Goal: Task Accomplishment & Management: Manage account settings

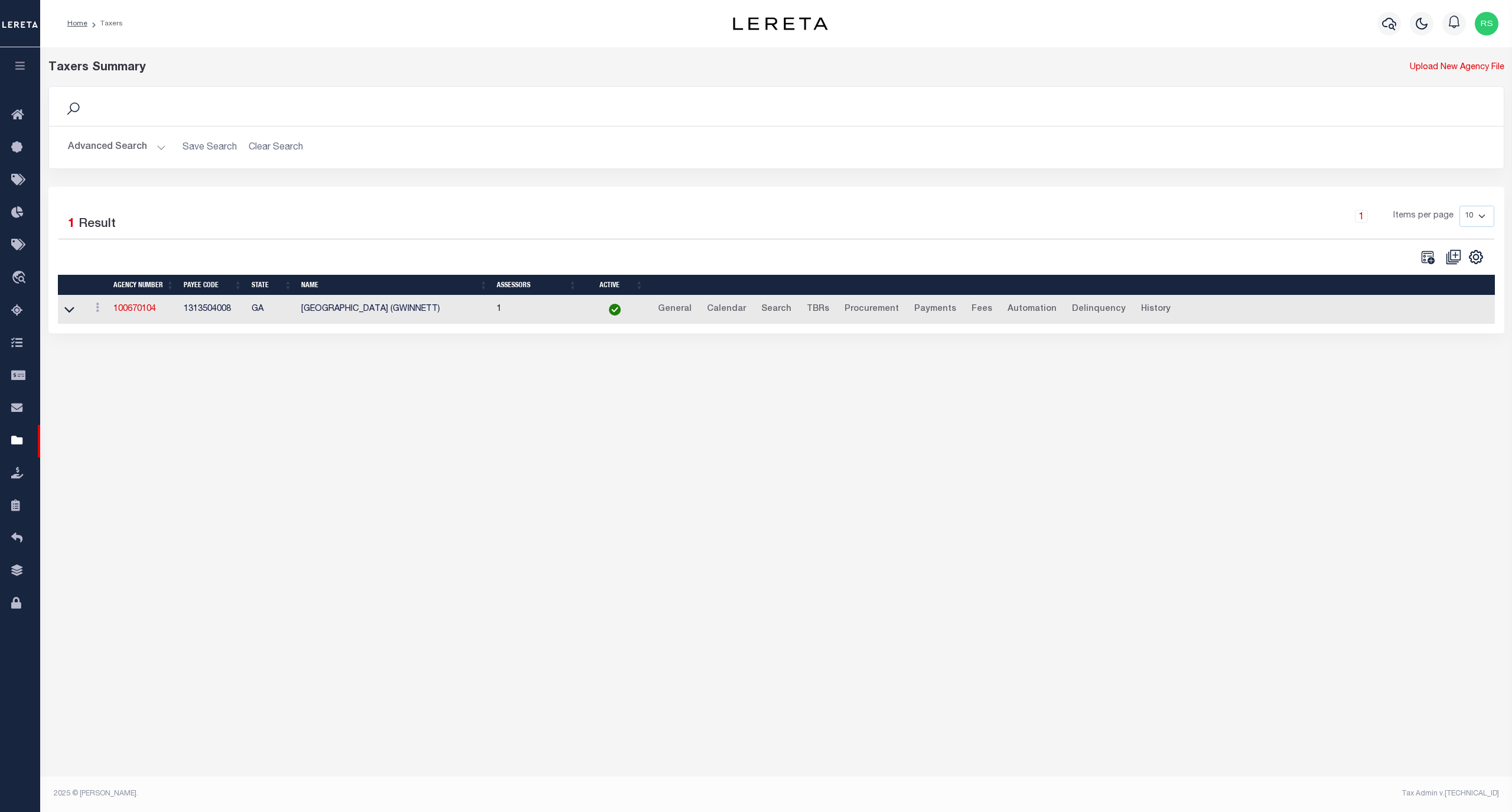
click at [112, 144] on button "Advanced Search" at bounding box center [117, 147] width 98 height 23
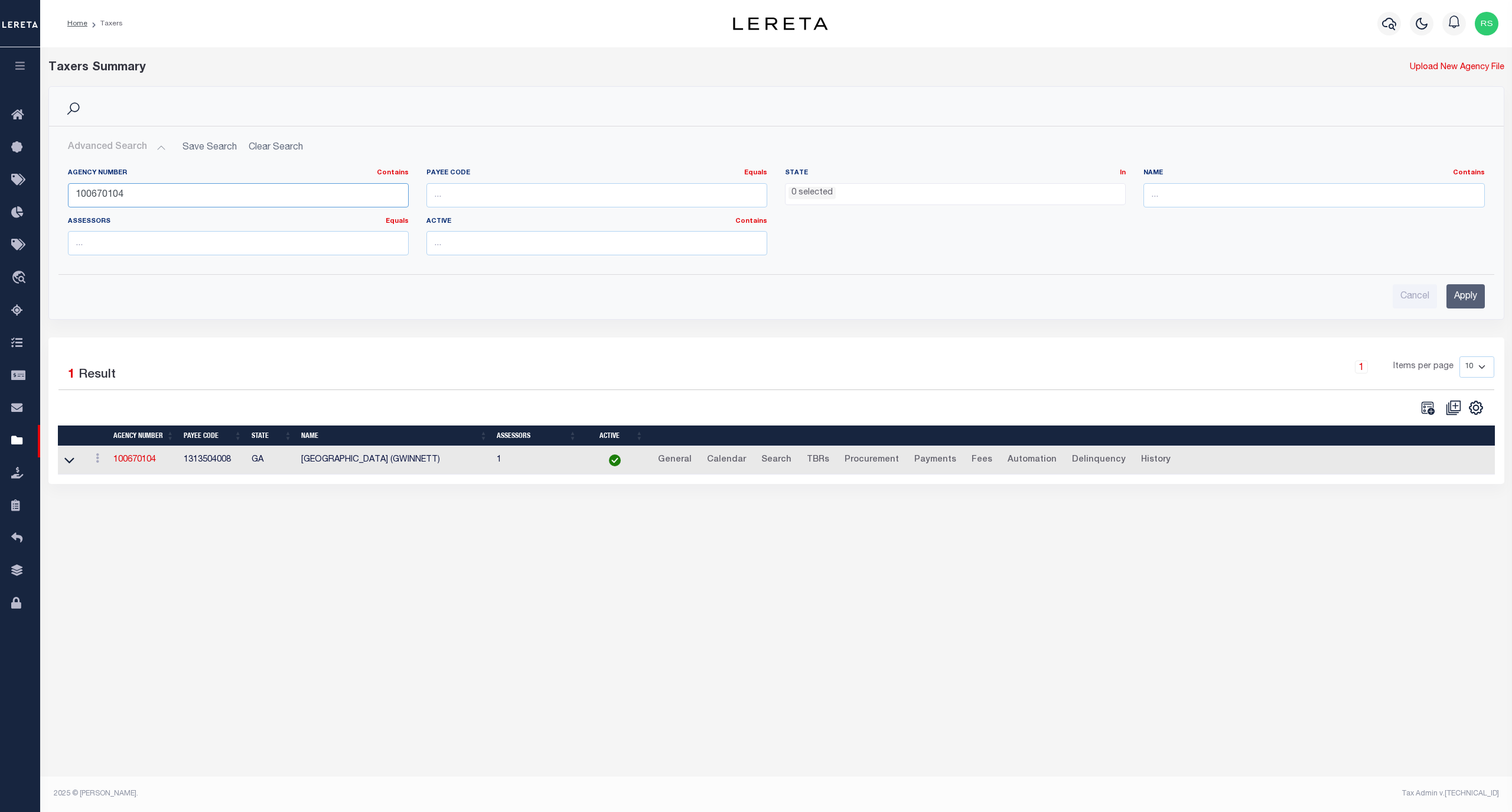
click at [137, 190] on input "100670104" at bounding box center [238, 196] width 341 height 24
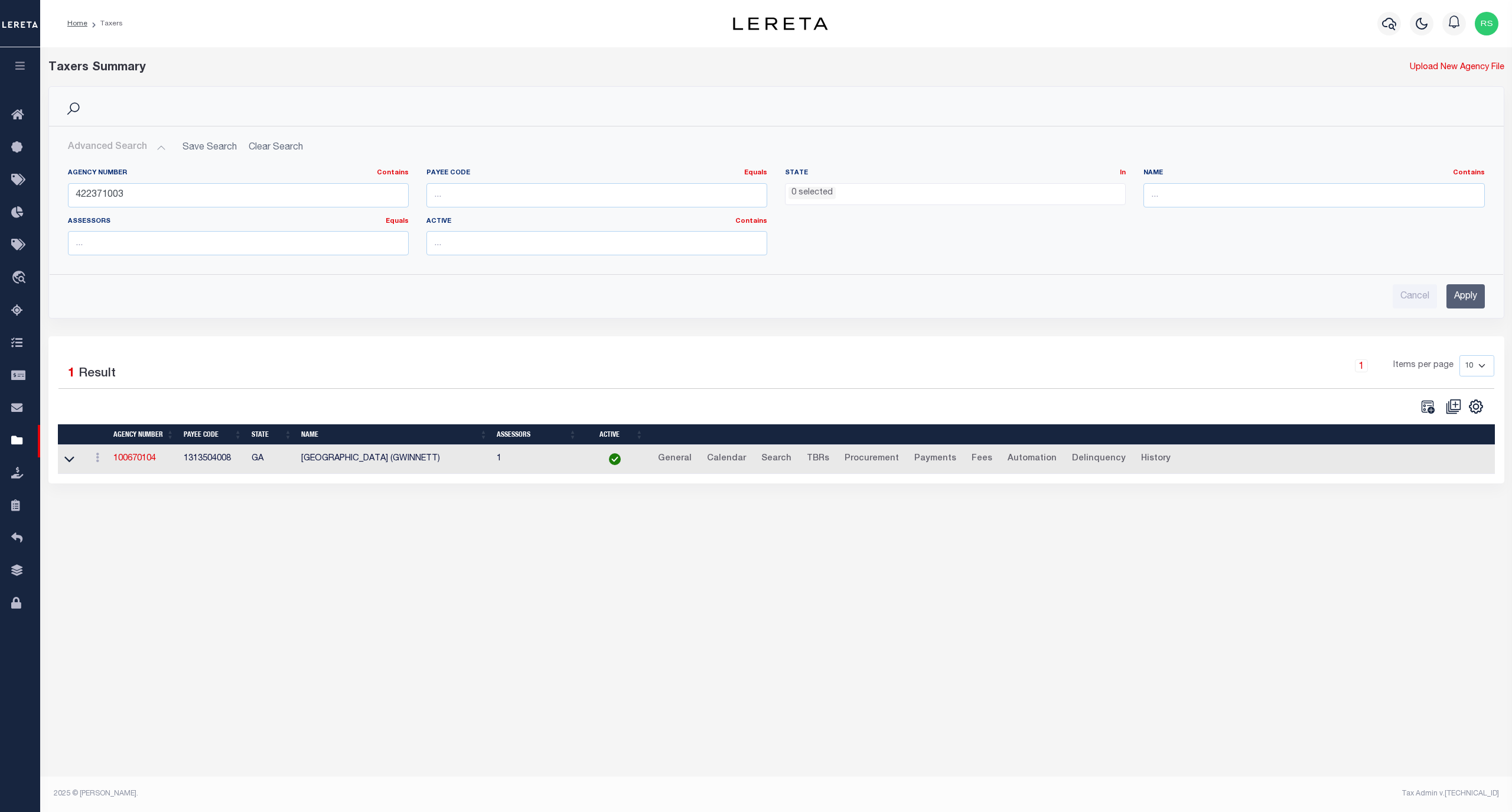
click at [1460, 298] on input "Apply" at bounding box center [1466, 297] width 38 height 24
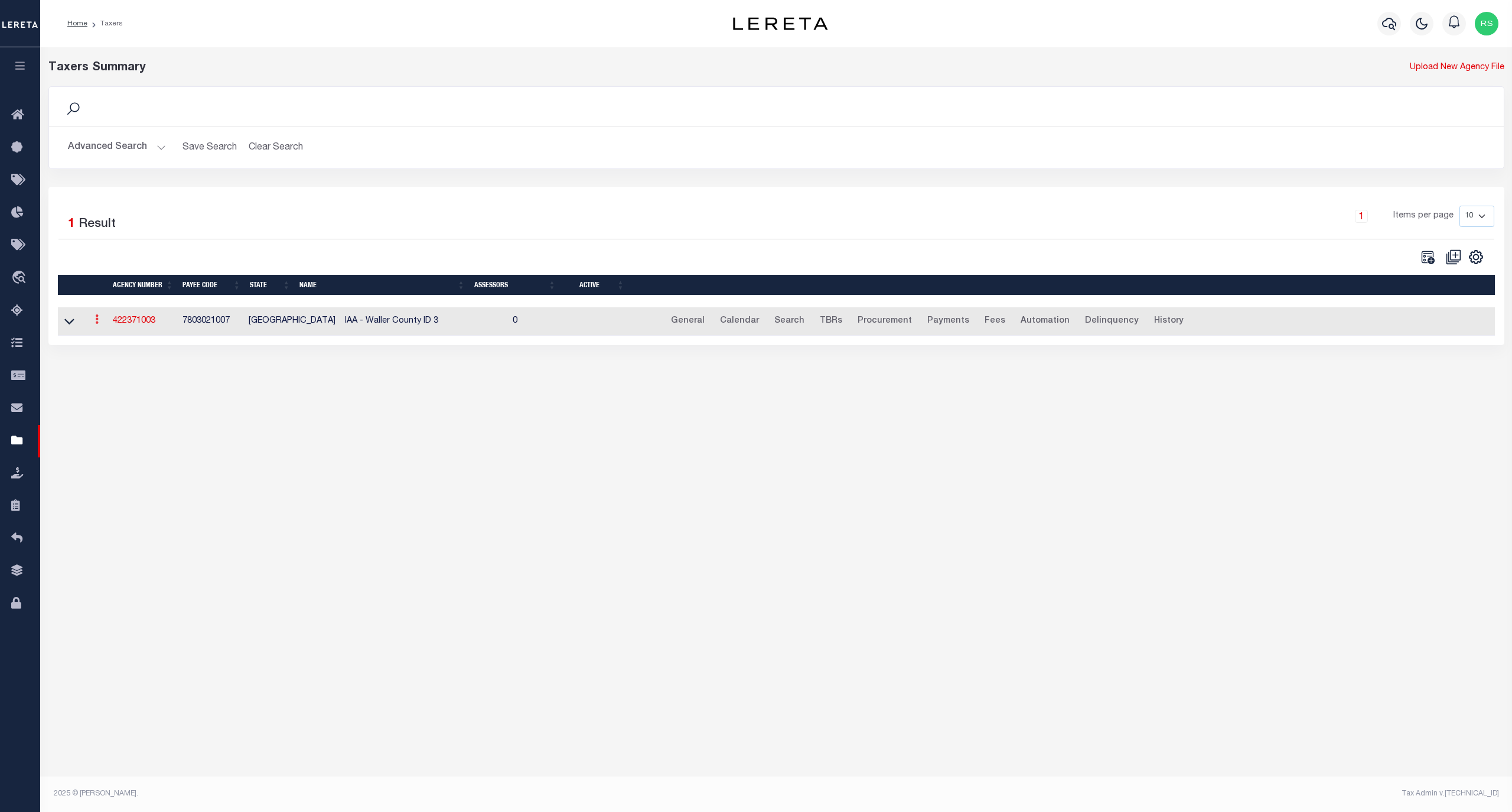
click at [95, 324] on icon at bounding box center [97, 319] width 4 height 9
click at [68, 324] on icon at bounding box center [69, 322] width 10 height 6
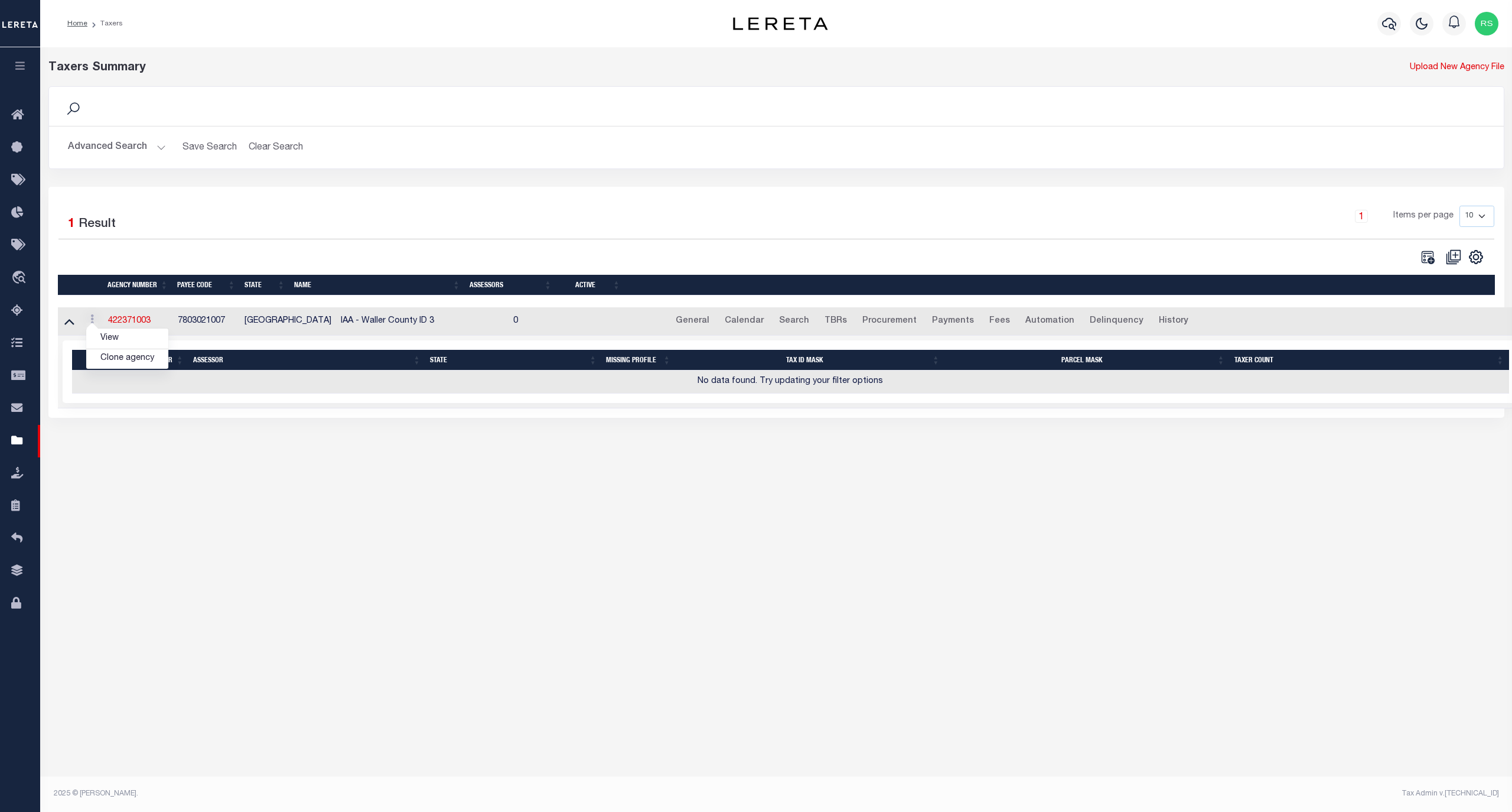
click at [232, 509] on div "Taxers Summary Upload New Agency File Search Advanced Search Save Search Clear …" at bounding box center [776, 412] width 1472 height 730
click at [137, 154] on button "Advanced Search" at bounding box center [117, 147] width 98 height 23
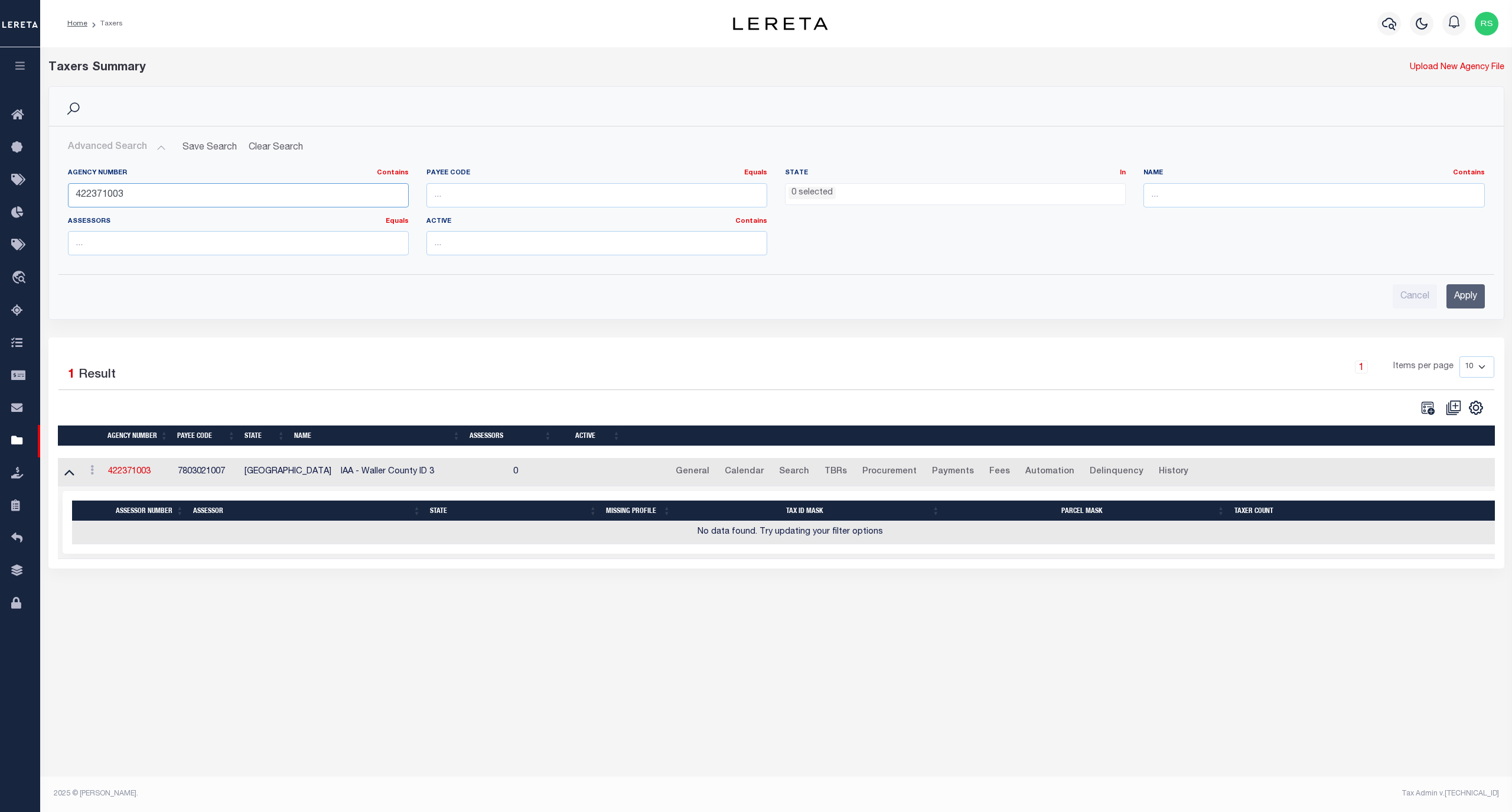
click at [136, 197] on input "422371003" at bounding box center [238, 196] width 341 height 24
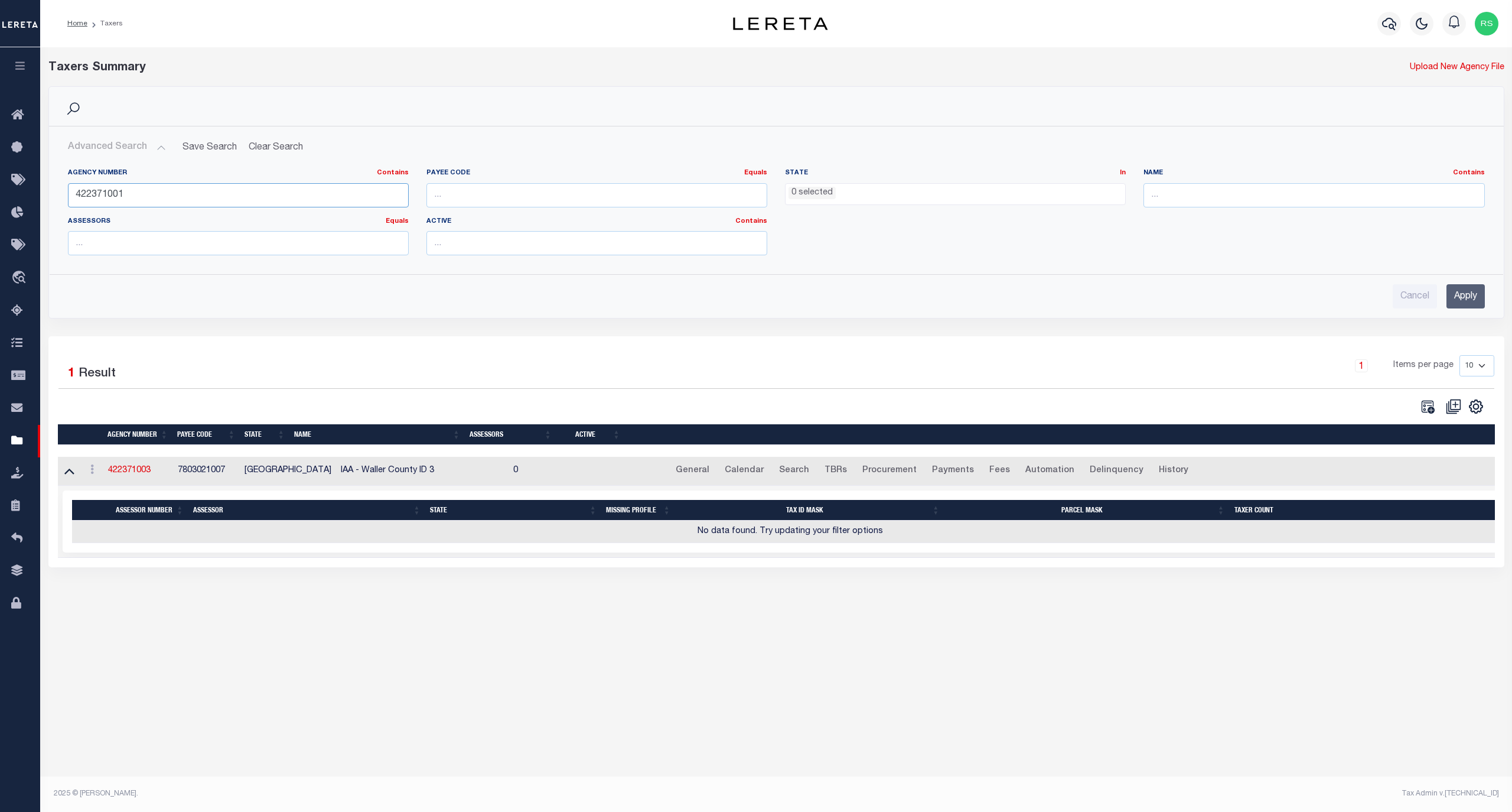
type input "422371001"
click at [1460, 302] on input "Apply" at bounding box center [1466, 297] width 38 height 24
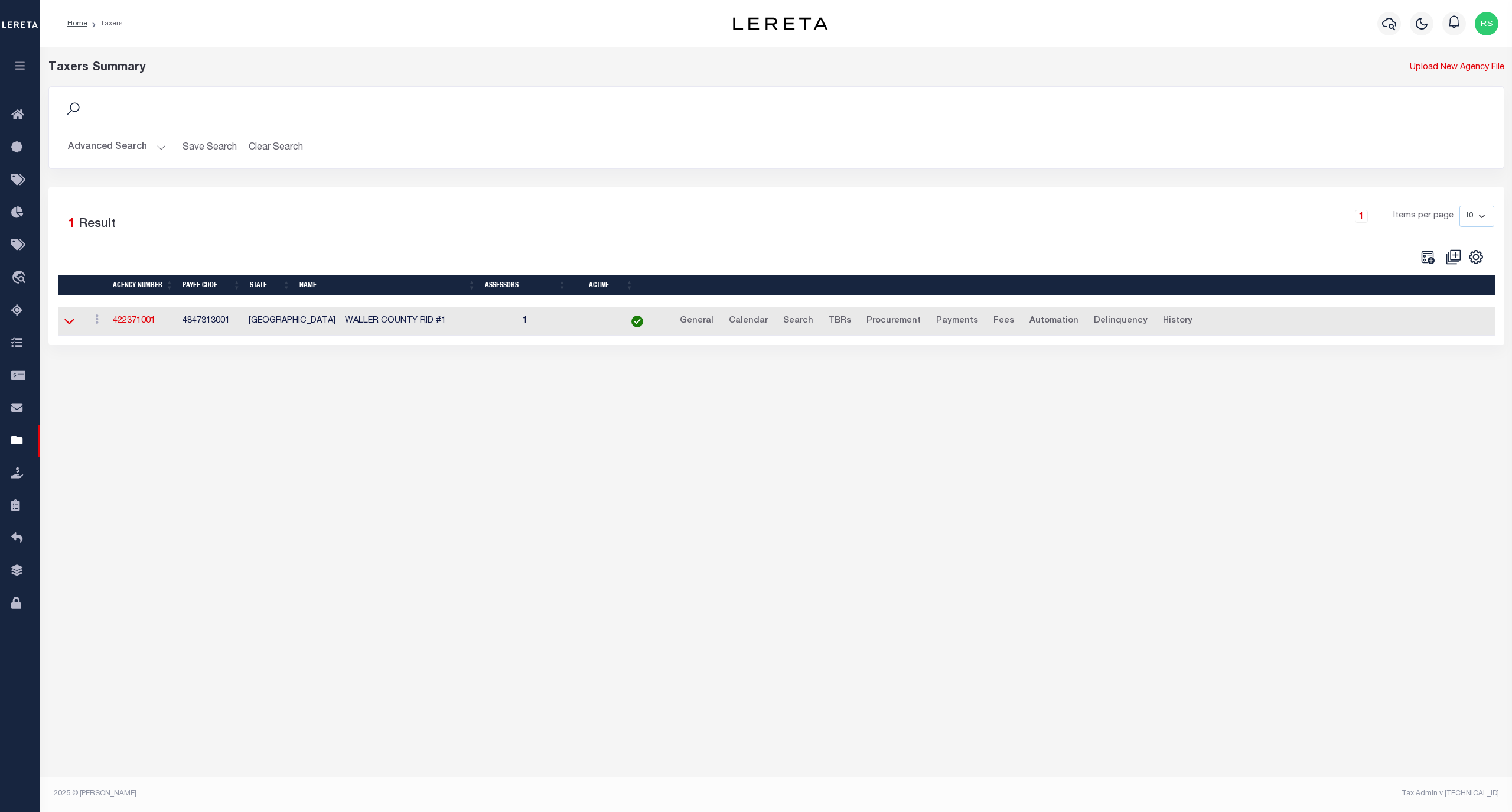
click at [70, 324] on icon at bounding box center [69, 322] width 10 height 6
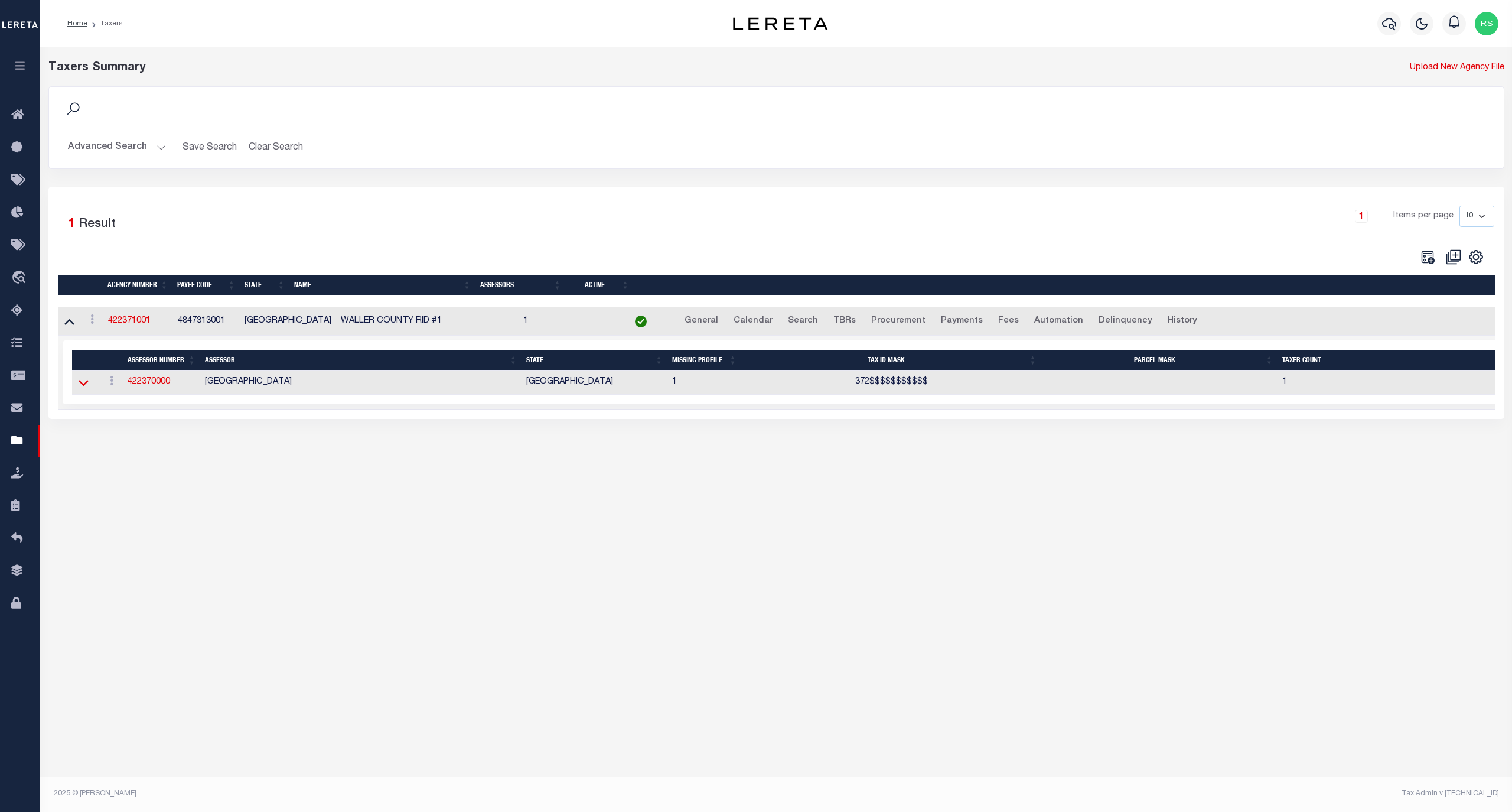
click at [82, 388] on icon at bounding box center [83, 382] width 10 height 12
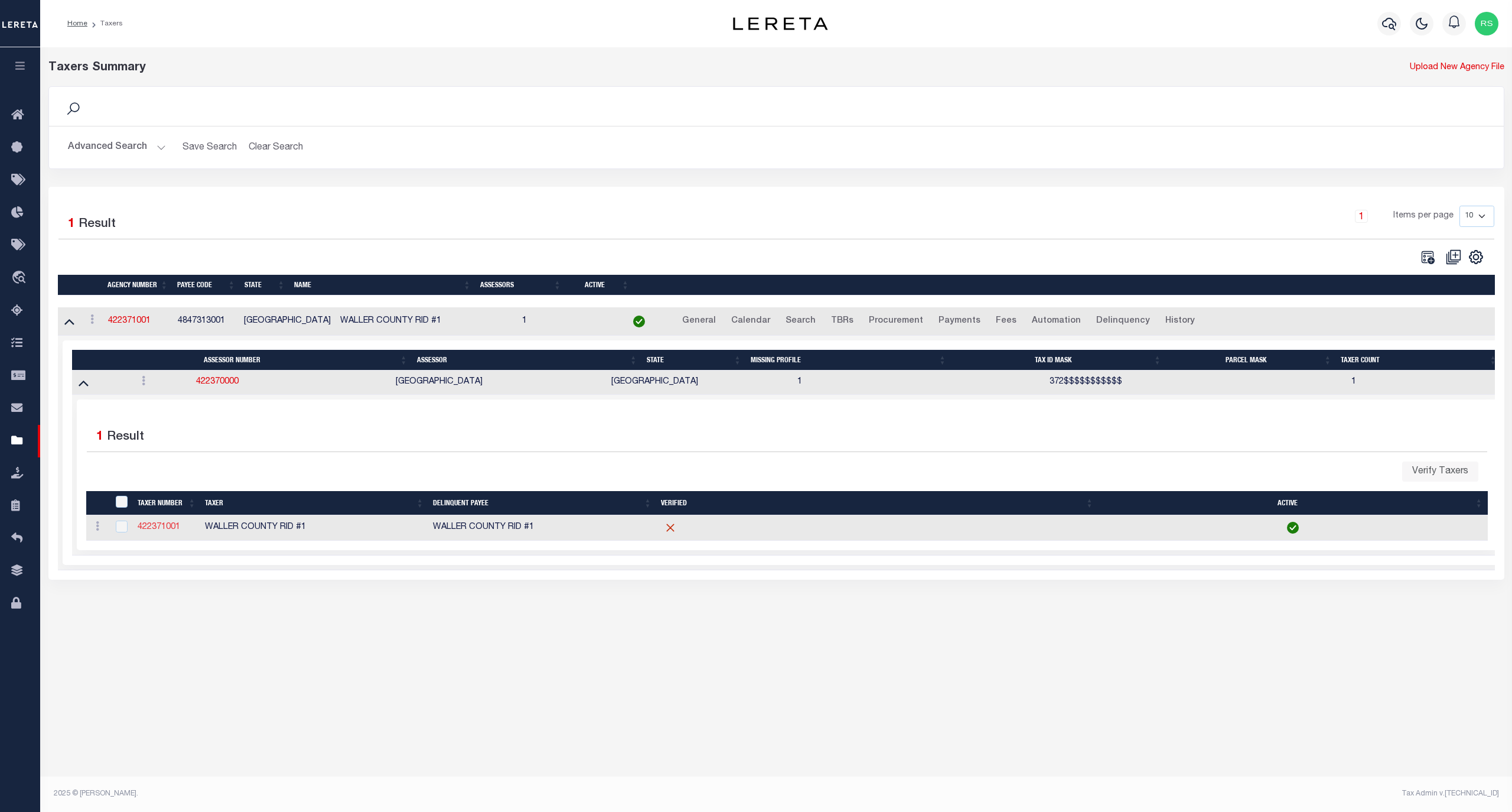
click at [159, 531] on link "422371001" at bounding box center [159, 527] width 43 height 8
checkbox input "true"
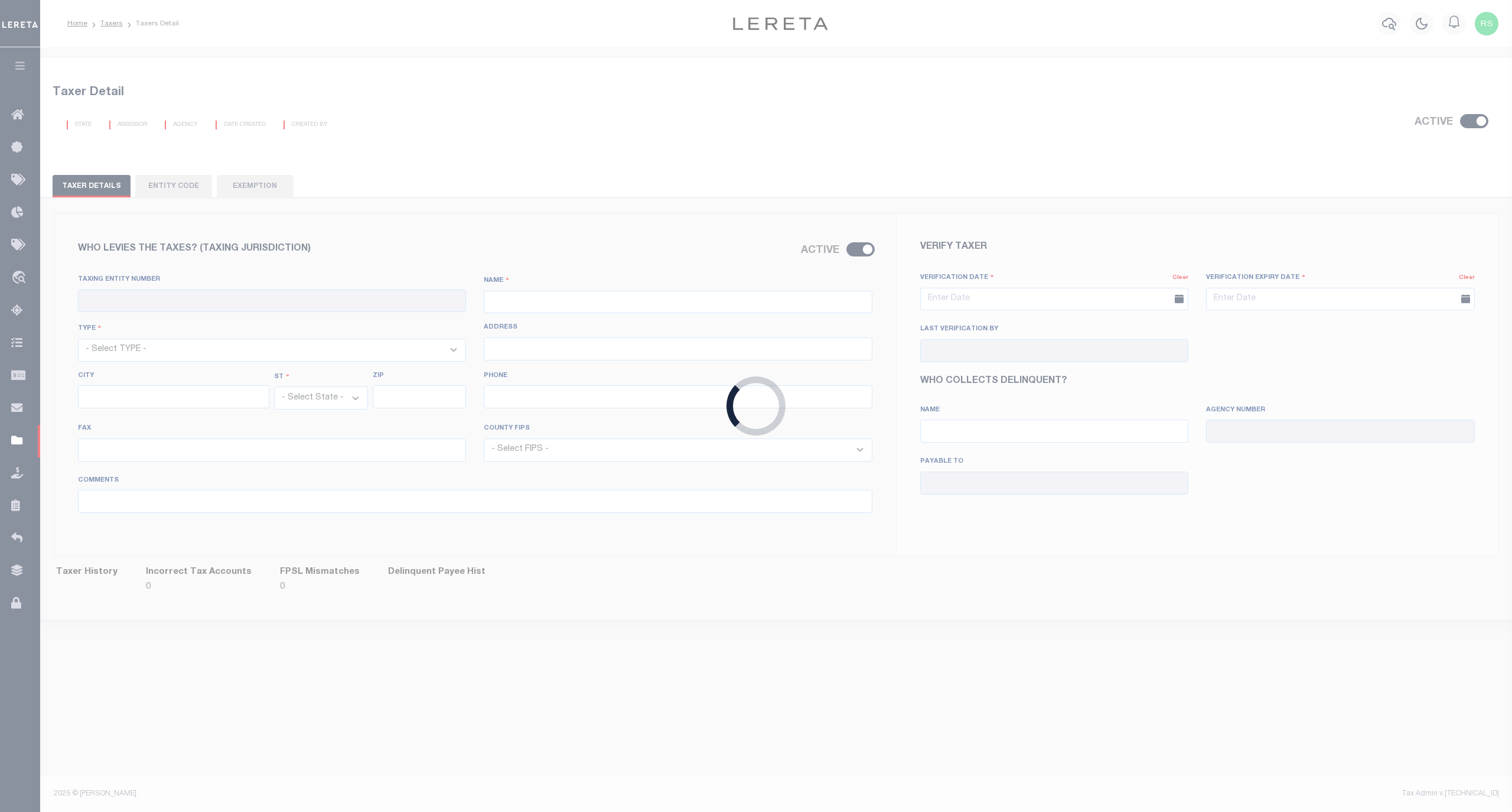
checkbox input "true"
type input "422371001"
type input "WALLER COUNTY RID #1"
select select "13"
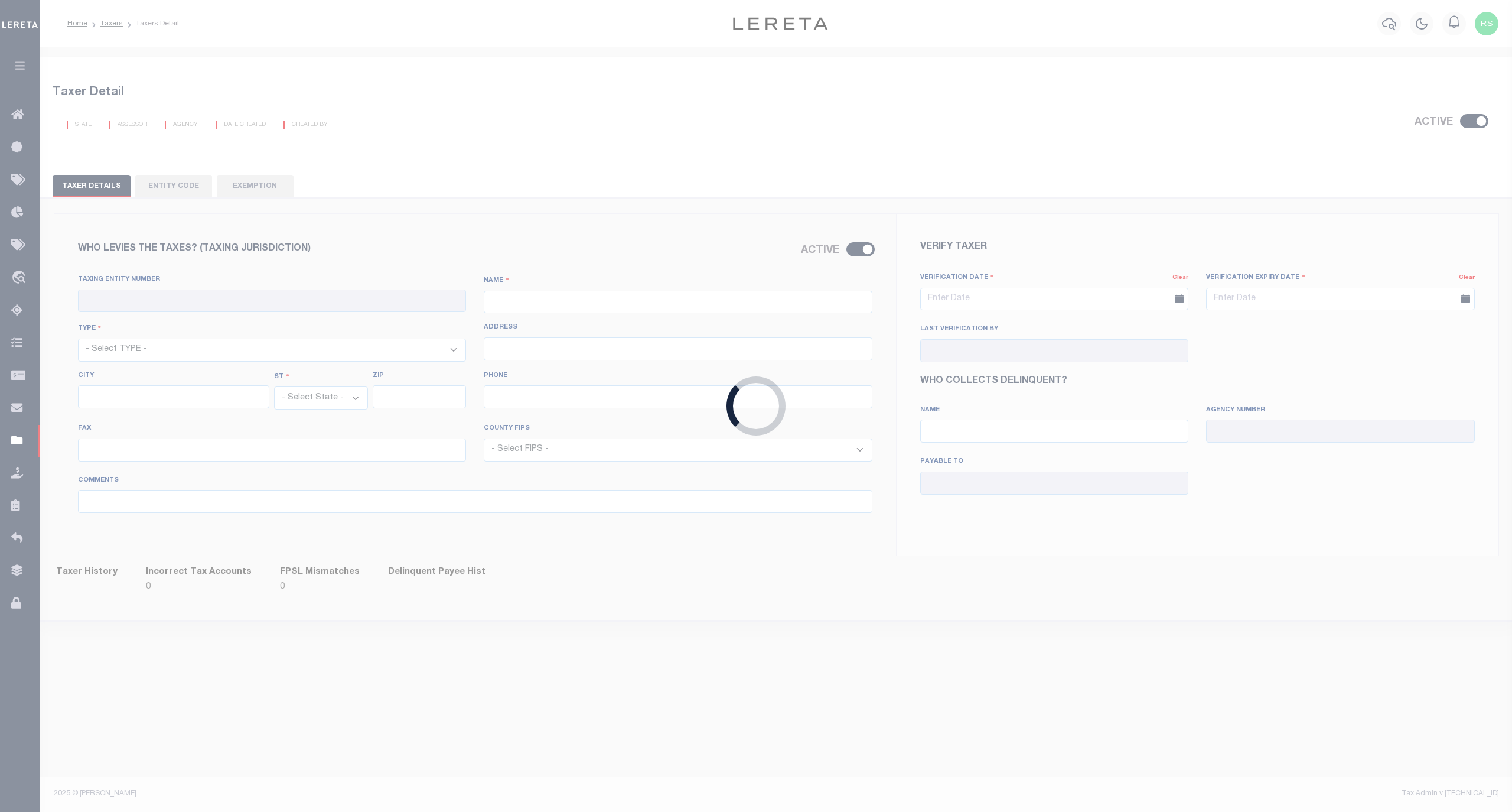
type input "11111 Katy Freeway, Suite 725"
type input "[GEOGRAPHIC_DATA]"
select select "[GEOGRAPHIC_DATA]"
type input "77079"
type input "713-932-9011"
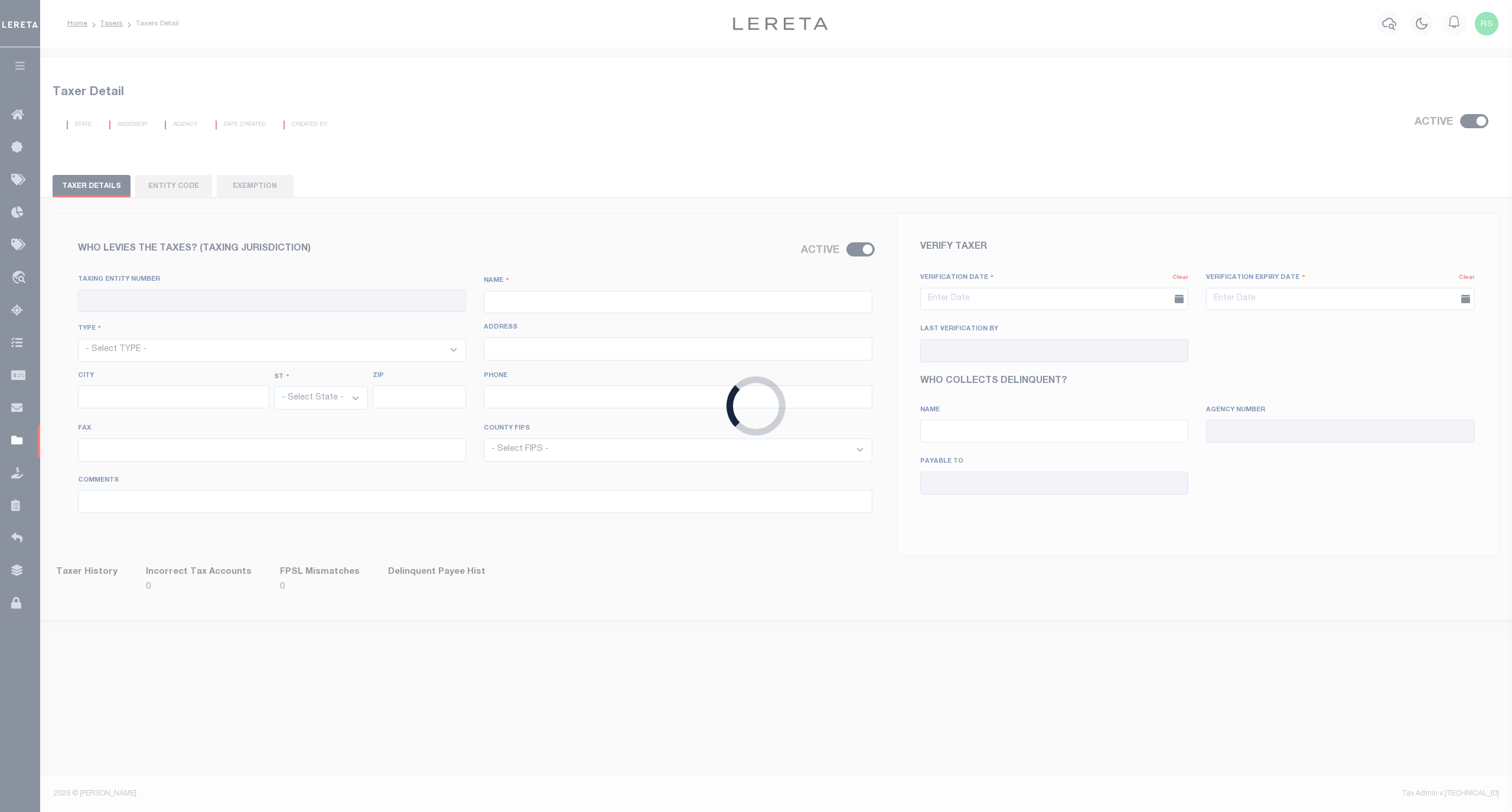
type input "713-932-1150"
select select "48473"
type input "03/07/2011"
type input "Julie Martin"
type input "WALLER COUNTY RID #1 - Improvement District (ID)"
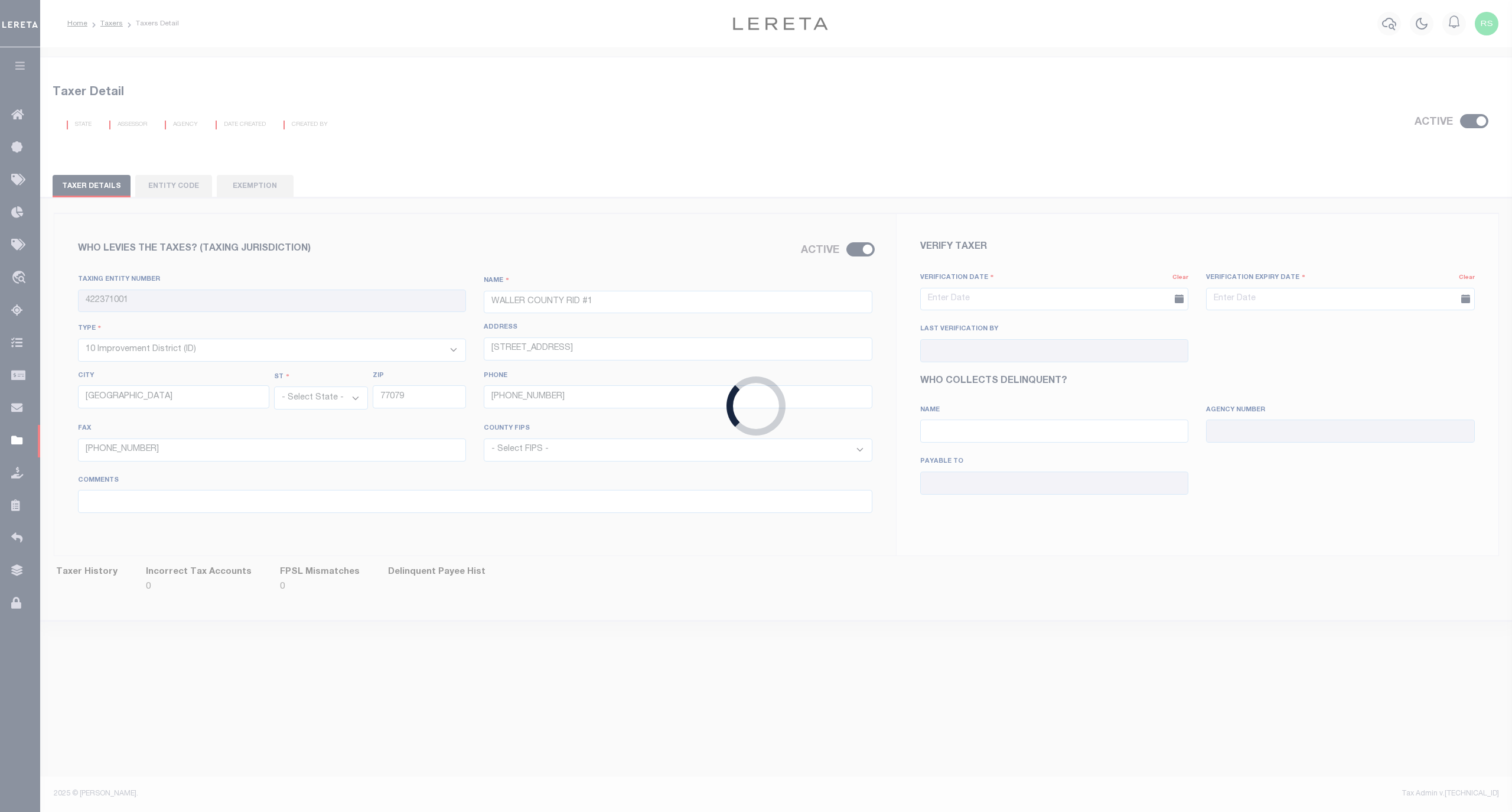
type input "422371001"
type input "Waller County RID 1"
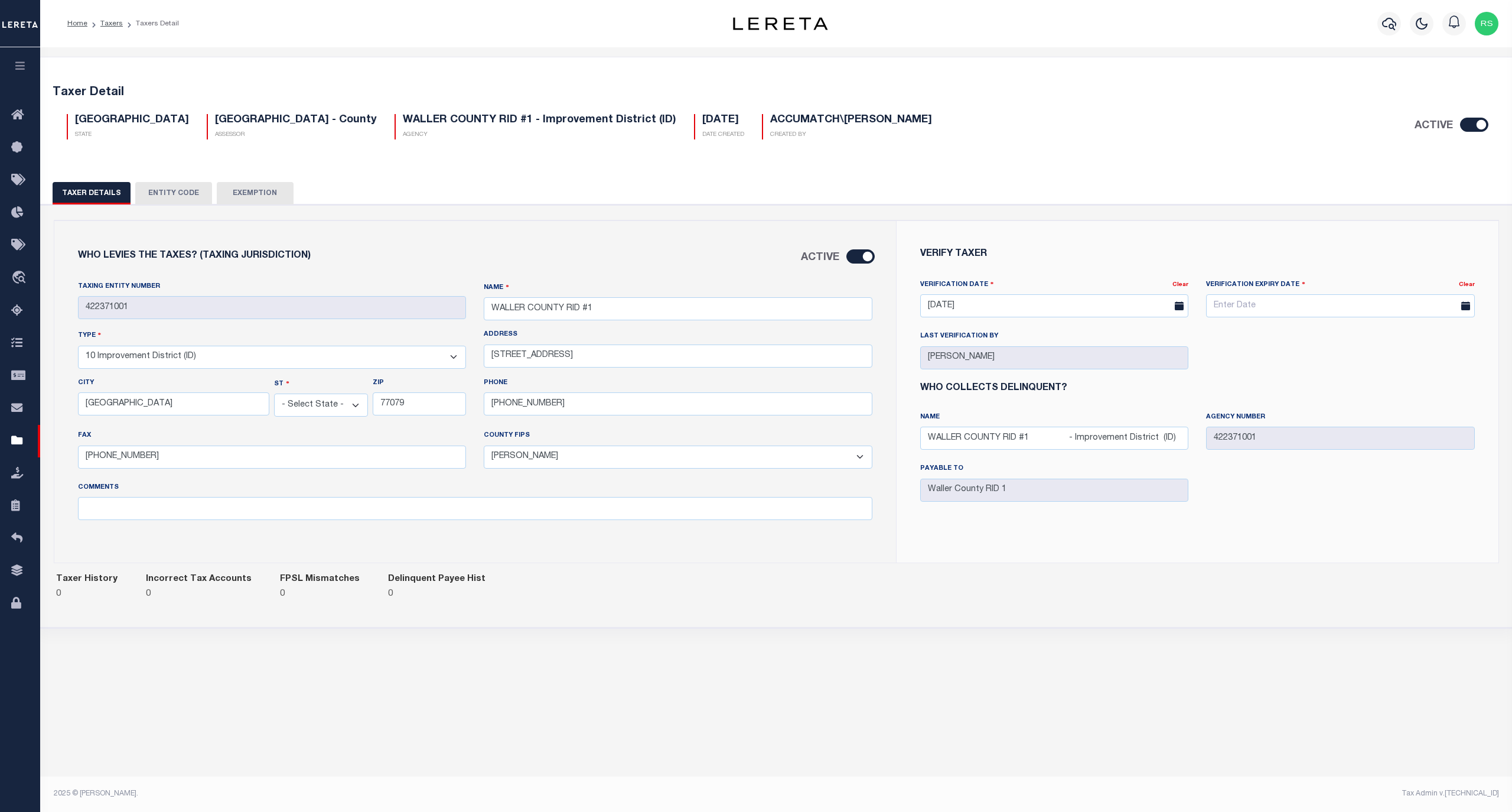
click at [171, 191] on button "Entity Code" at bounding box center [173, 193] width 77 height 22
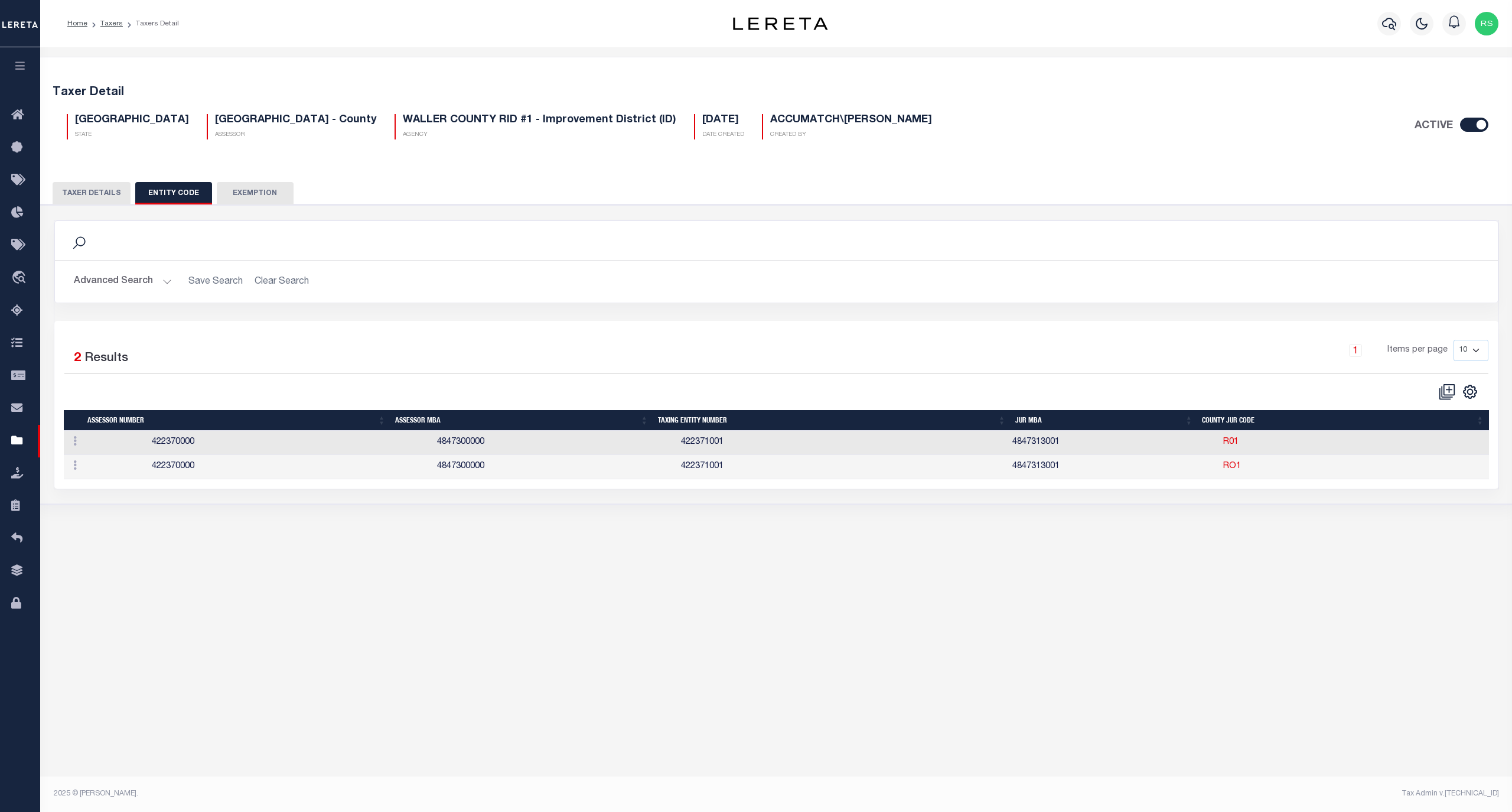
click at [263, 194] on button "Exemption" at bounding box center [255, 193] width 77 height 22
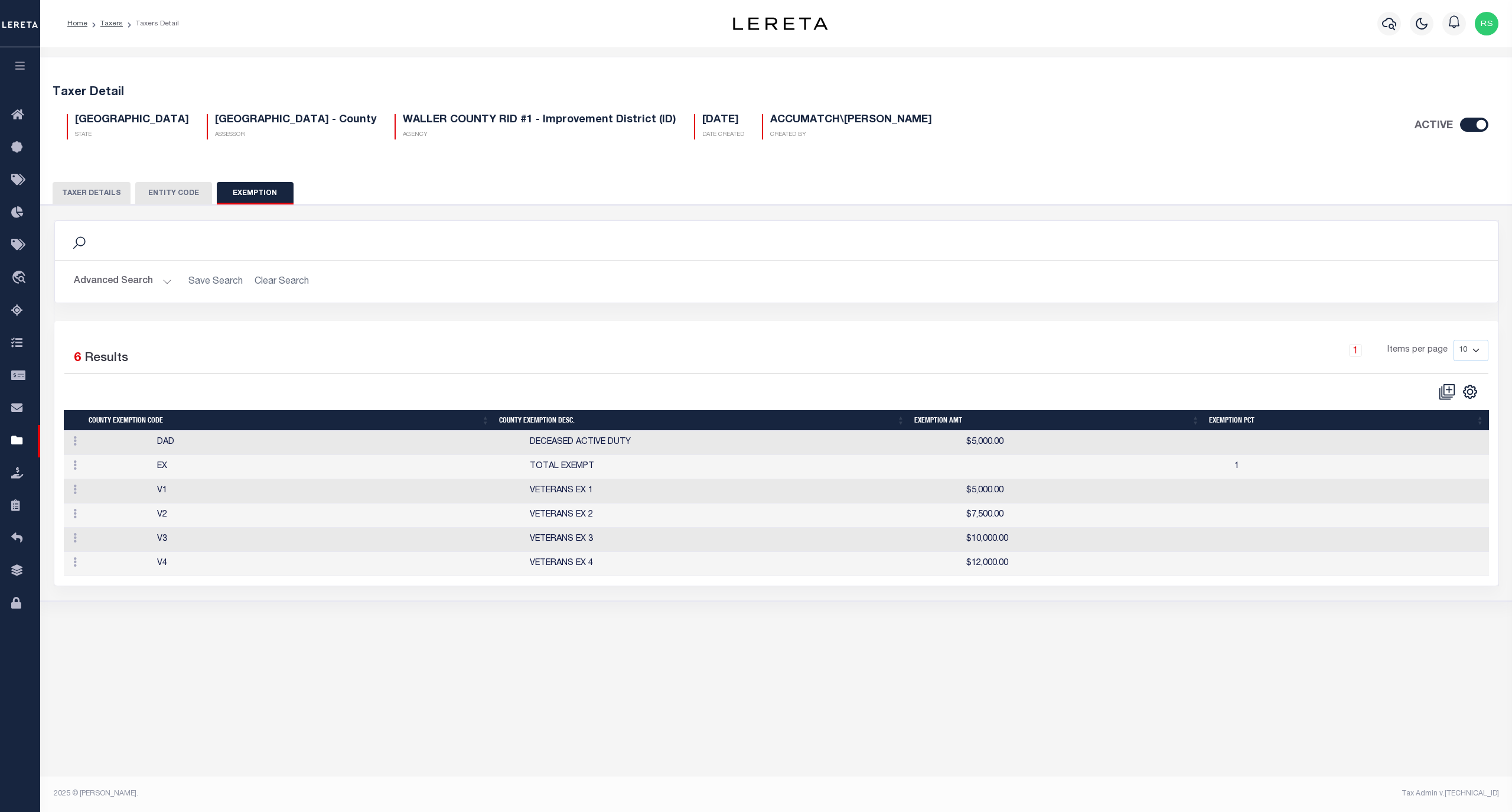
click at [95, 191] on button "Taxer Details" at bounding box center [92, 193] width 78 height 22
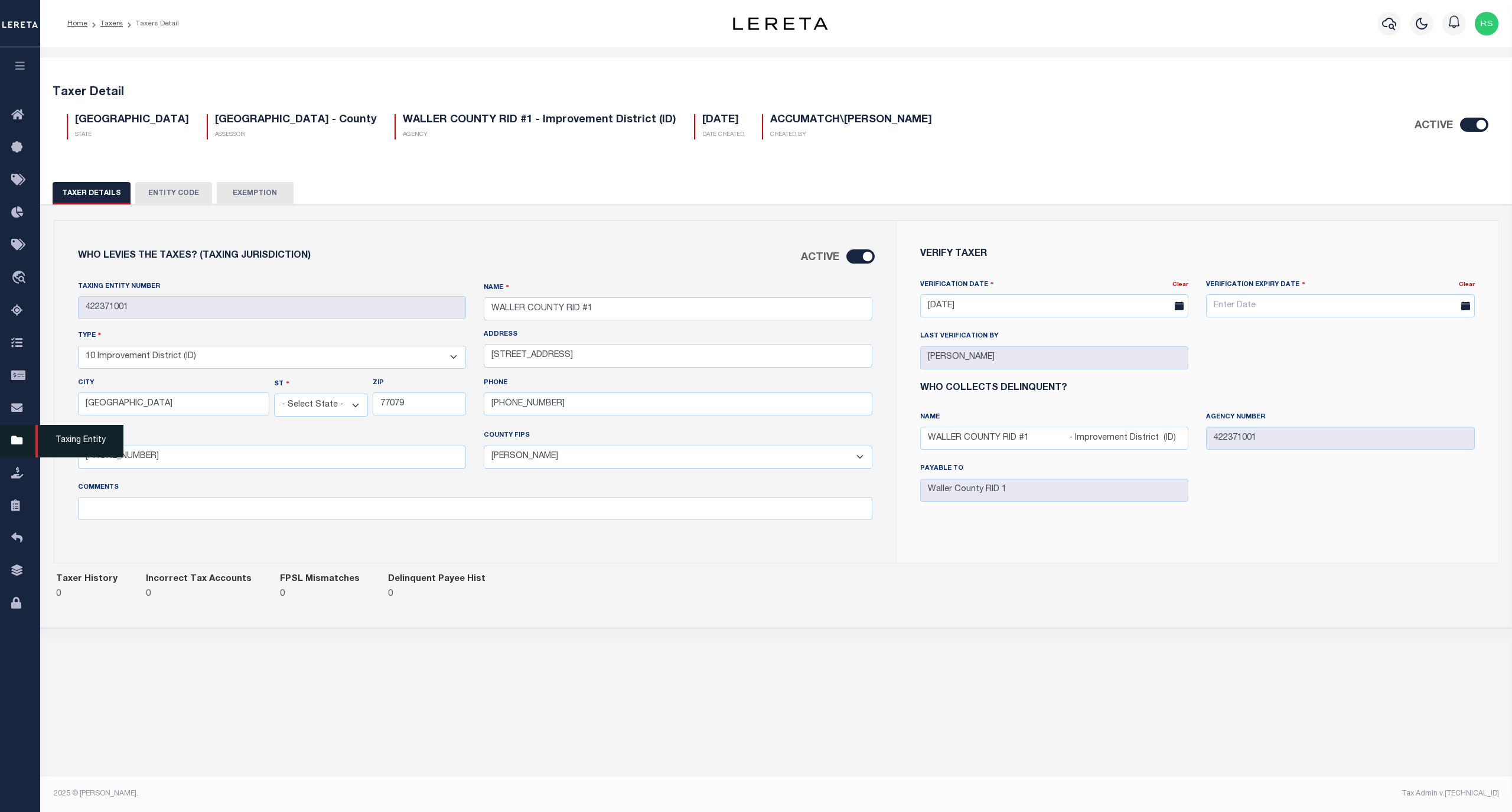
click at [19, 445] on icon at bounding box center [20, 441] width 19 height 15
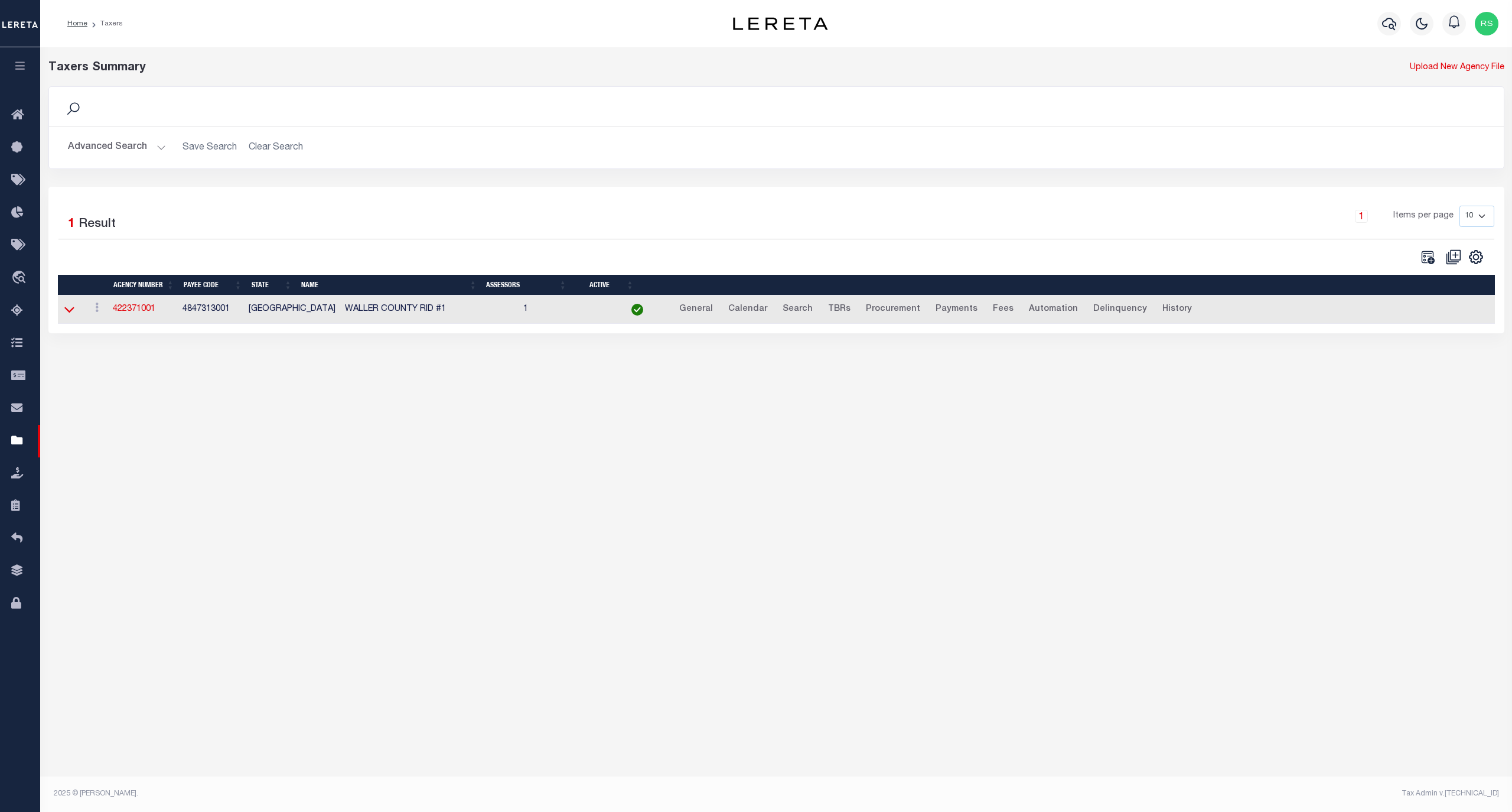
click at [70, 315] on icon at bounding box center [69, 309] width 10 height 12
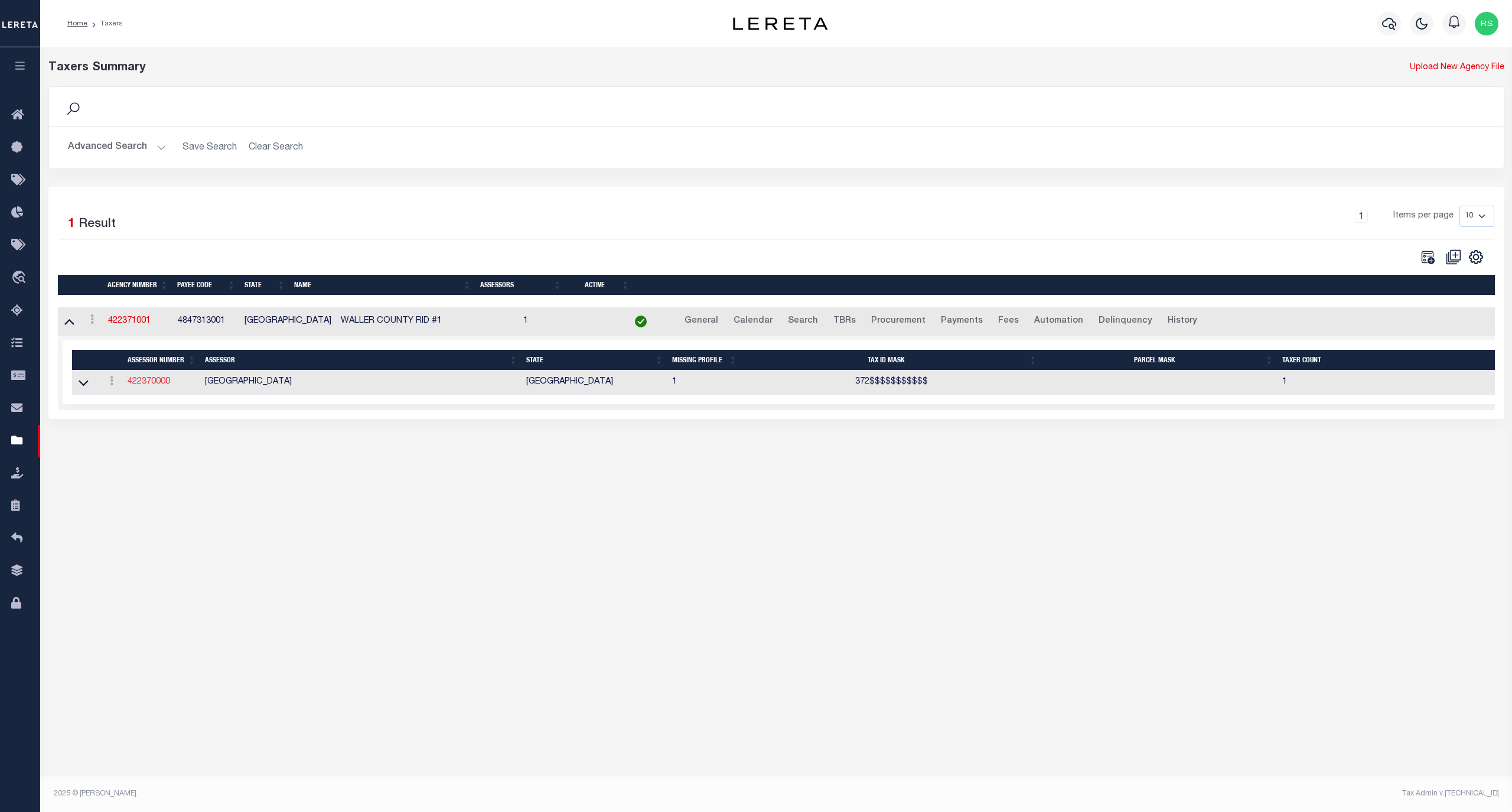
click at [147, 385] on link "422370000" at bounding box center [149, 381] width 43 height 8
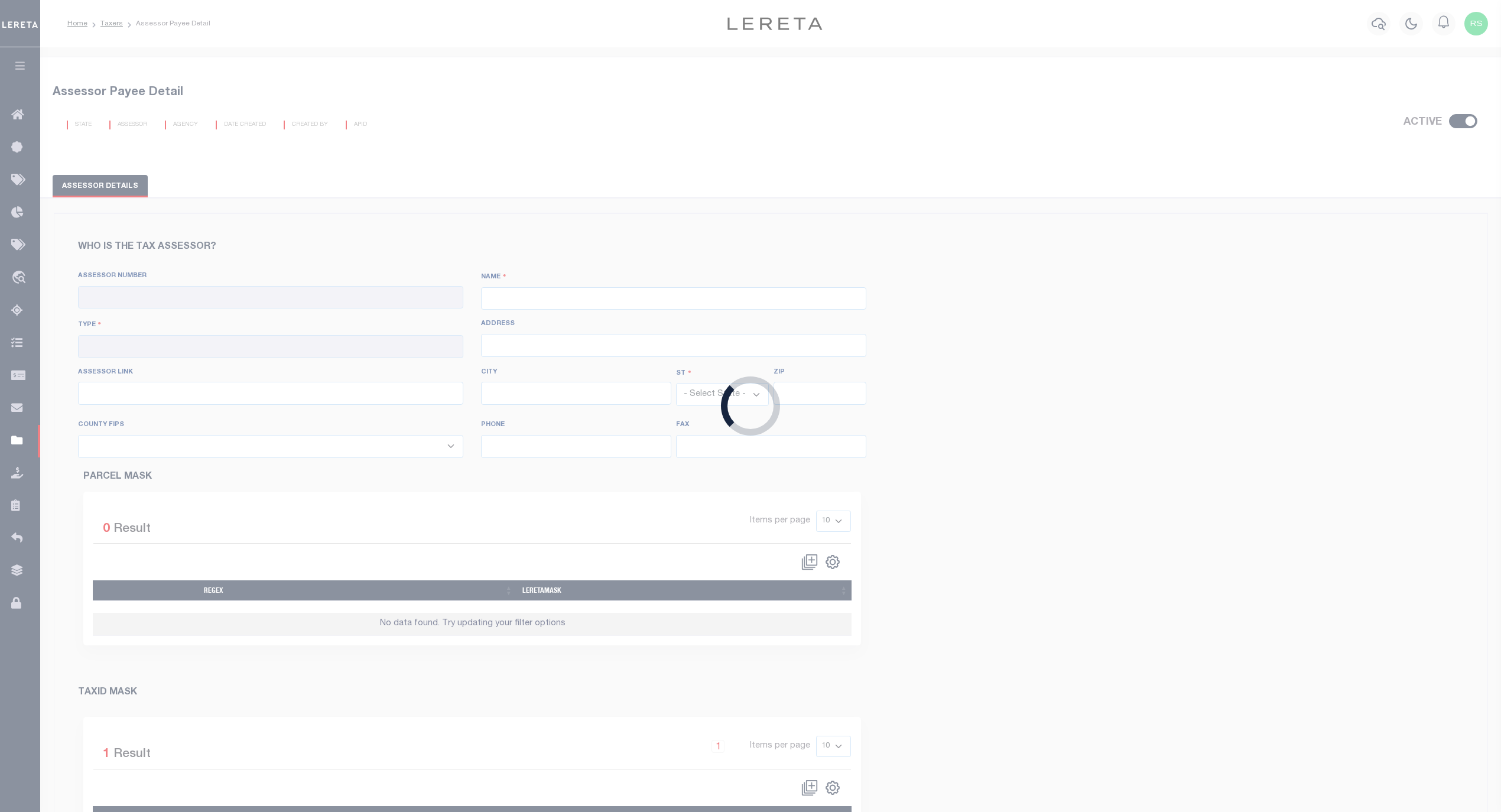
checkbox input "true"
type input "422370000"
type input "[GEOGRAPHIC_DATA]"
type input "00 - County"
type input "730 9th Street"
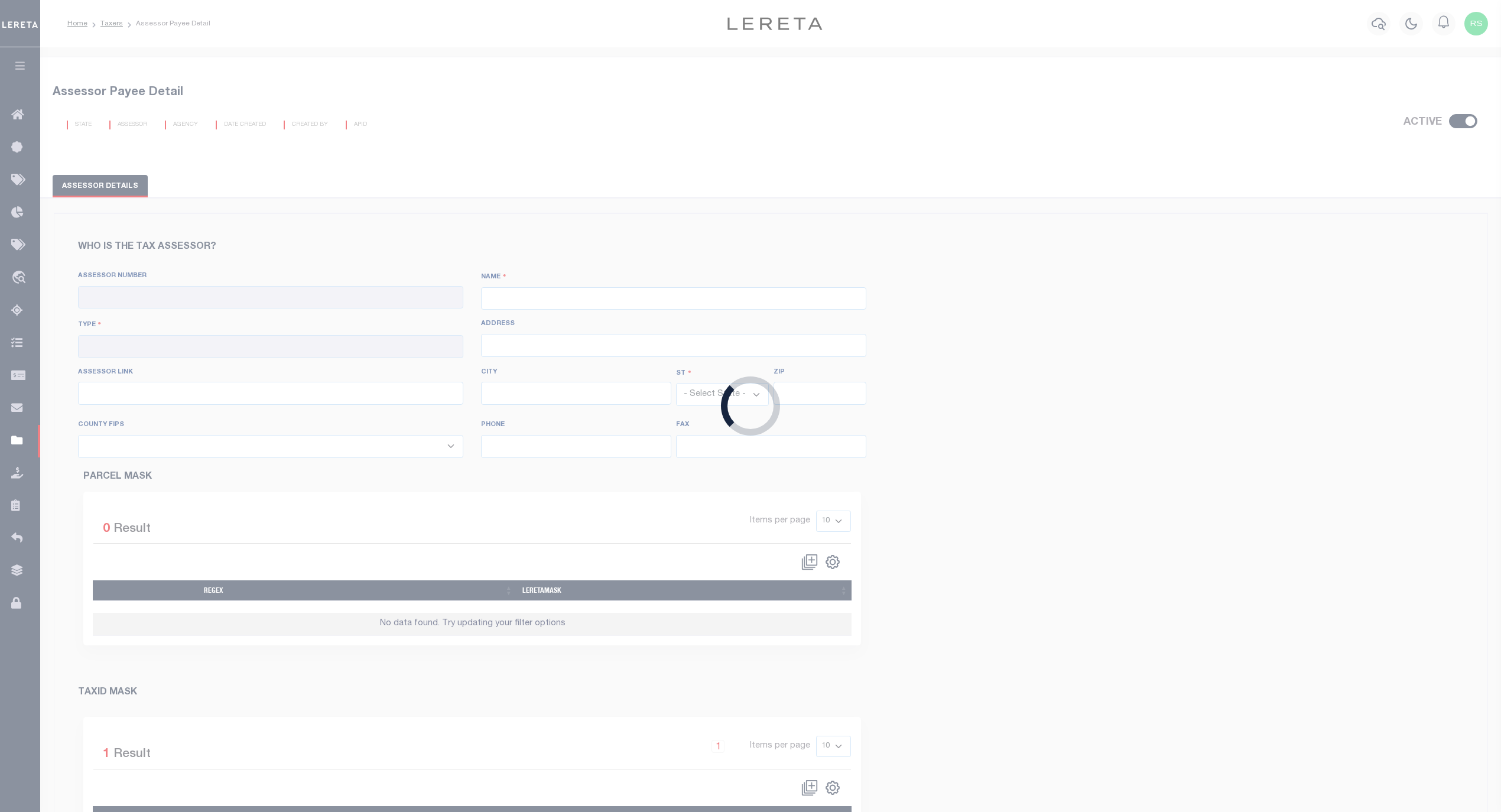
type input "https://esearch.waller-cad.org/"
type input "Hempstead"
select select "[GEOGRAPHIC_DATA]"
type input "77445"
type input "979-826-7620"
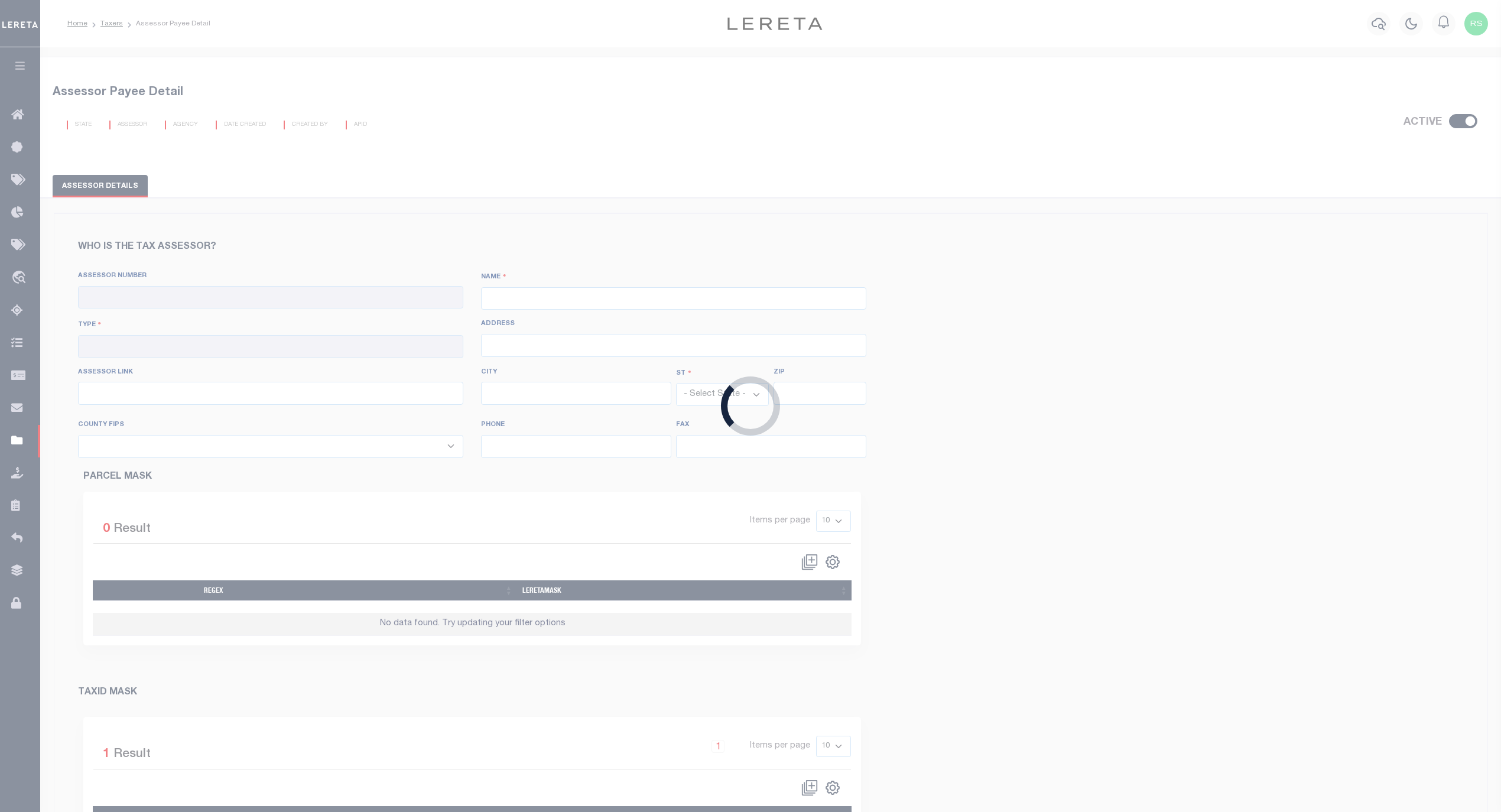
type input "979-826-7619"
select select "48473"
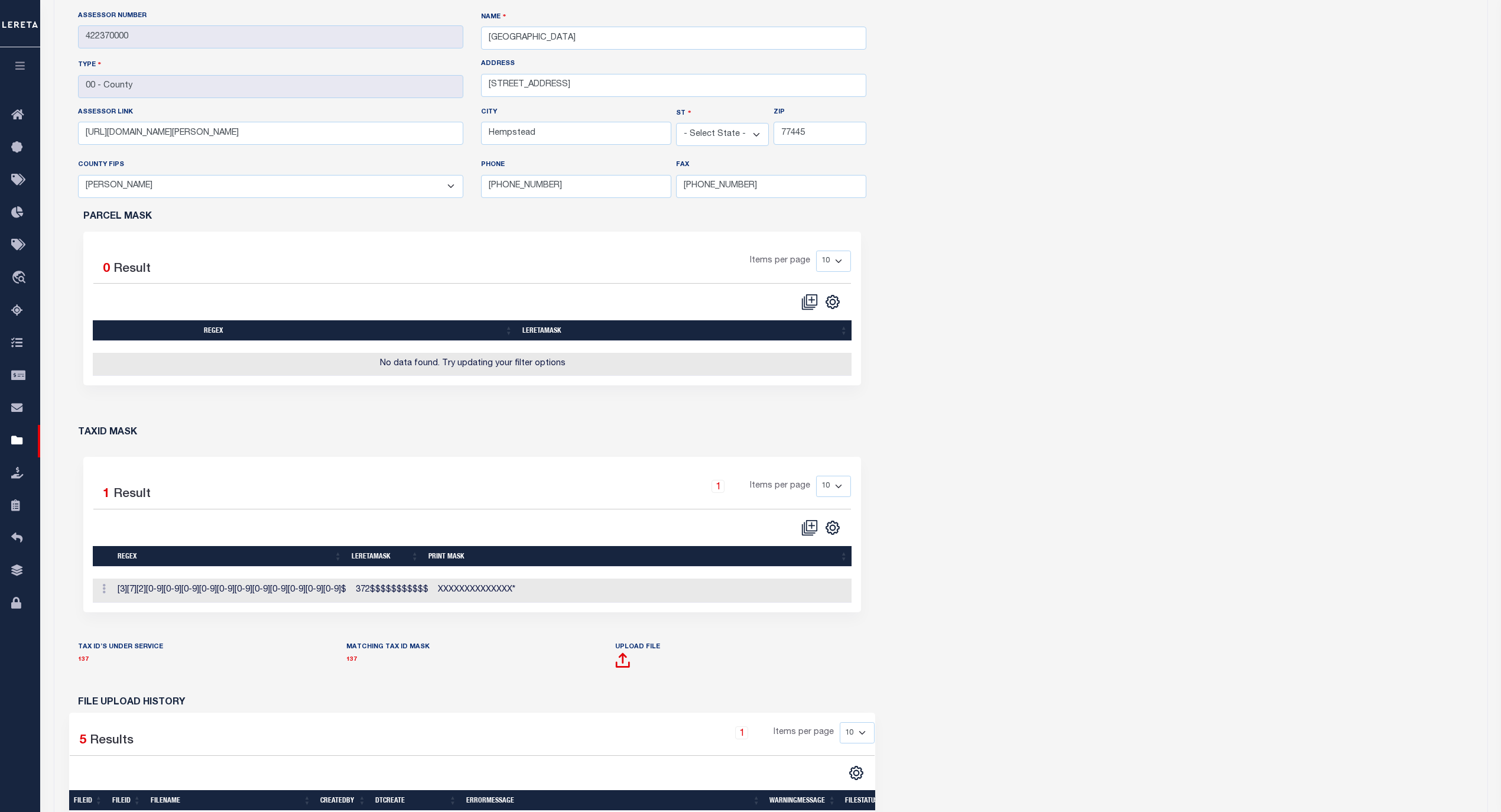
scroll to position [289, 0]
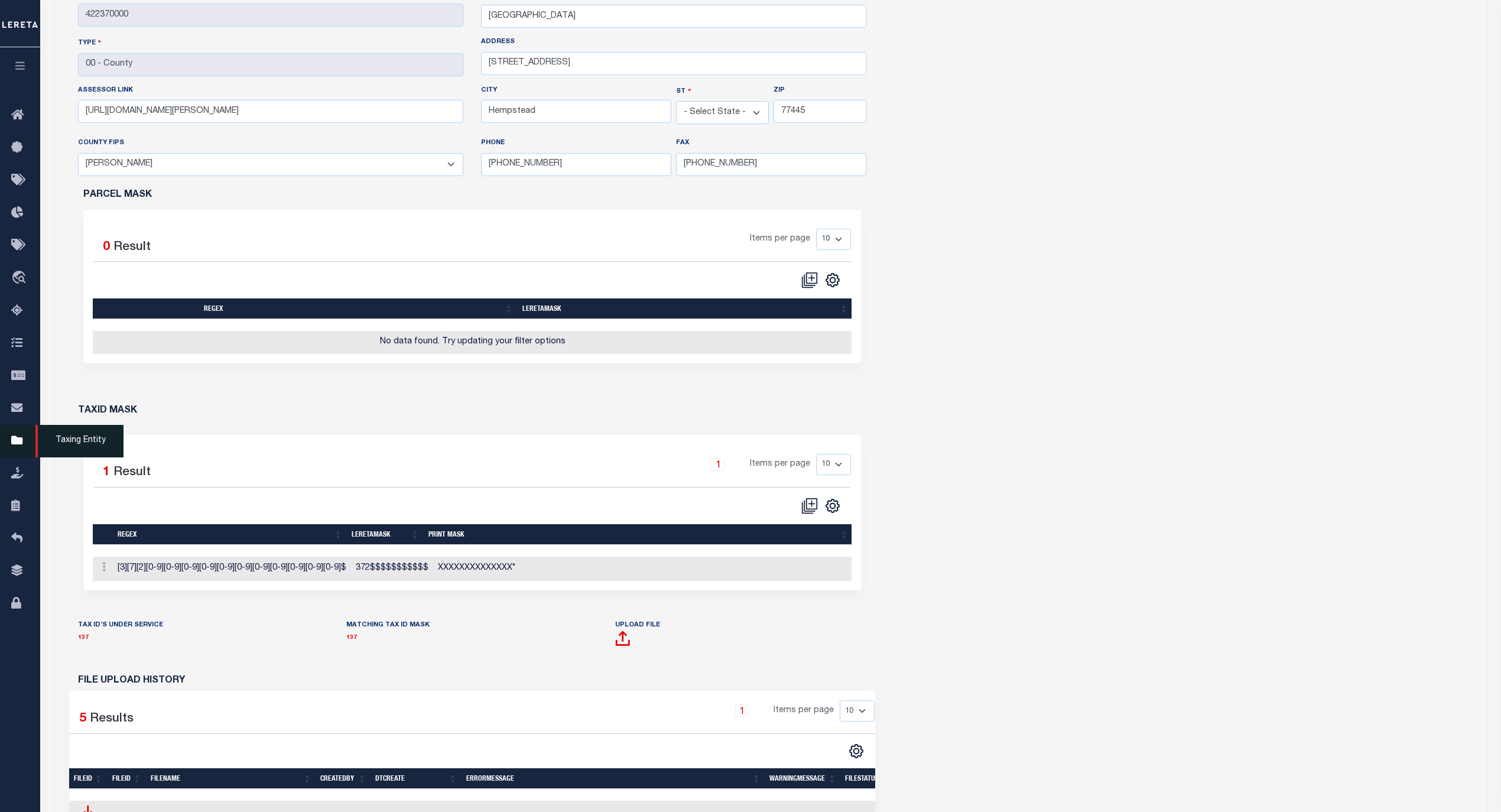
click at [72, 438] on span "Taxing Entity" at bounding box center [79, 440] width 88 height 32
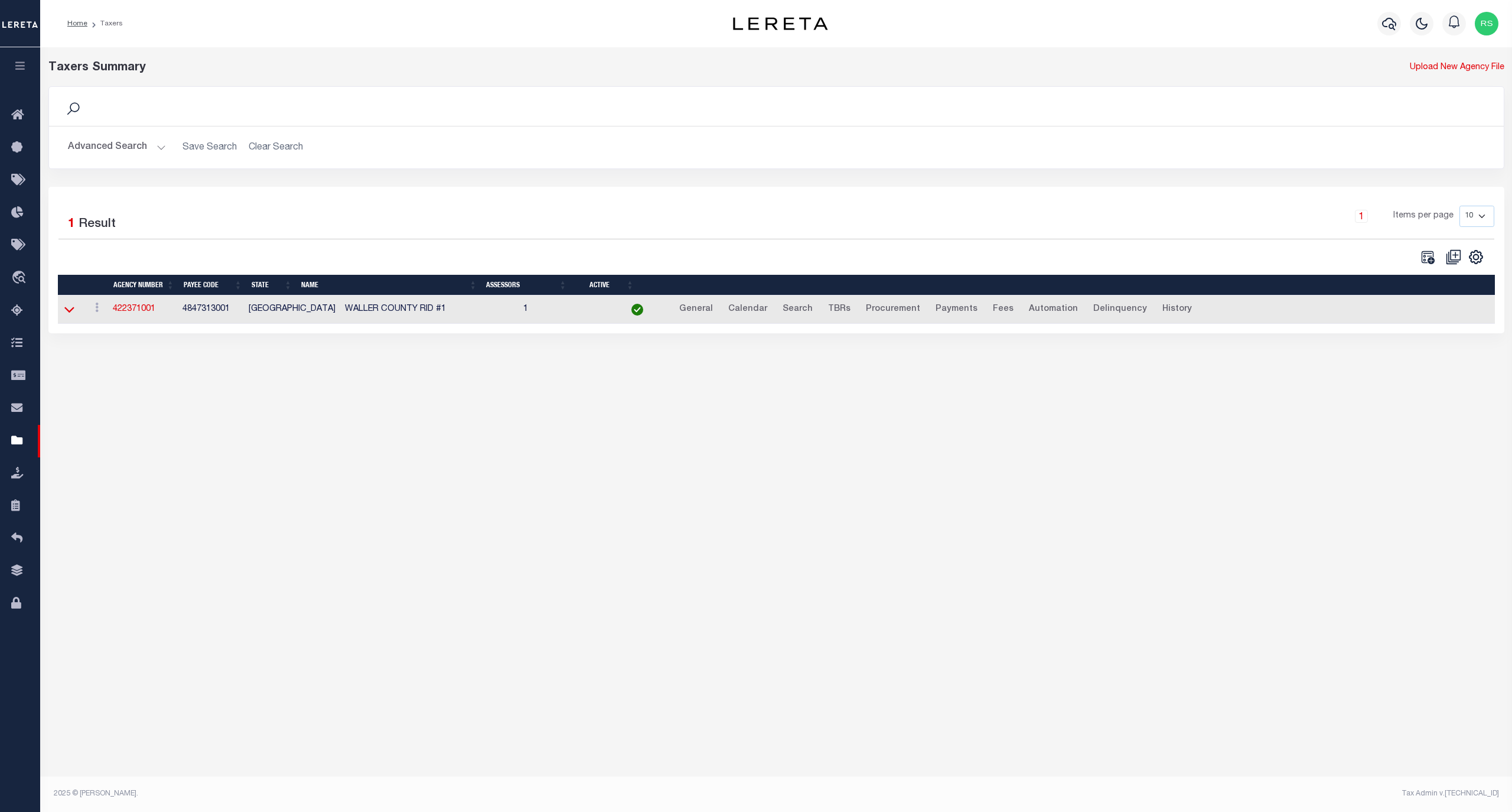
click at [71, 313] on icon at bounding box center [69, 310] width 10 height 6
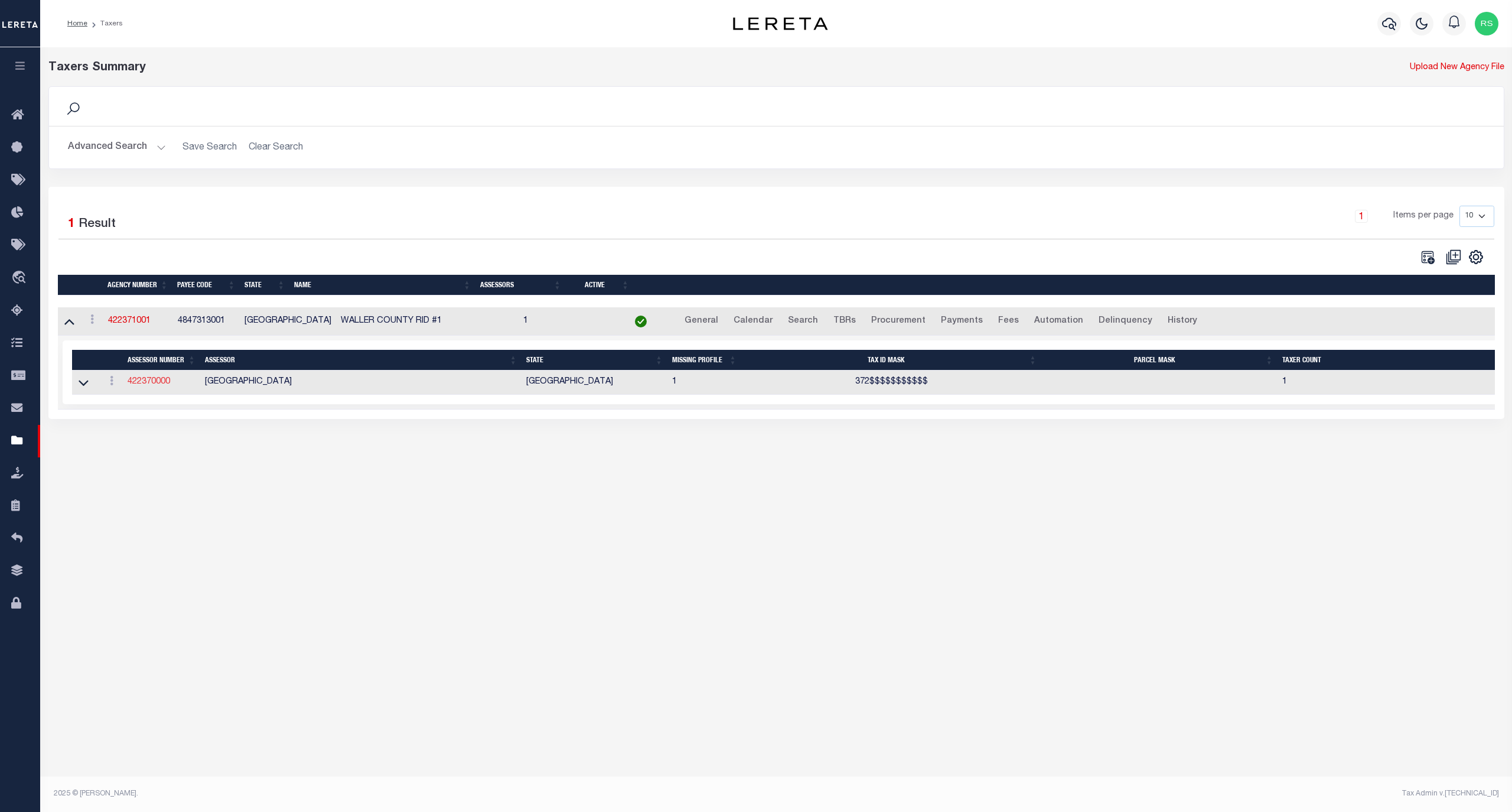
click at [152, 384] on link "422370000" at bounding box center [149, 381] width 43 height 8
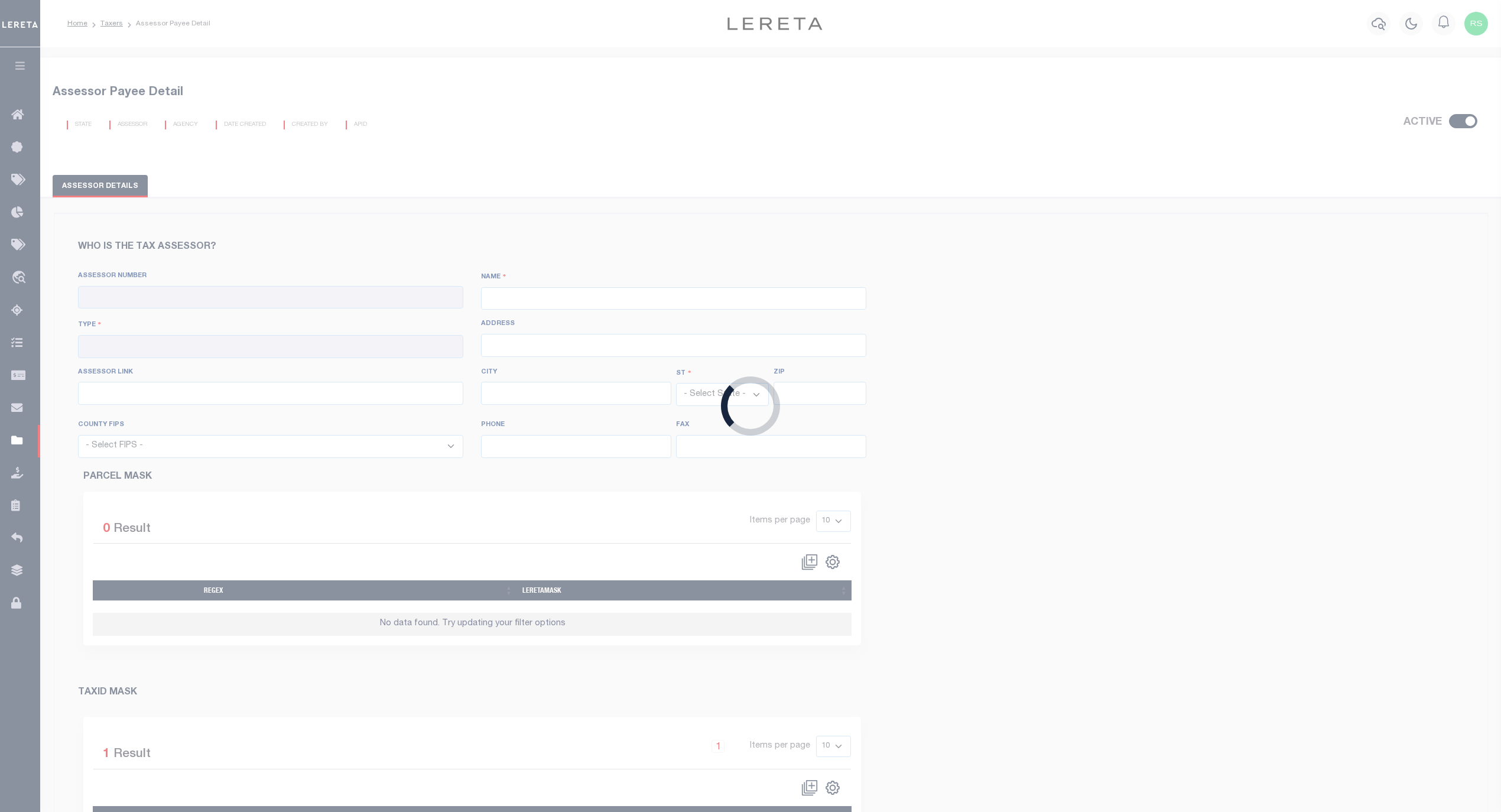
checkbox input "true"
type input "422370000"
type input "WALLER COUNTY"
type input "00 - County"
type input "730 9th Street"
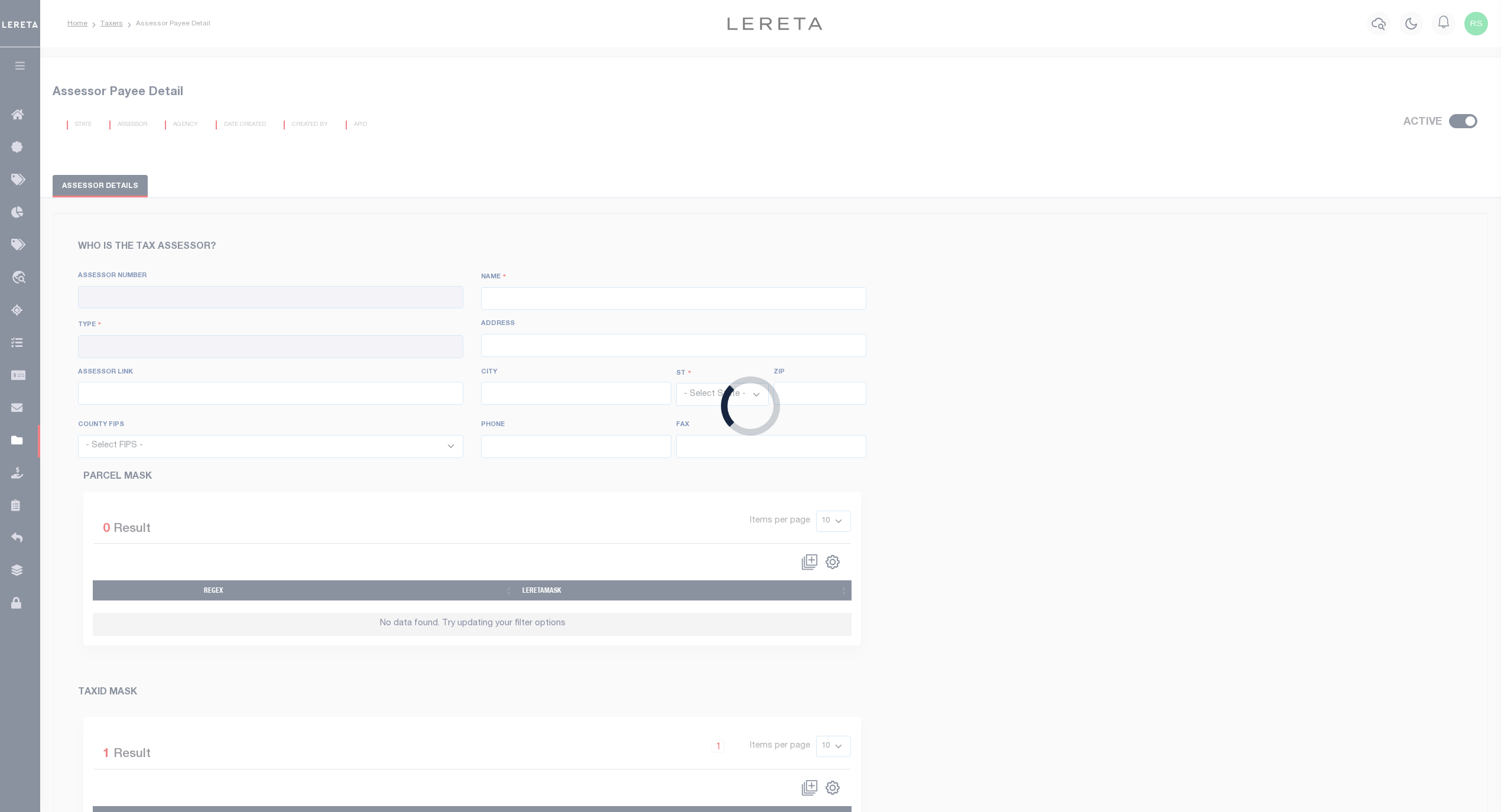
type input "https://esearch.waller-cad.org/"
type input "Hempstead"
select select "[GEOGRAPHIC_DATA]"
type input "77445"
select select "48473"
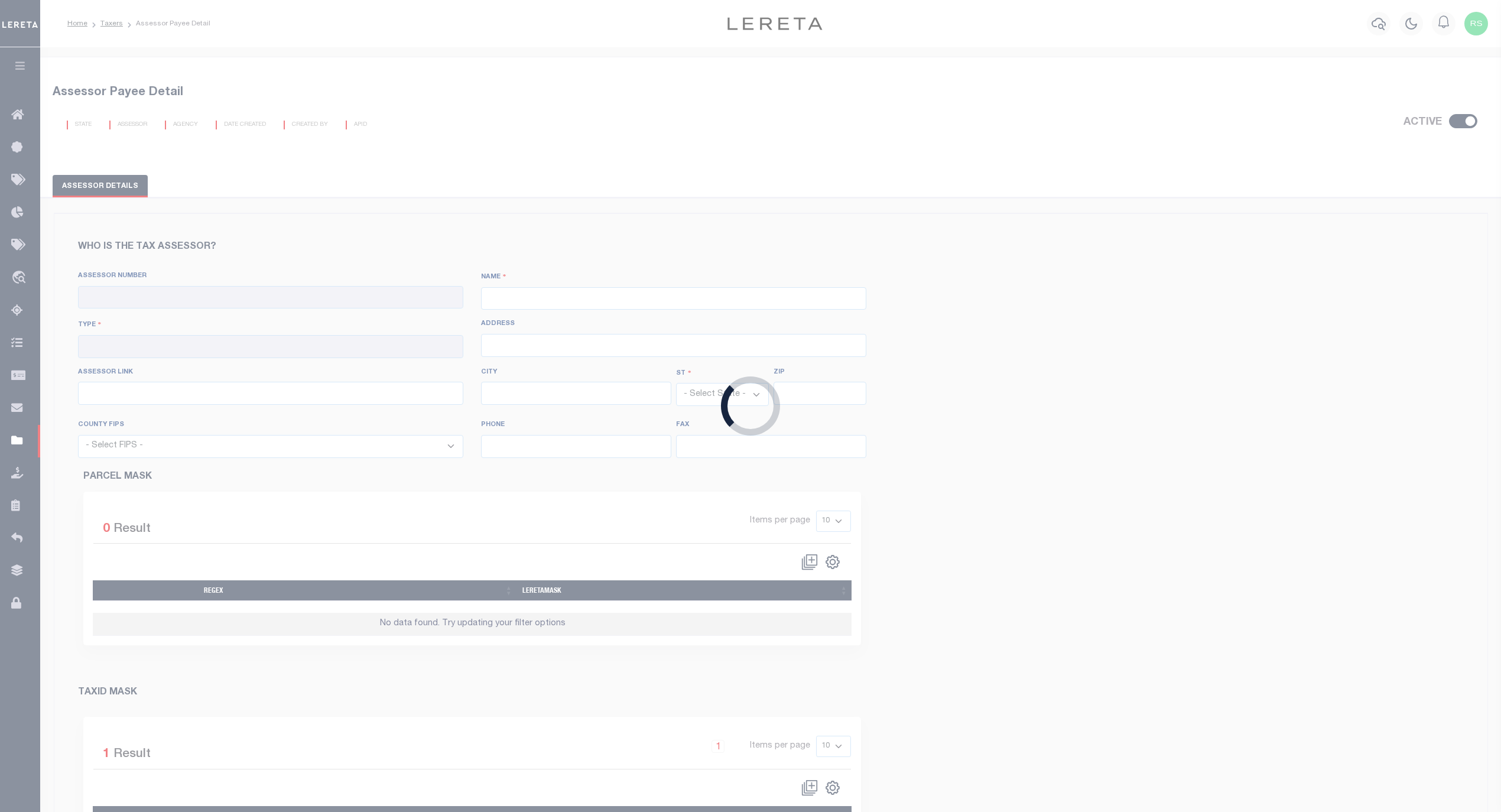
type input "979-826-7620"
type input "979-826-7619"
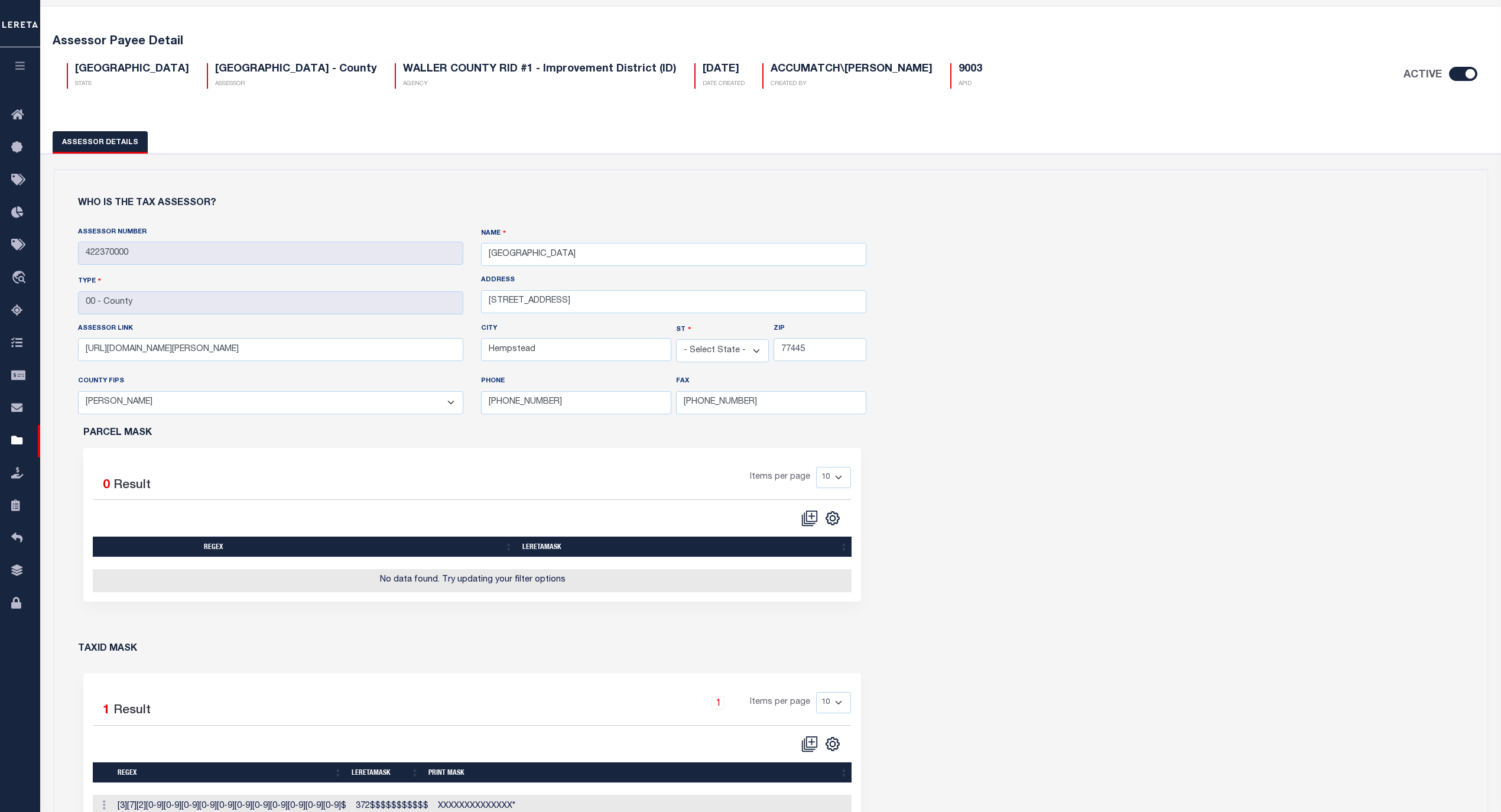
scroll to position [26, 0]
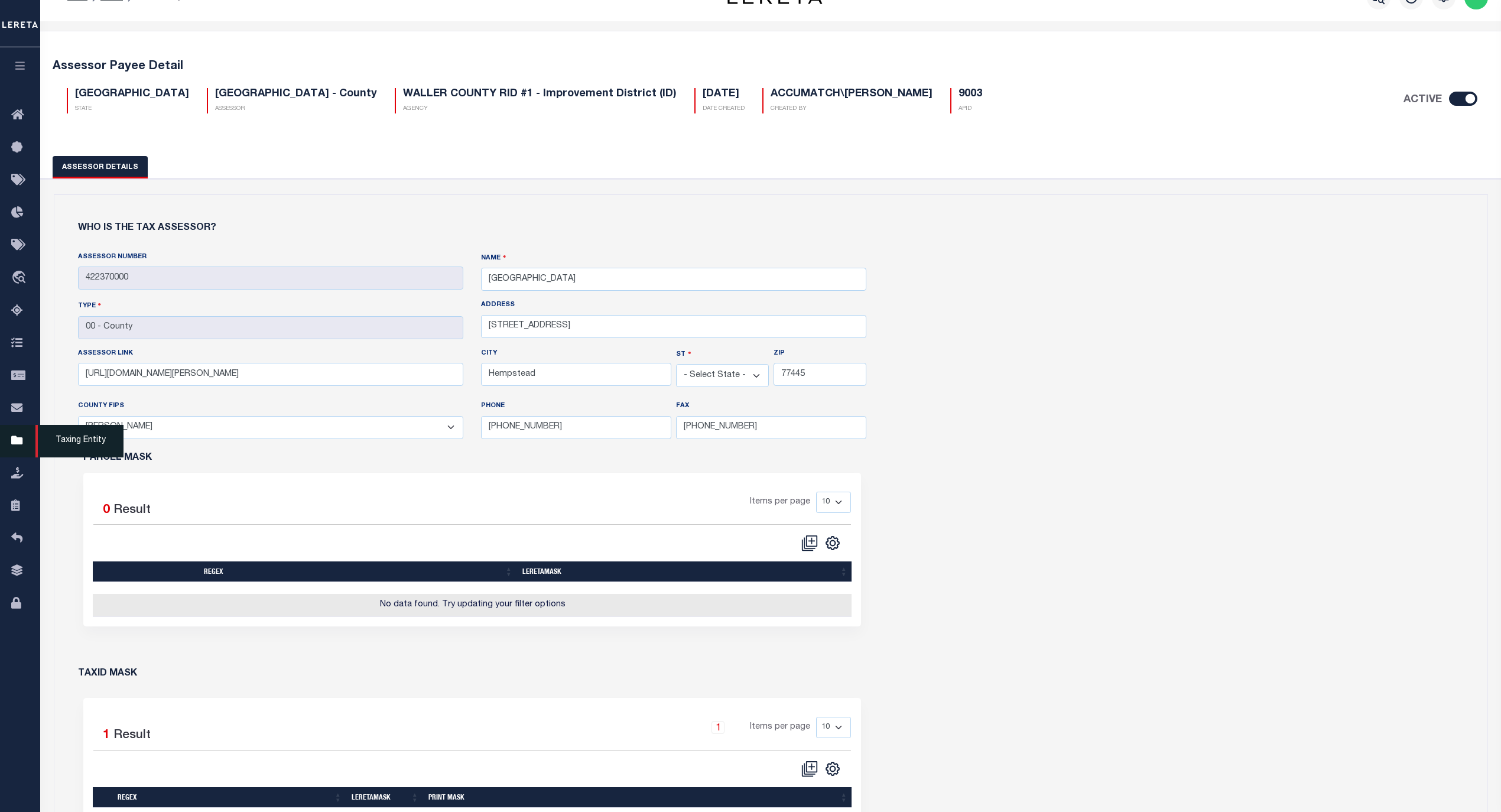
click at [17, 442] on icon at bounding box center [20, 441] width 19 height 15
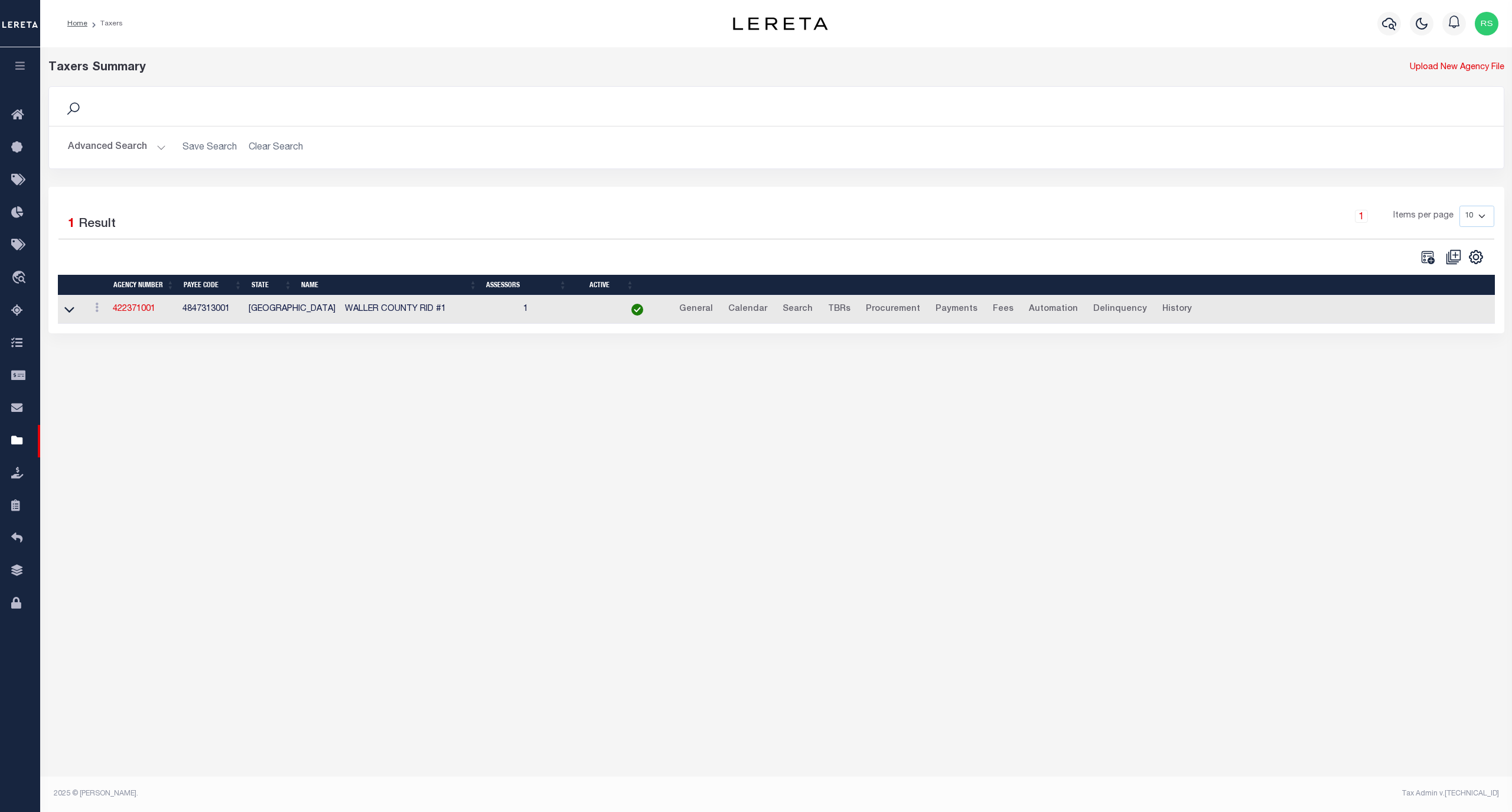
click at [95, 149] on button "Advanced Search" at bounding box center [117, 147] width 98 height 23
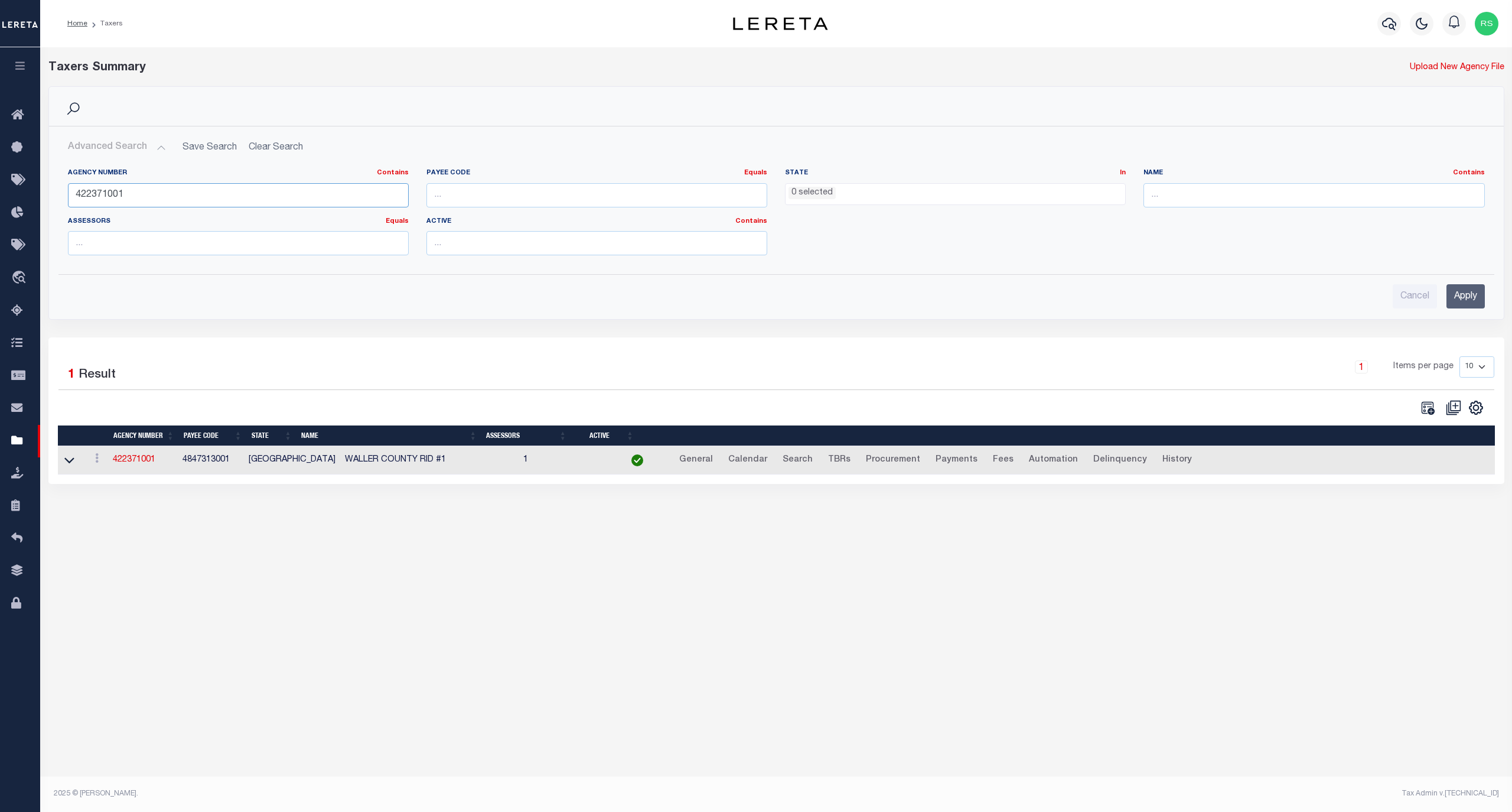
click at [112, 194] on input "422371001" at bounding box center [238, 196] width 341 height 24
paste input "1703938"
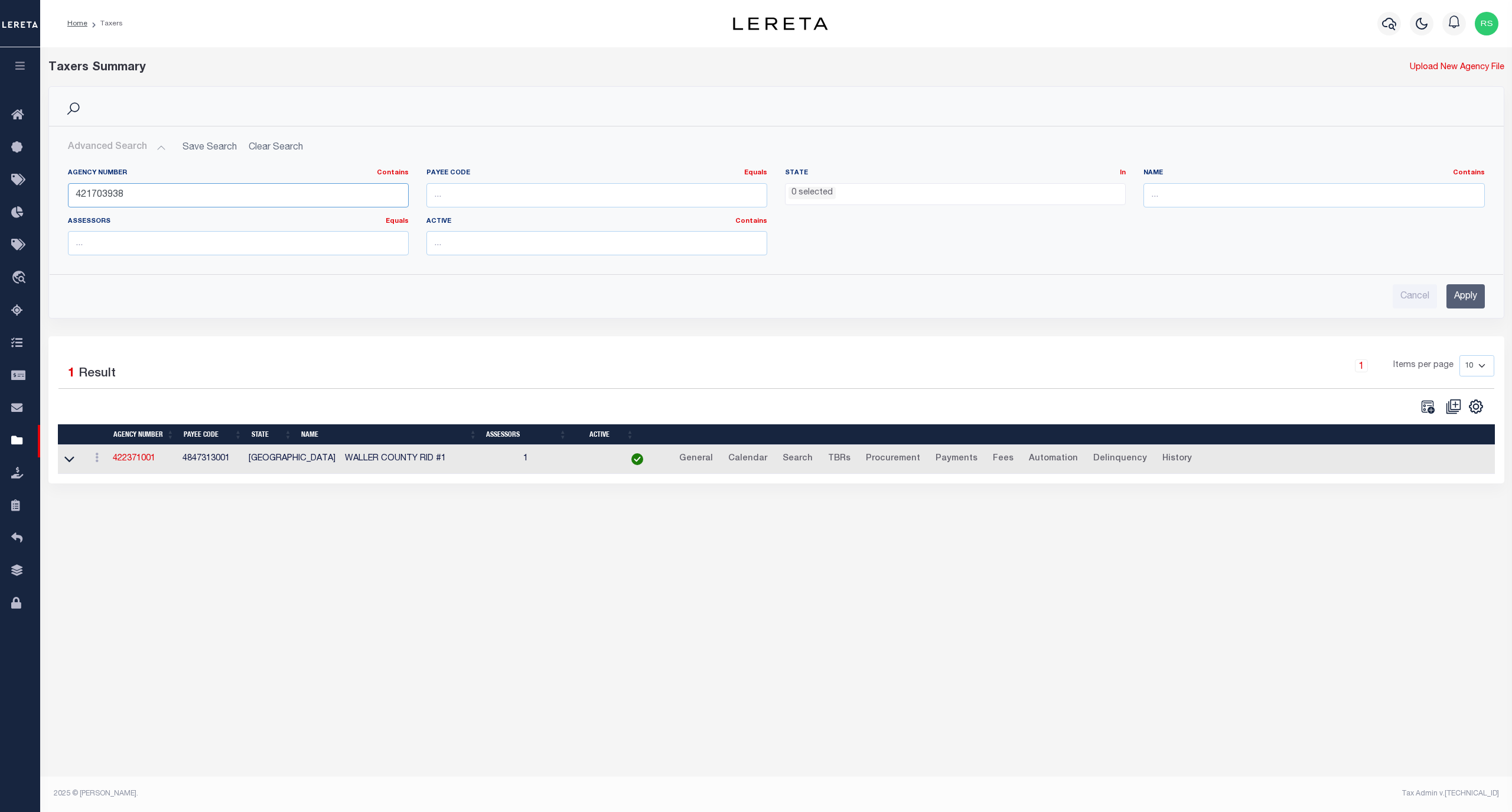
type input "421703938"
click at [1460, 291] on input "Apply" at bounding box center [1466, 297] width 38 height 24
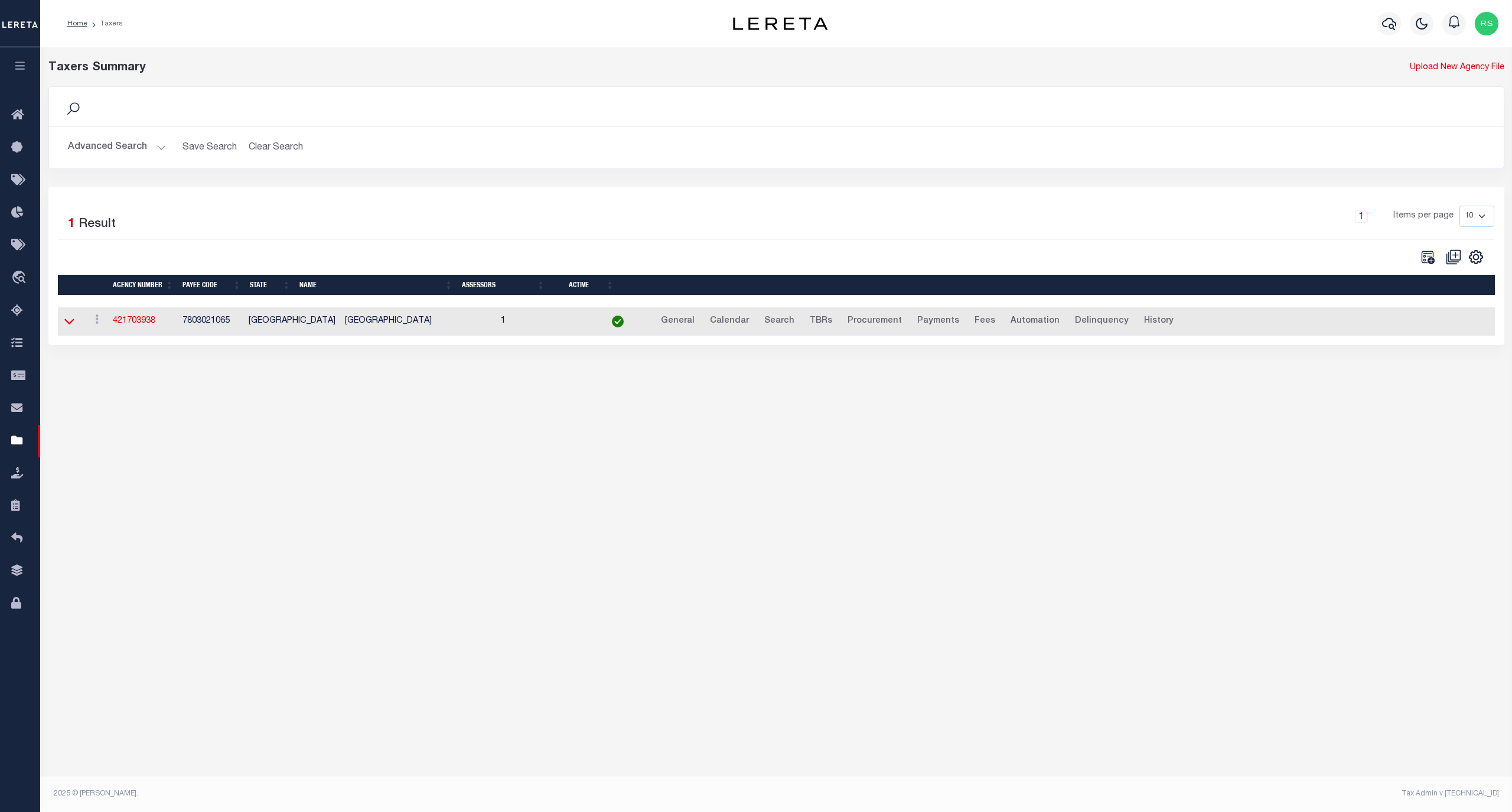
click at [72, 327] on icon at bounding box center [69, 321] width 10 height 12
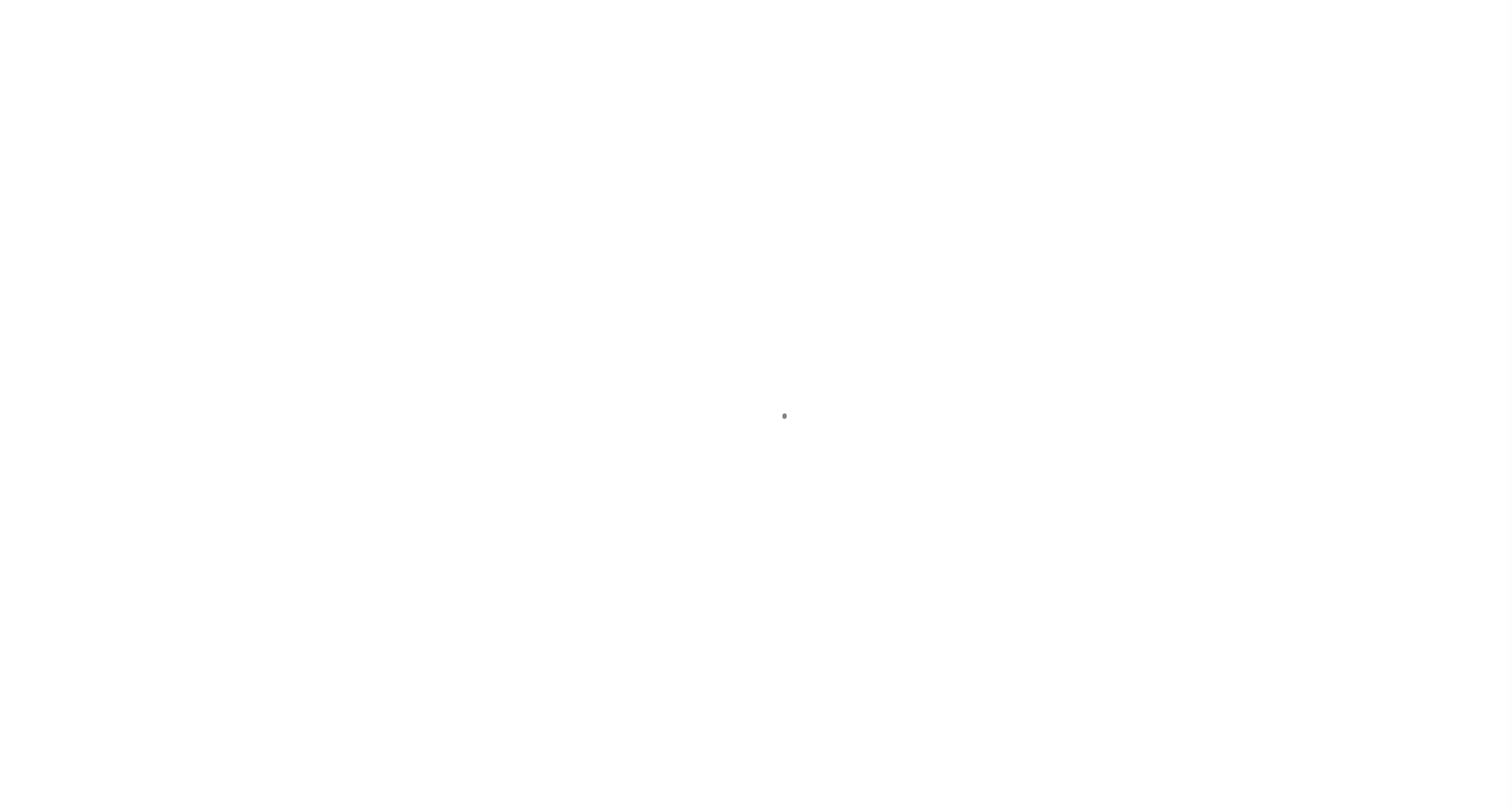
select select
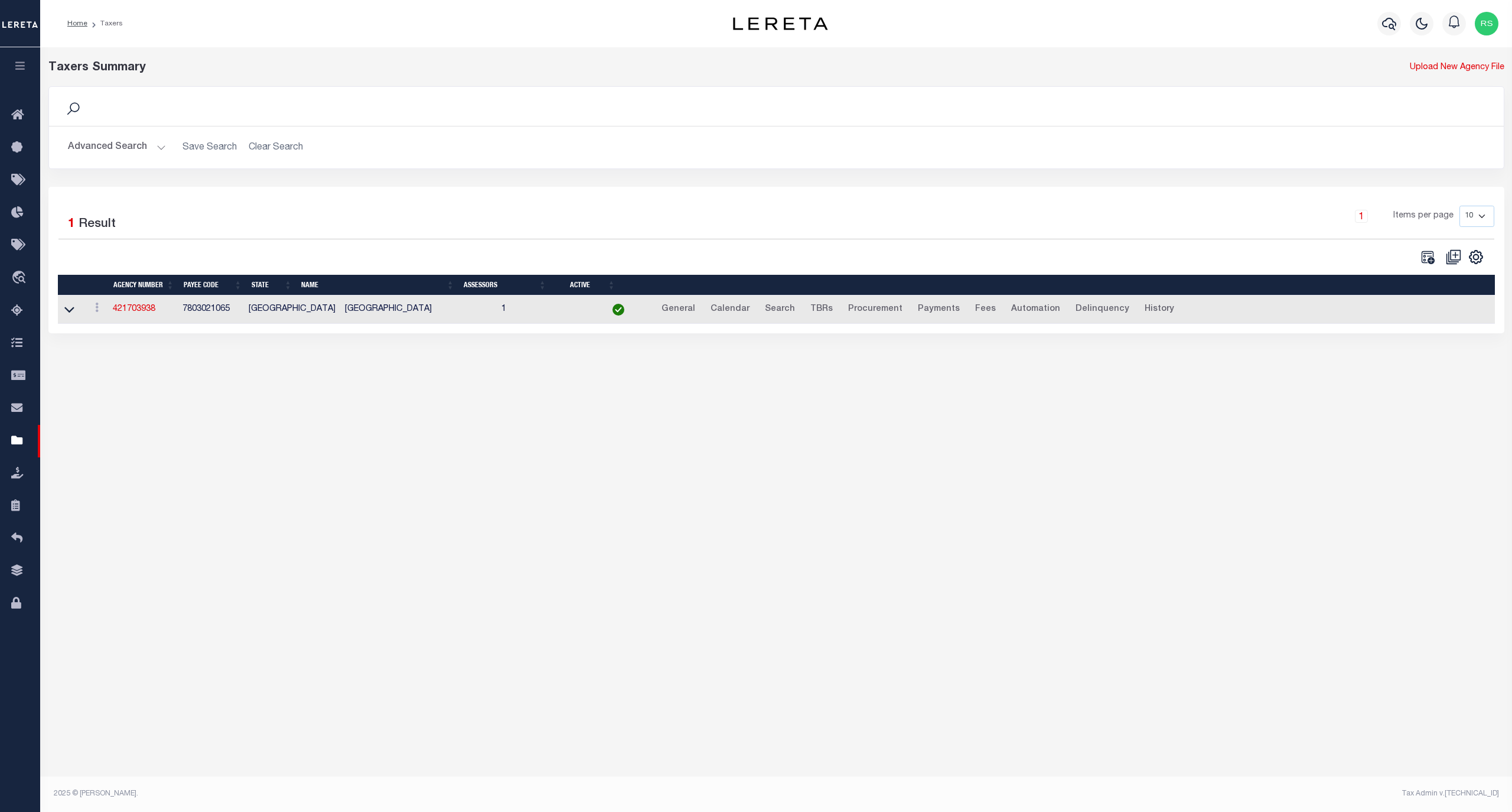
click at [108, 147] on button "Advanced Search" at bounding box center [117, 147] width 98 height 23
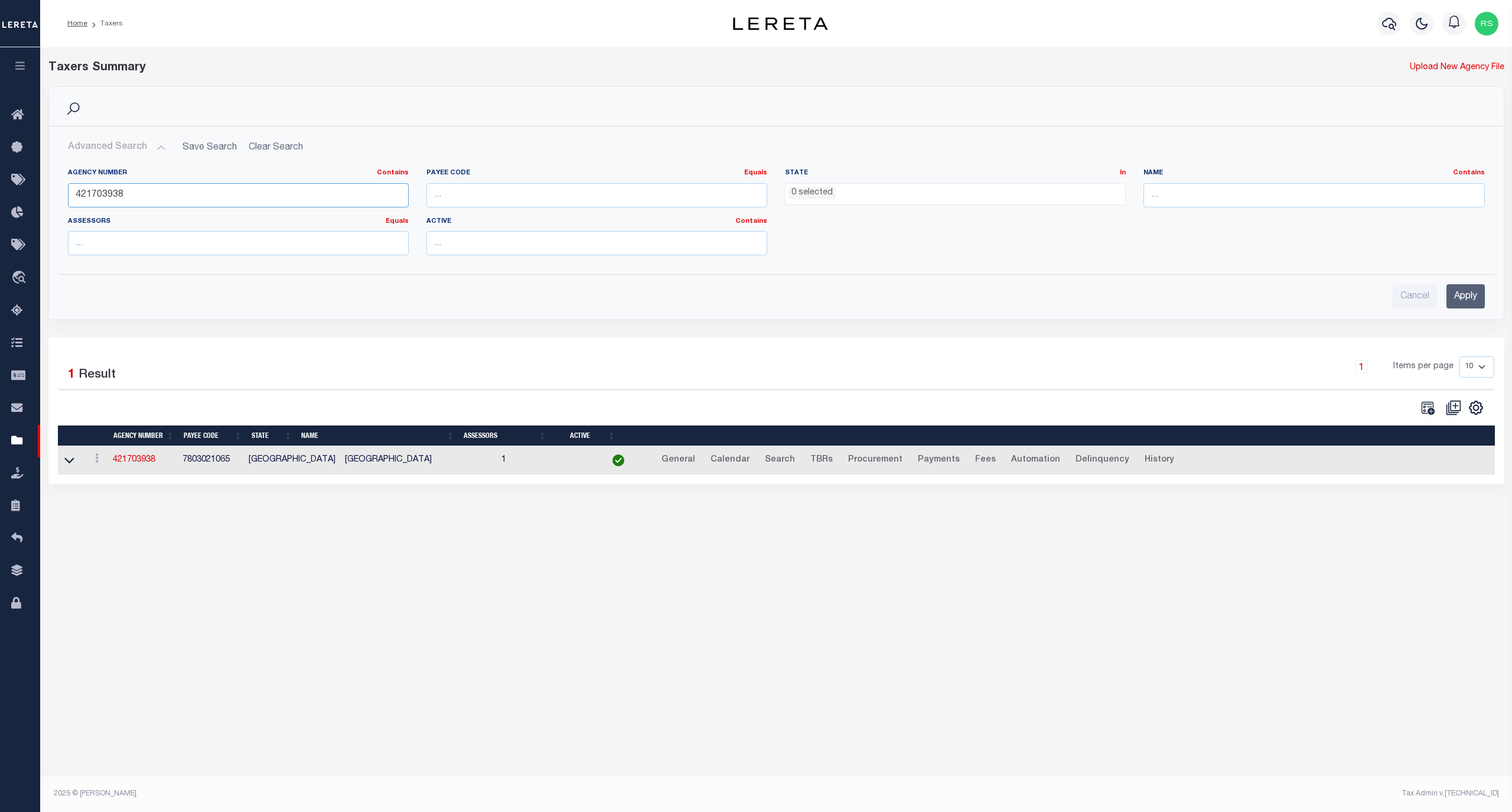
click at [121, 199] on input "421703938" at bounding box center [238, 196] width 341 height 24
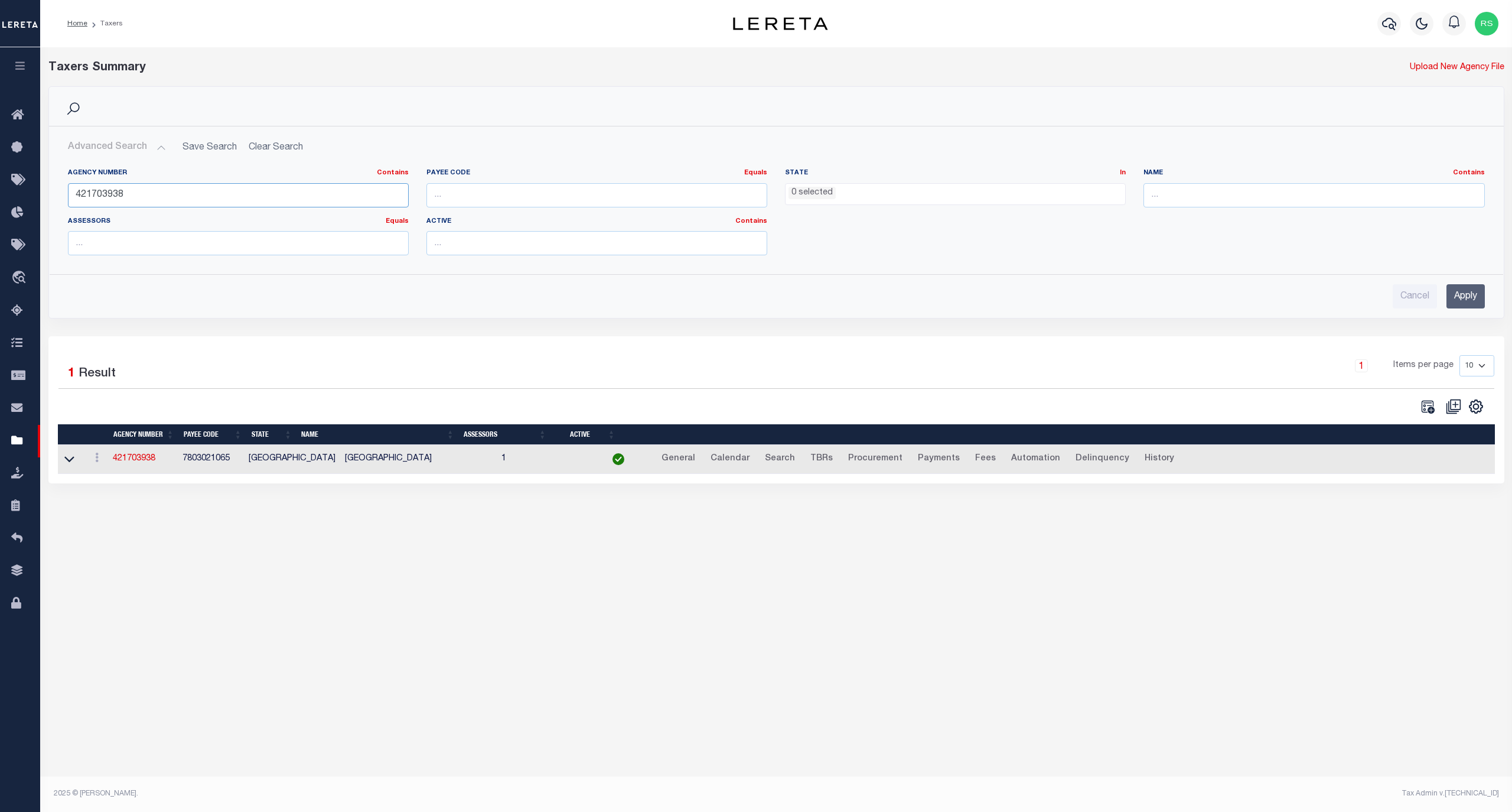
click at [121, 199] on input "421703938" at bounding box center [238, 196] width 341 height 24
paste input "990599"
click at [105, 197] on input "421990599" at bounding box center [238, 196] width 341 height 24
paste input "901"
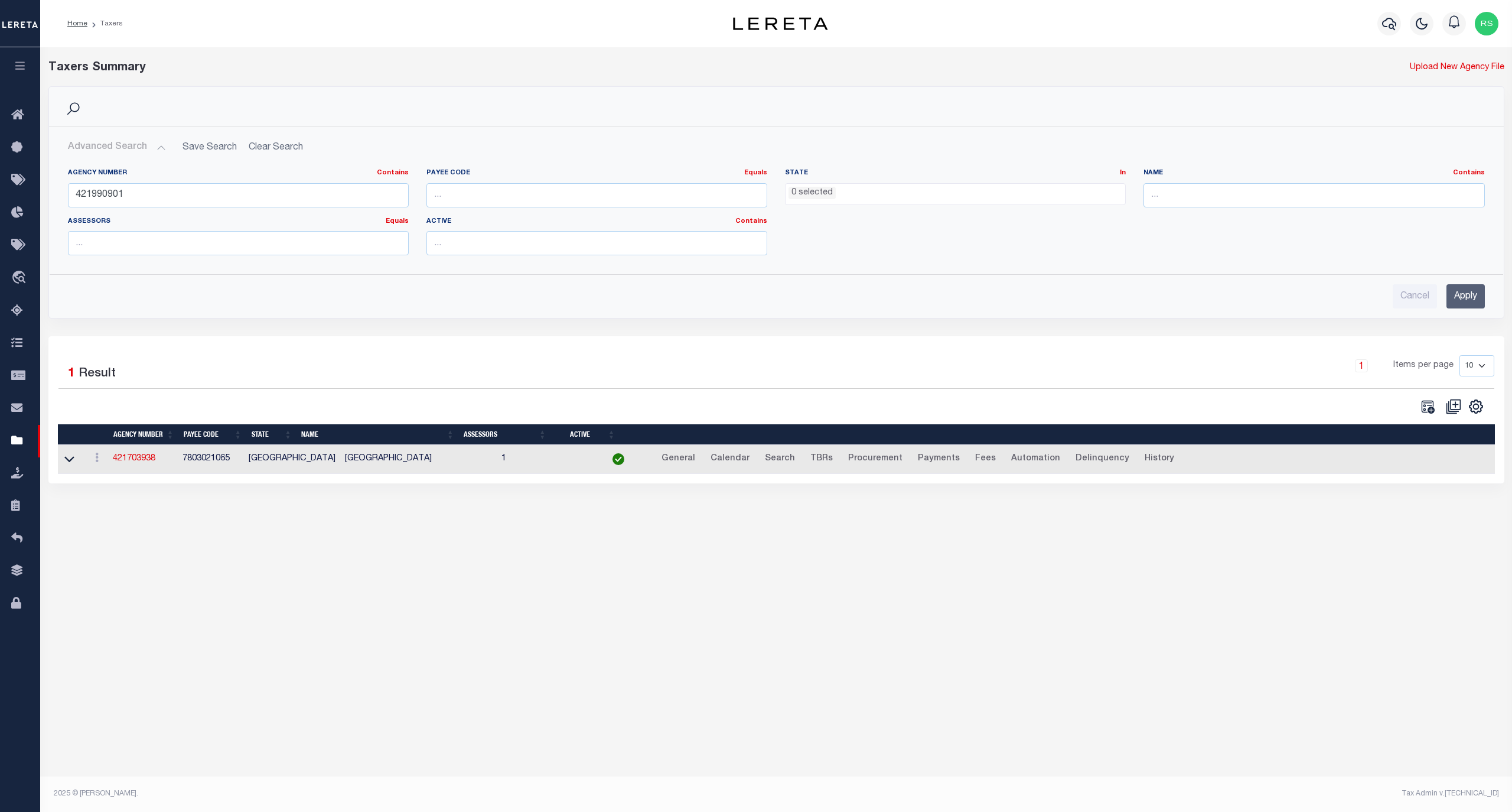
click at [1460, 297] on input "Apply" at bounding box center [1466, 297] width 38 height 24
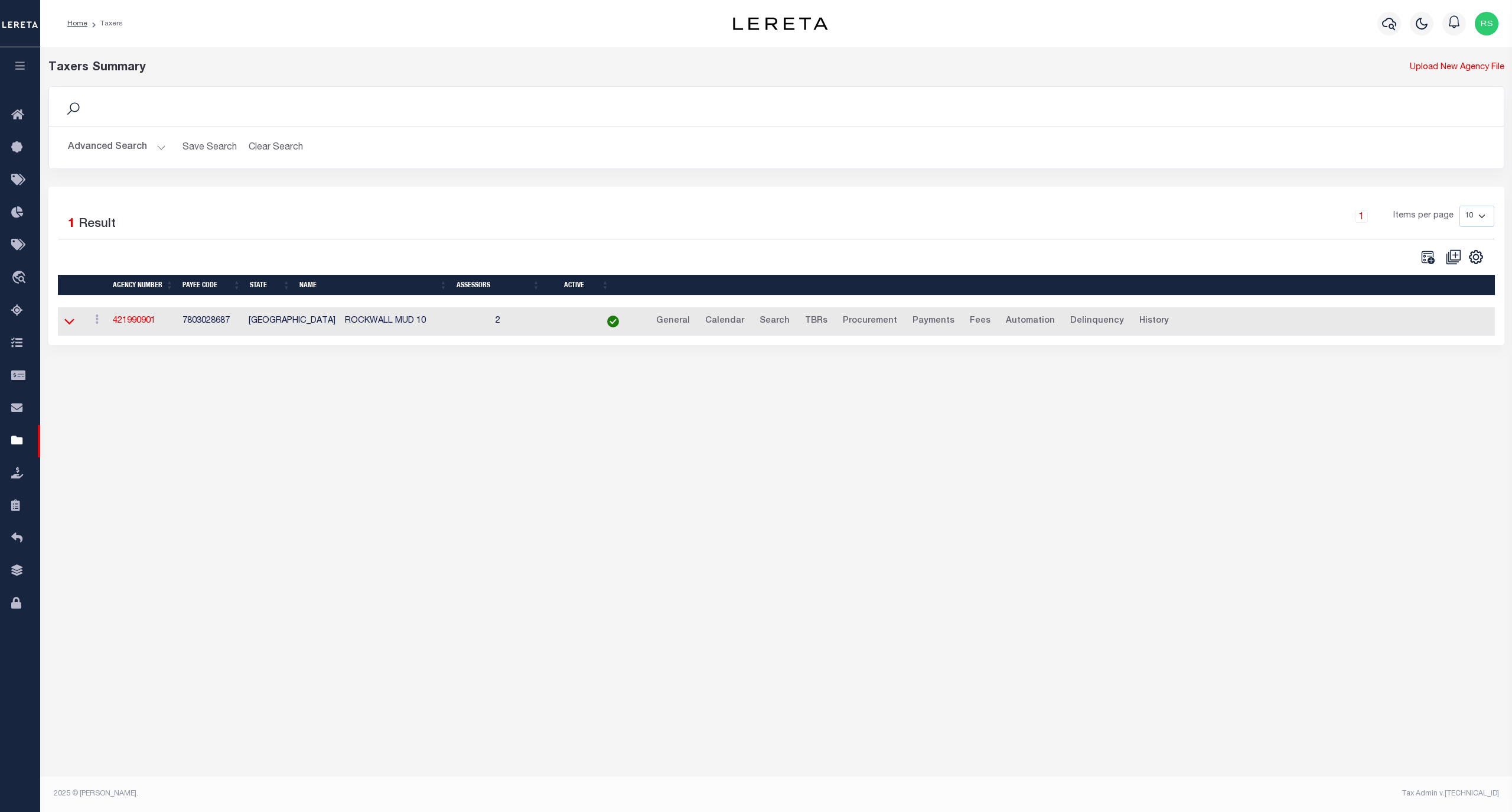
click at [69, 327] on icon at bounding box center [69, 321] width 10 height 12
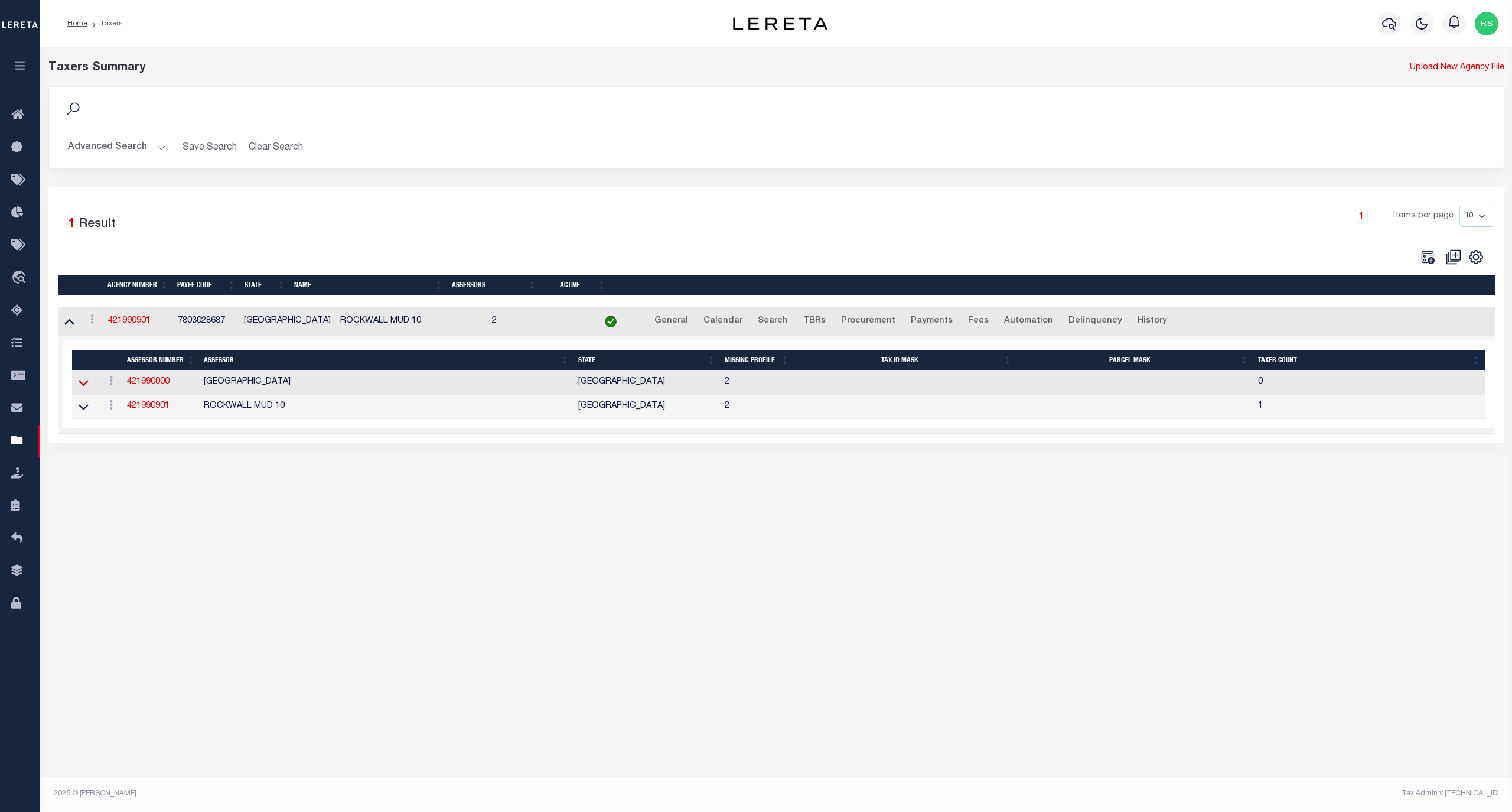
click at [79, 387] on icon at bounding box center [83, 382] width 10 height 12
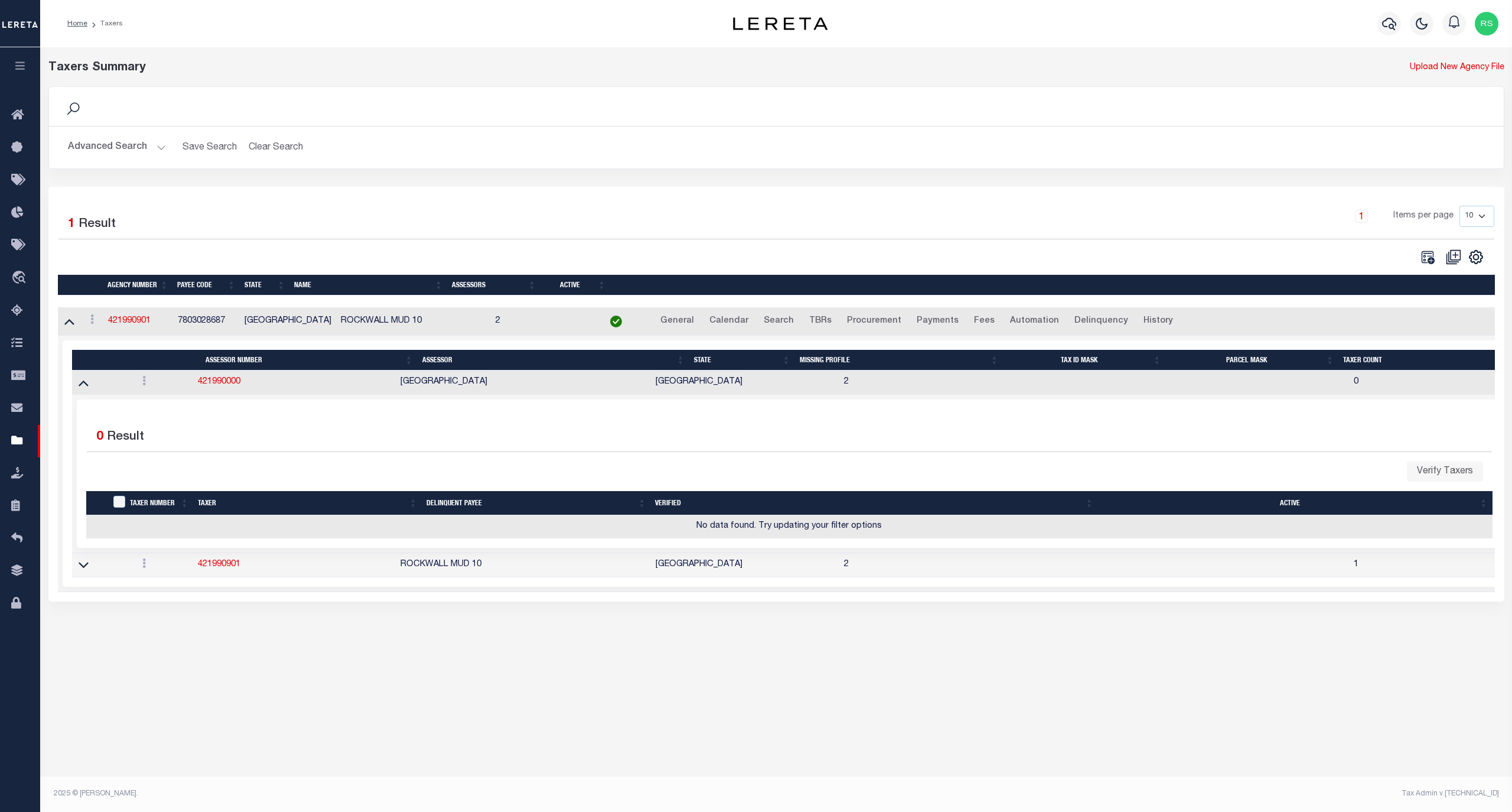
click at [79, 387] on icon at bounding box center [83, 382] width 10 height 12
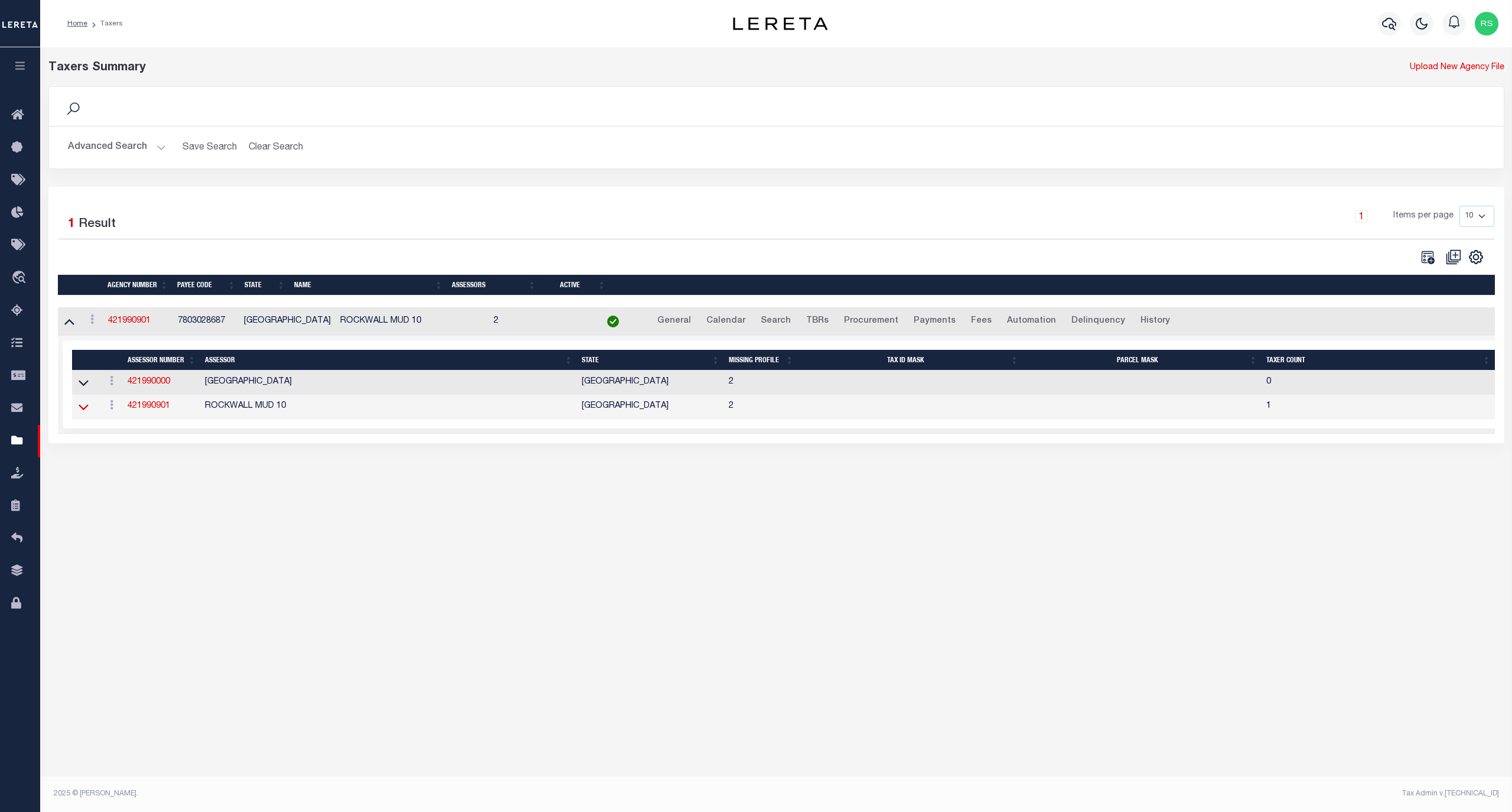
click at [85, 412] on icon at bounding box center [83, 406] width 10 height 12
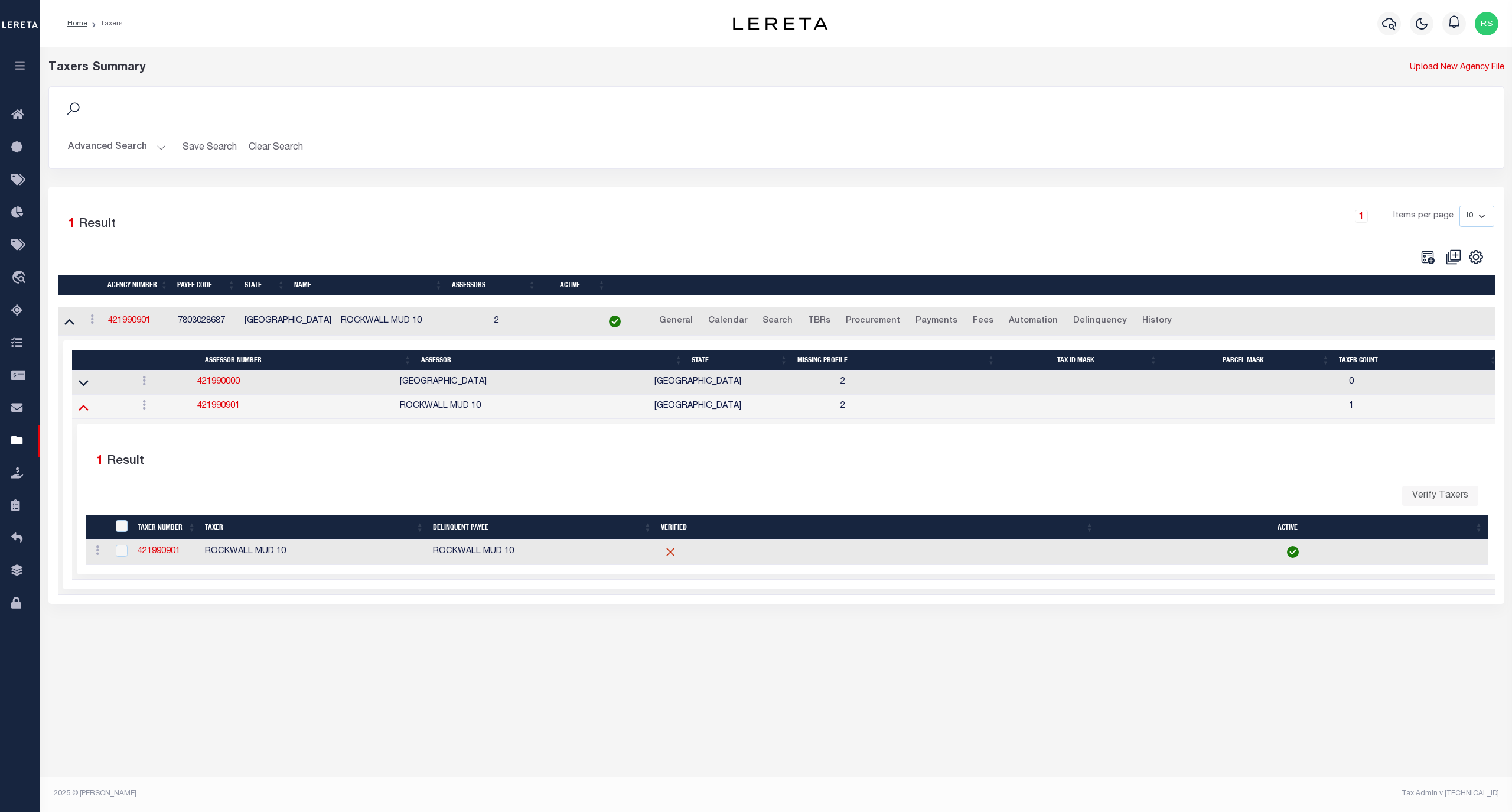
click at [83, 412] on icon at bounding box center [83, 406] width 10 height 12
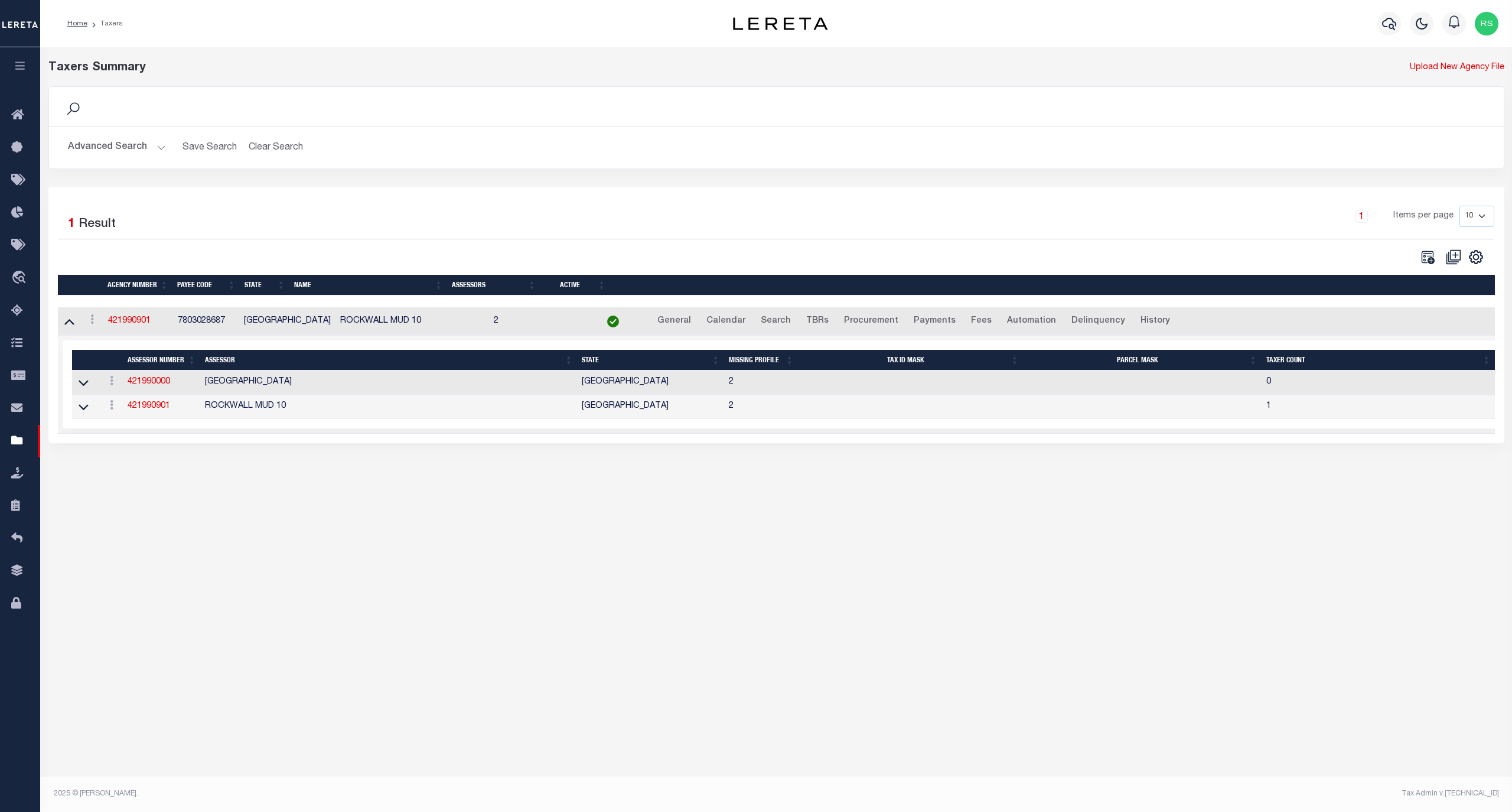
click at [109, 146] on button "Advanced Search" at bounding box center [117, 147] width 98 height 23
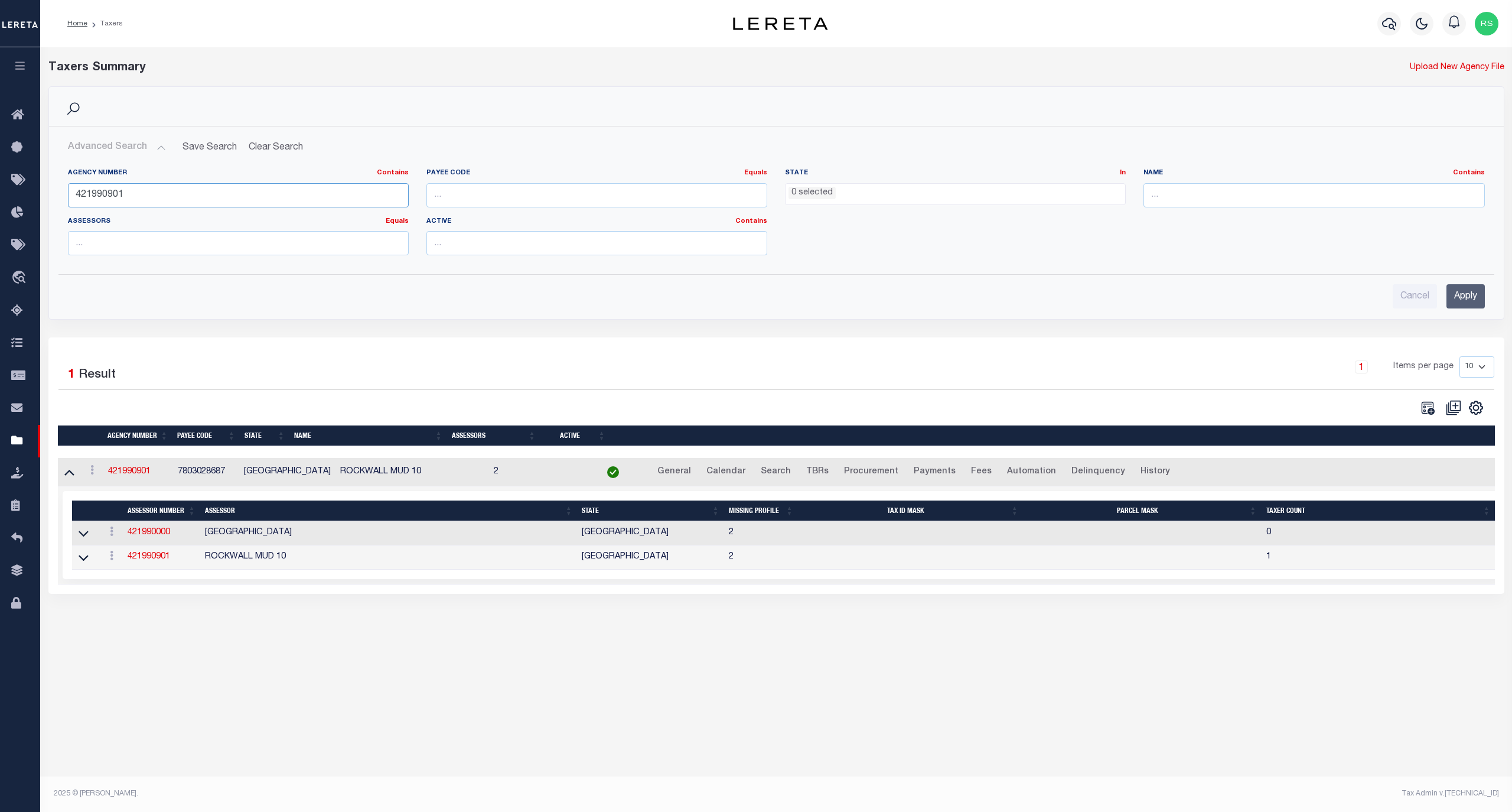
click at [111, 195] on input "421990901" at bounding box center [238, 196] width 341 height 24
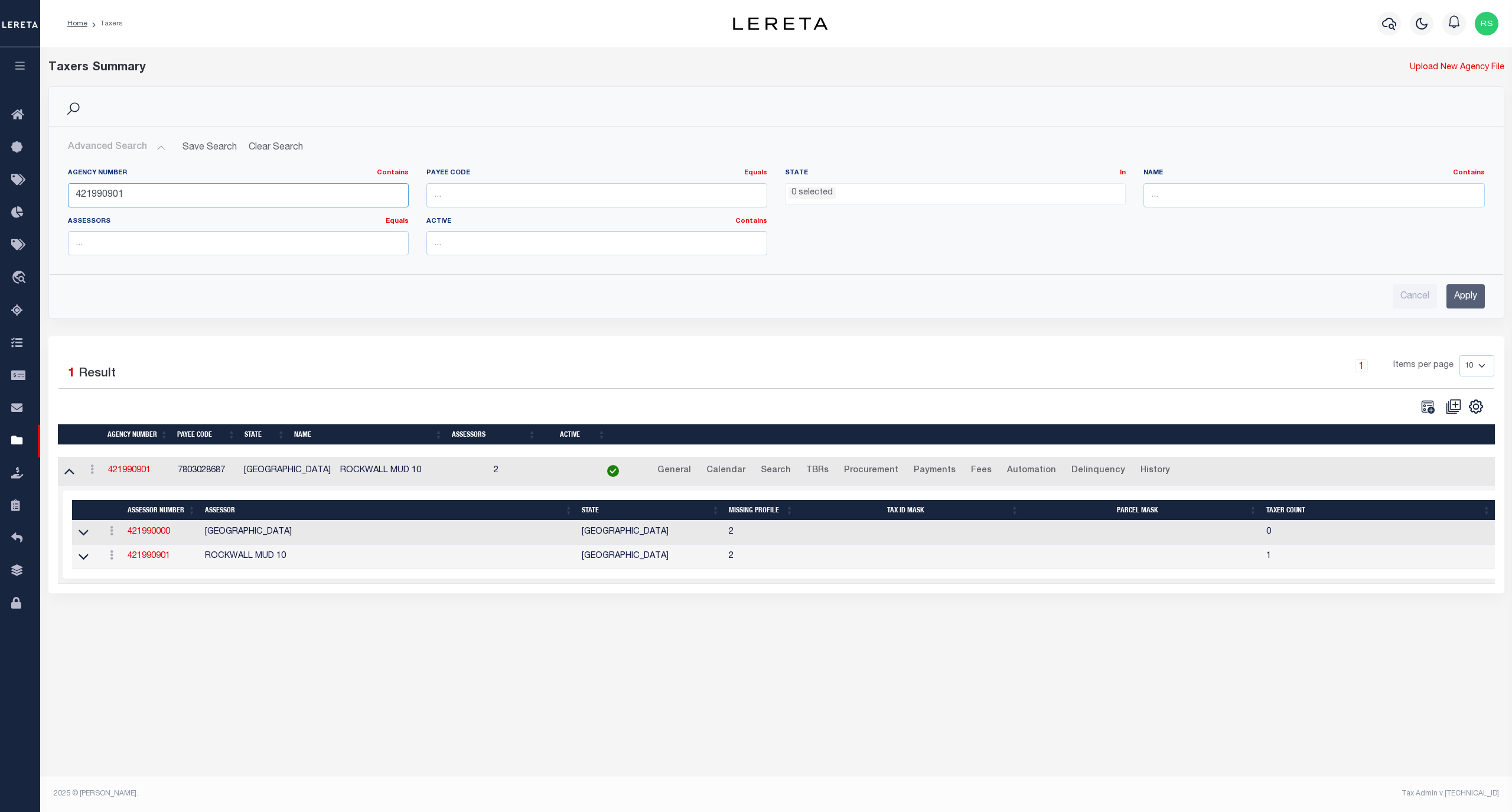
paste input "1402"
click at [1455, 296] on input "Apply" at bounding box center [1466, 297] width 38 height 24
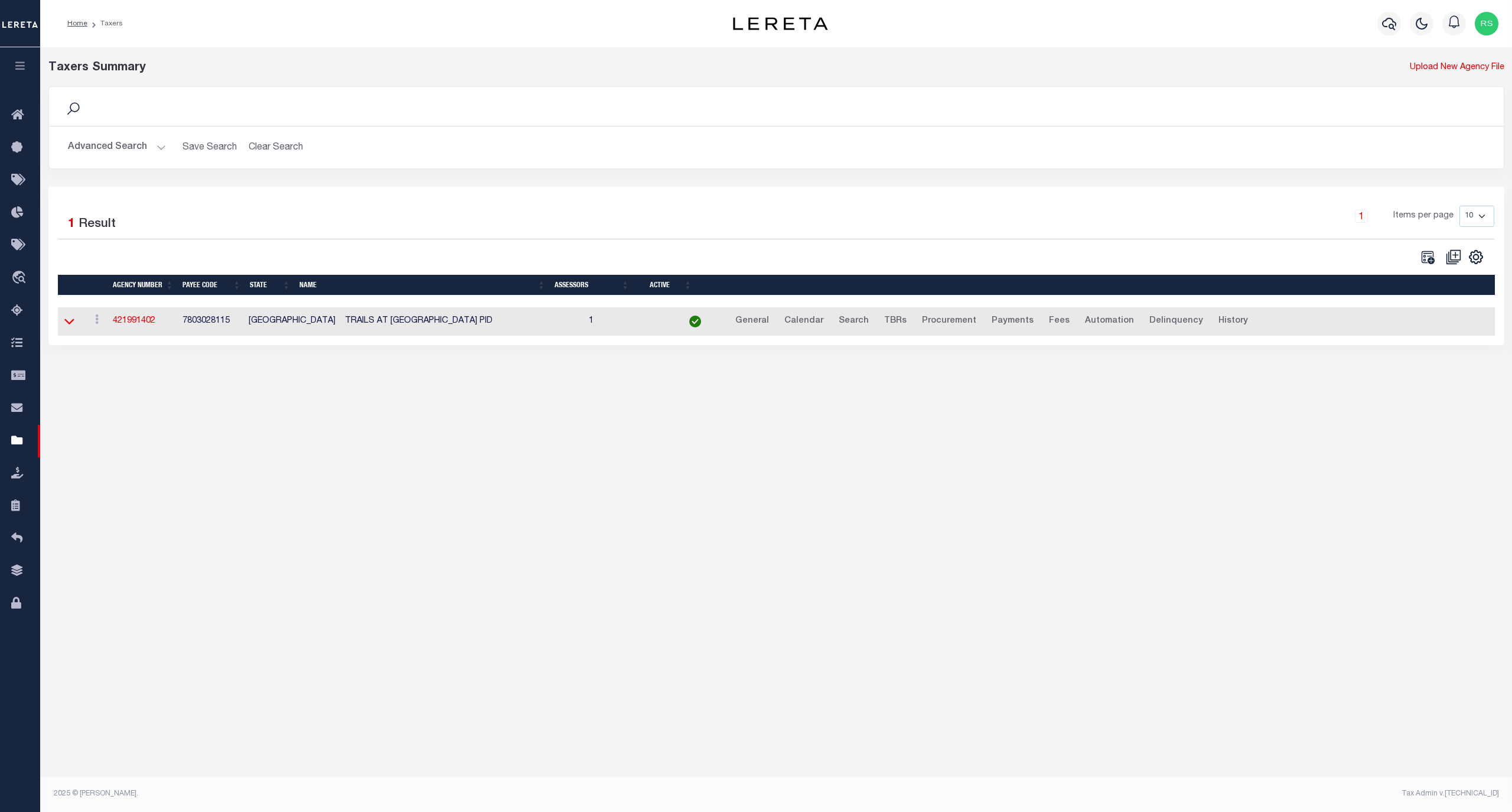
click at [68, 322] on icon at bounding box center [69, 321] width 10 height 12
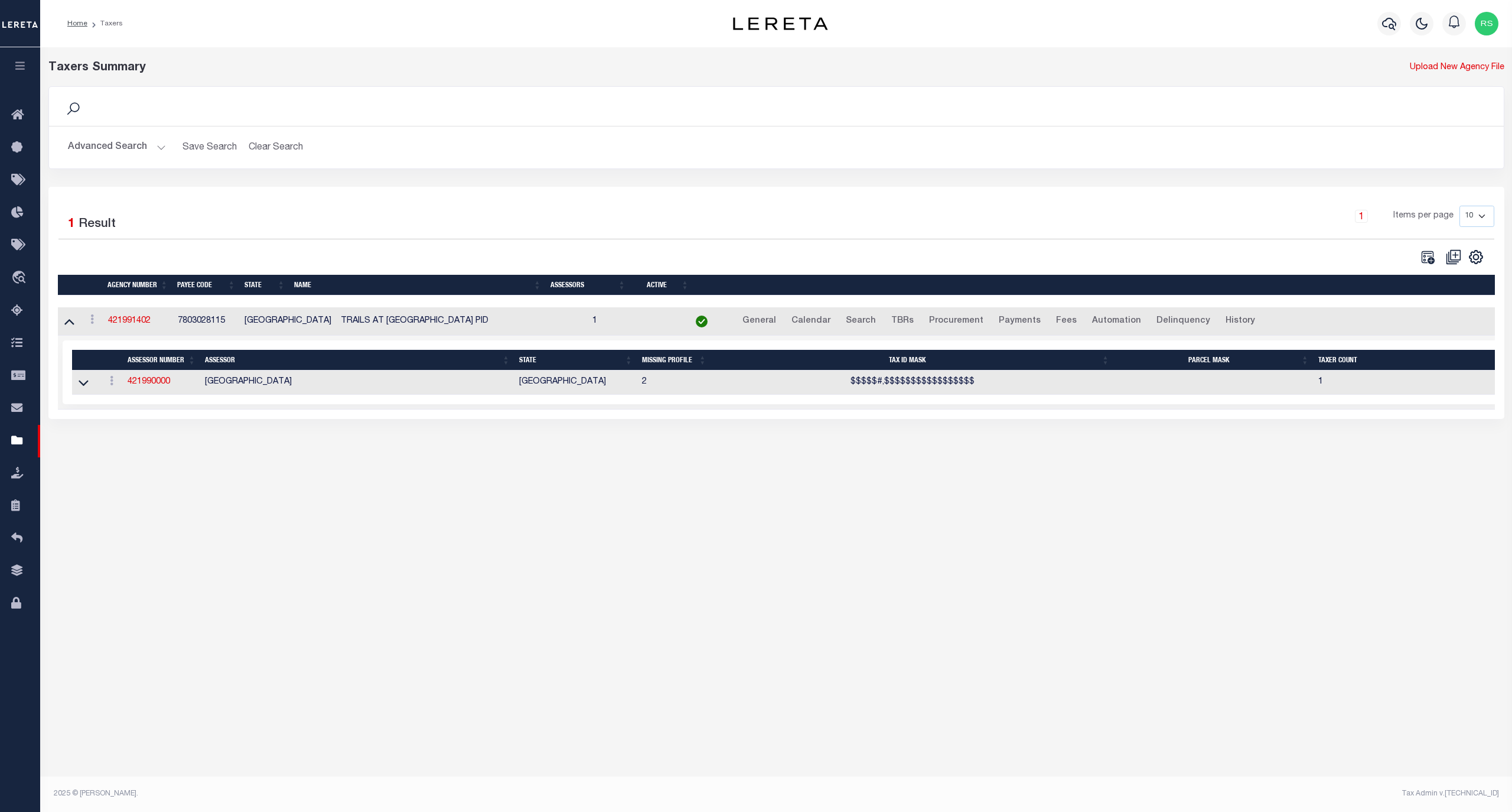
click at [74, 160] on div "Advanced Search Save Search Clear Search tblPayees_dynamictable_____DefaultSave…" at bounding box center [776, 146] width 1455 height 42
click at [76, 156] on button "Advanced Search" at bounding box center [117, 147] width 98 height 23
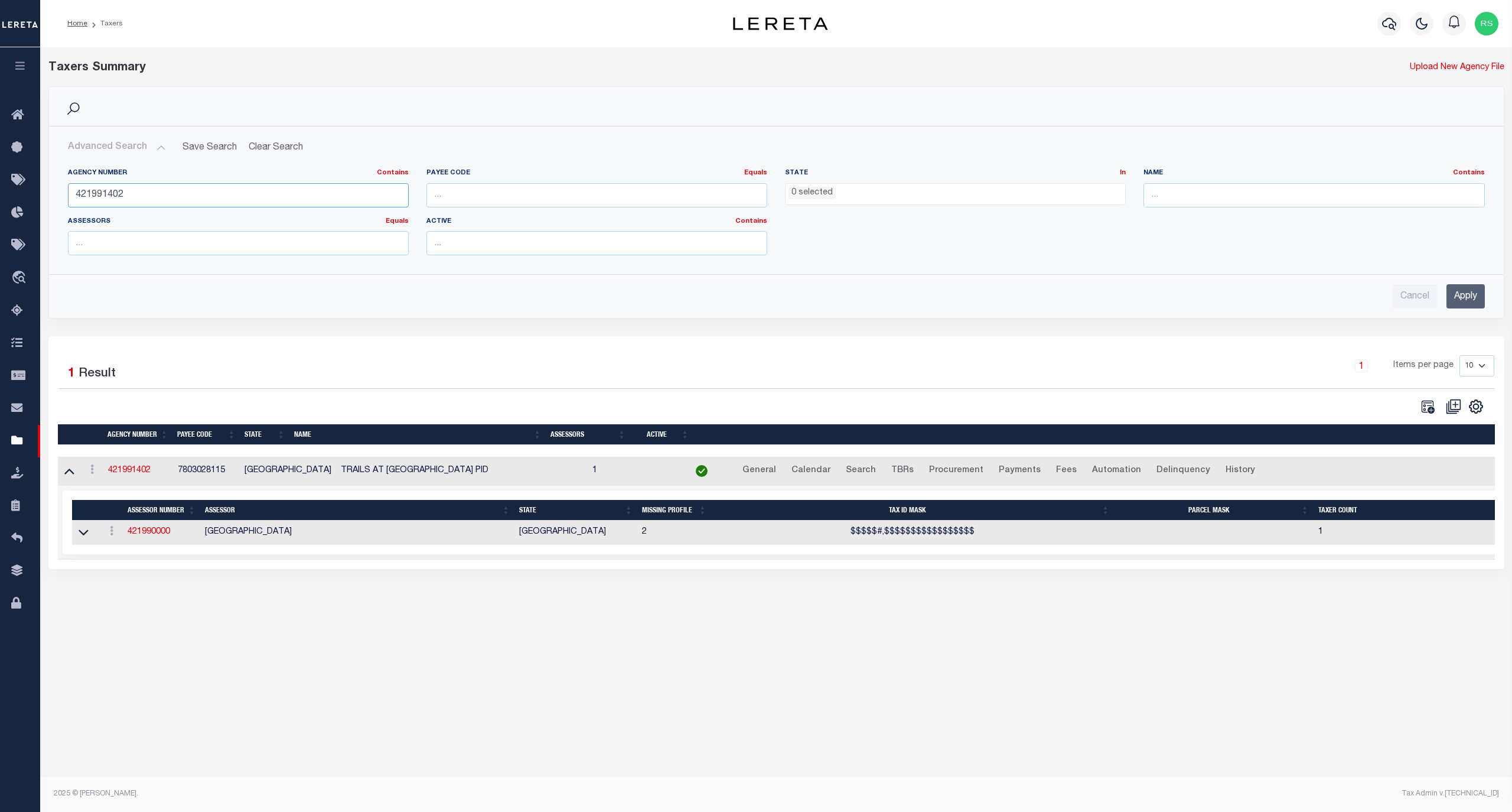
click at [79, 187] on input "421991402" at bounding box center [238, 196] width 341 height 24
paste input "0901"
type input "421990901"
click at [1467, 298] on input "Apply" at bounding box center [1466, 297] width 38 height 24
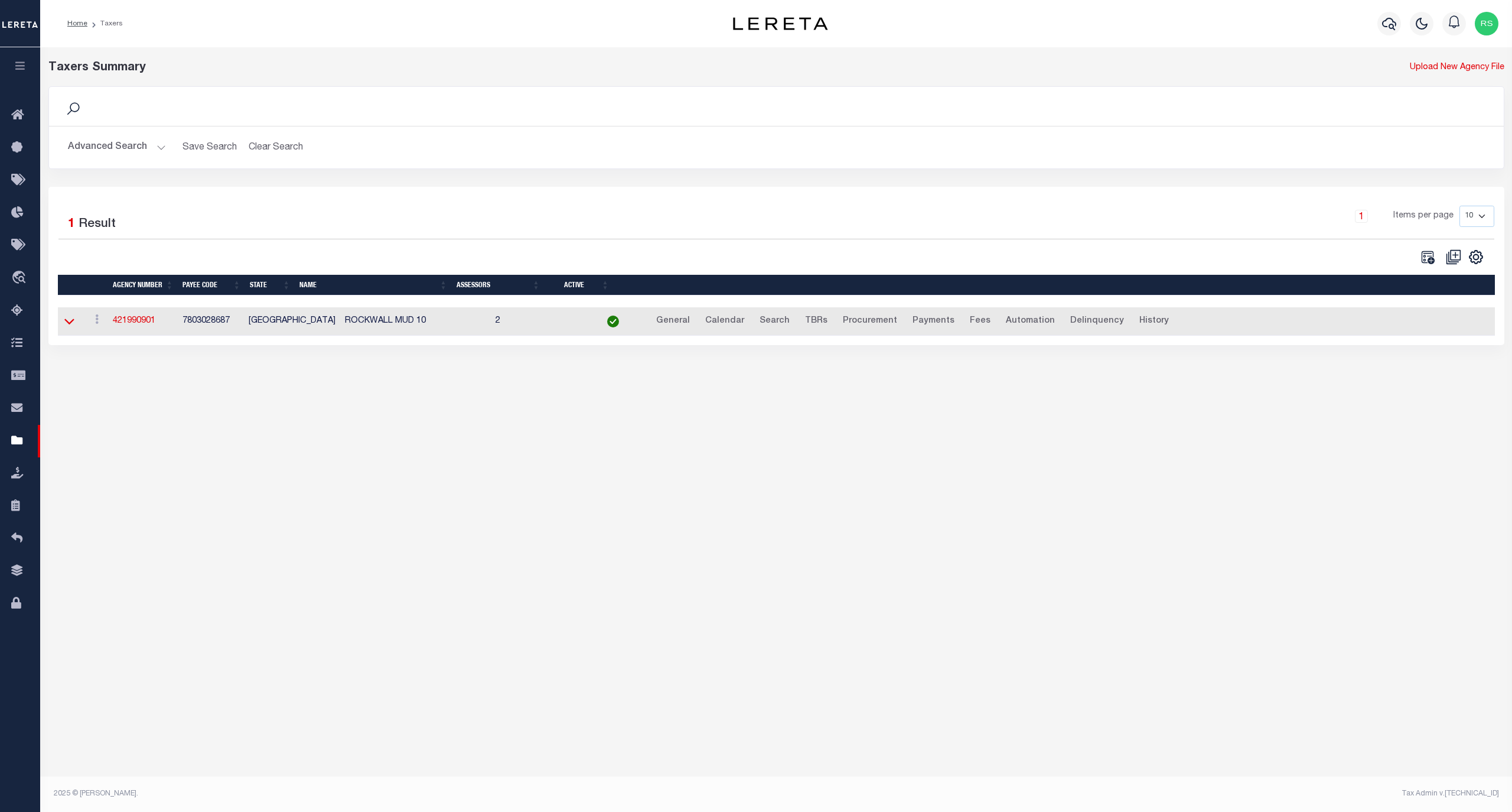
click at [72, 324] on icon at bounding box center [69, 322] width 10 height 6
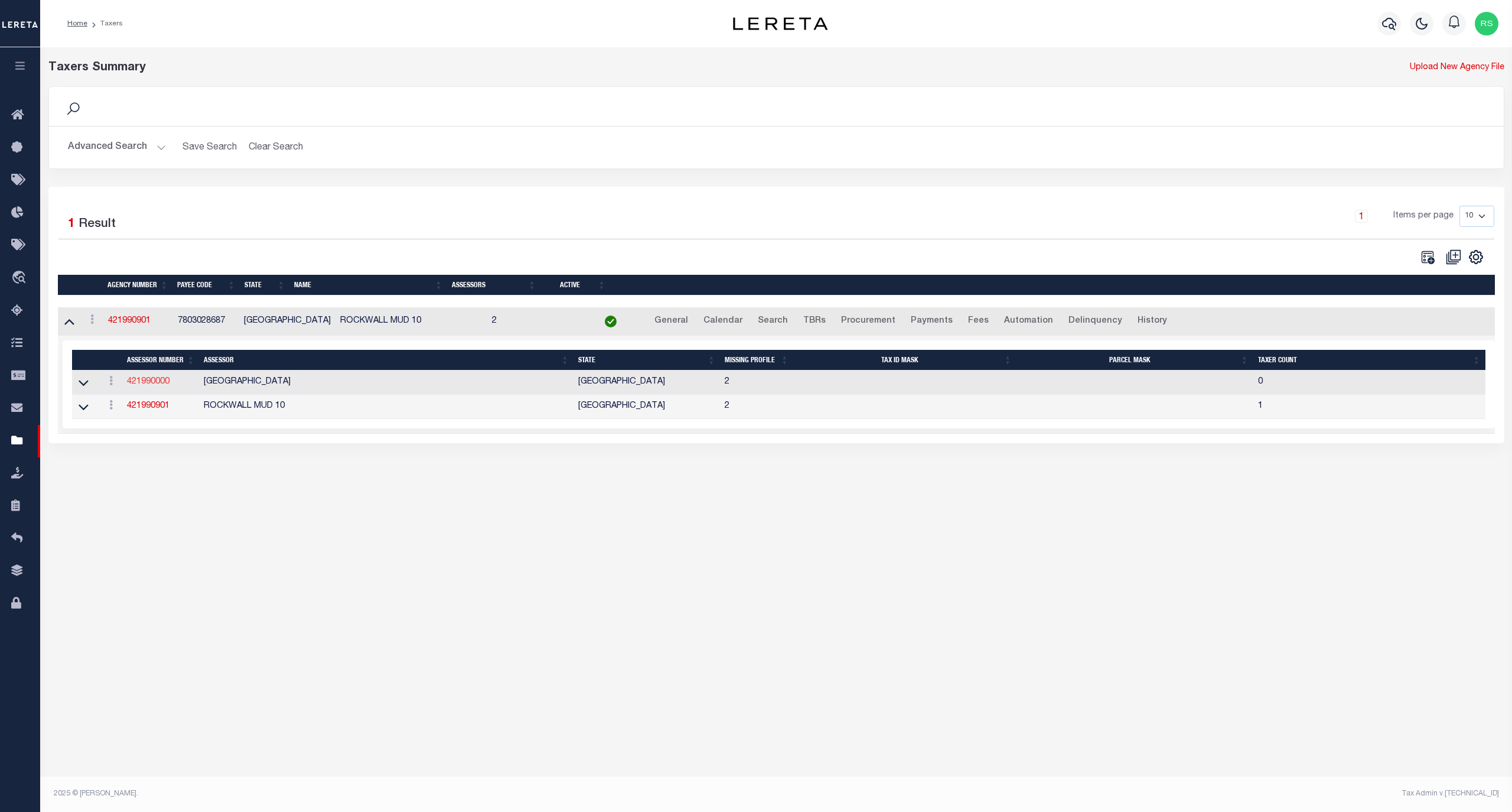
click at [156, 386] on link "421990000" at bounding box center [148, 381] width 43 height 8
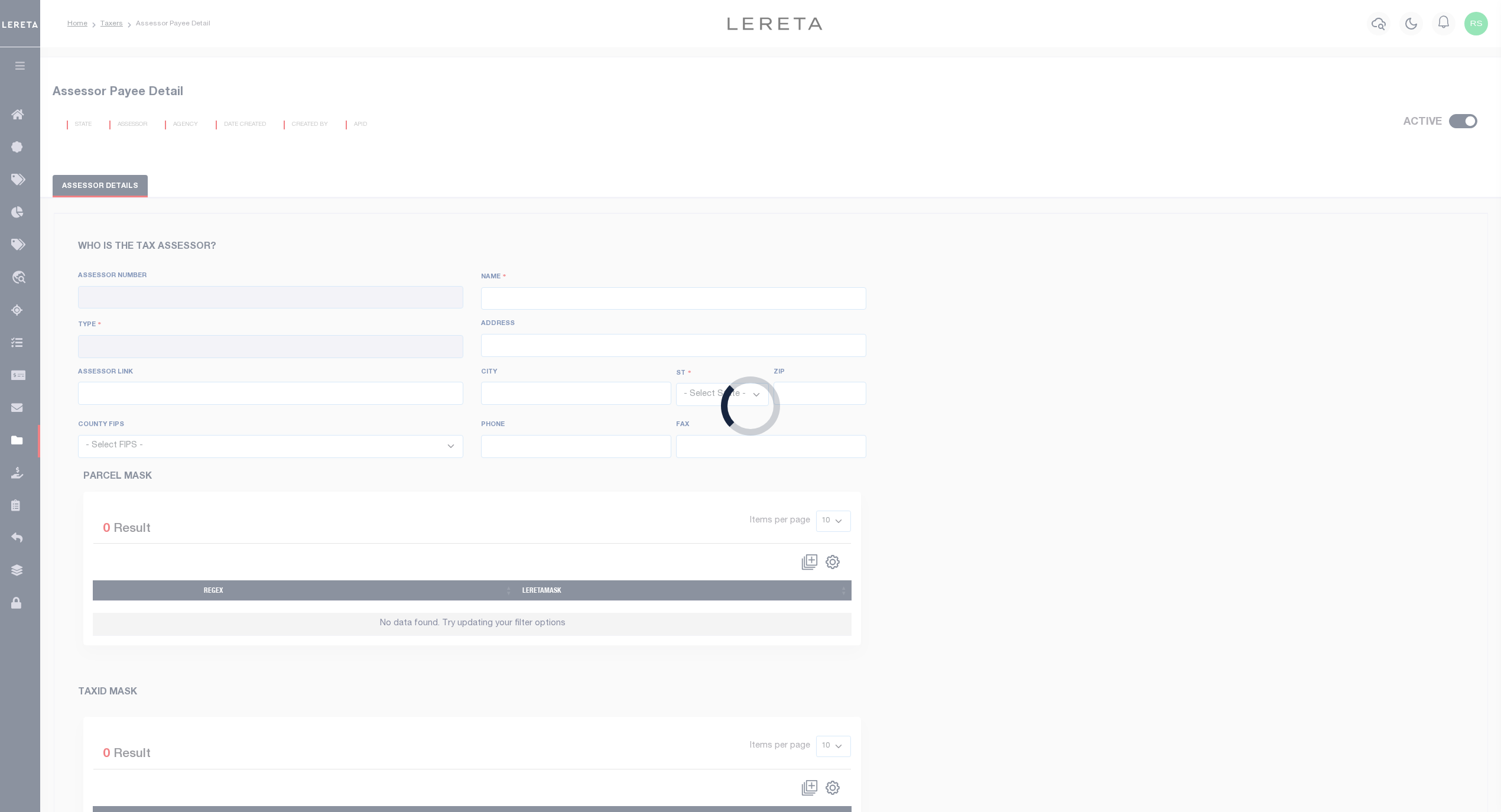
checkbox input "true"
type input "421990000"
type input "[GEOGRAPHIC_DATA]"
type input "00 - County"
type input "https://www.rockwallcad.com/property-search"
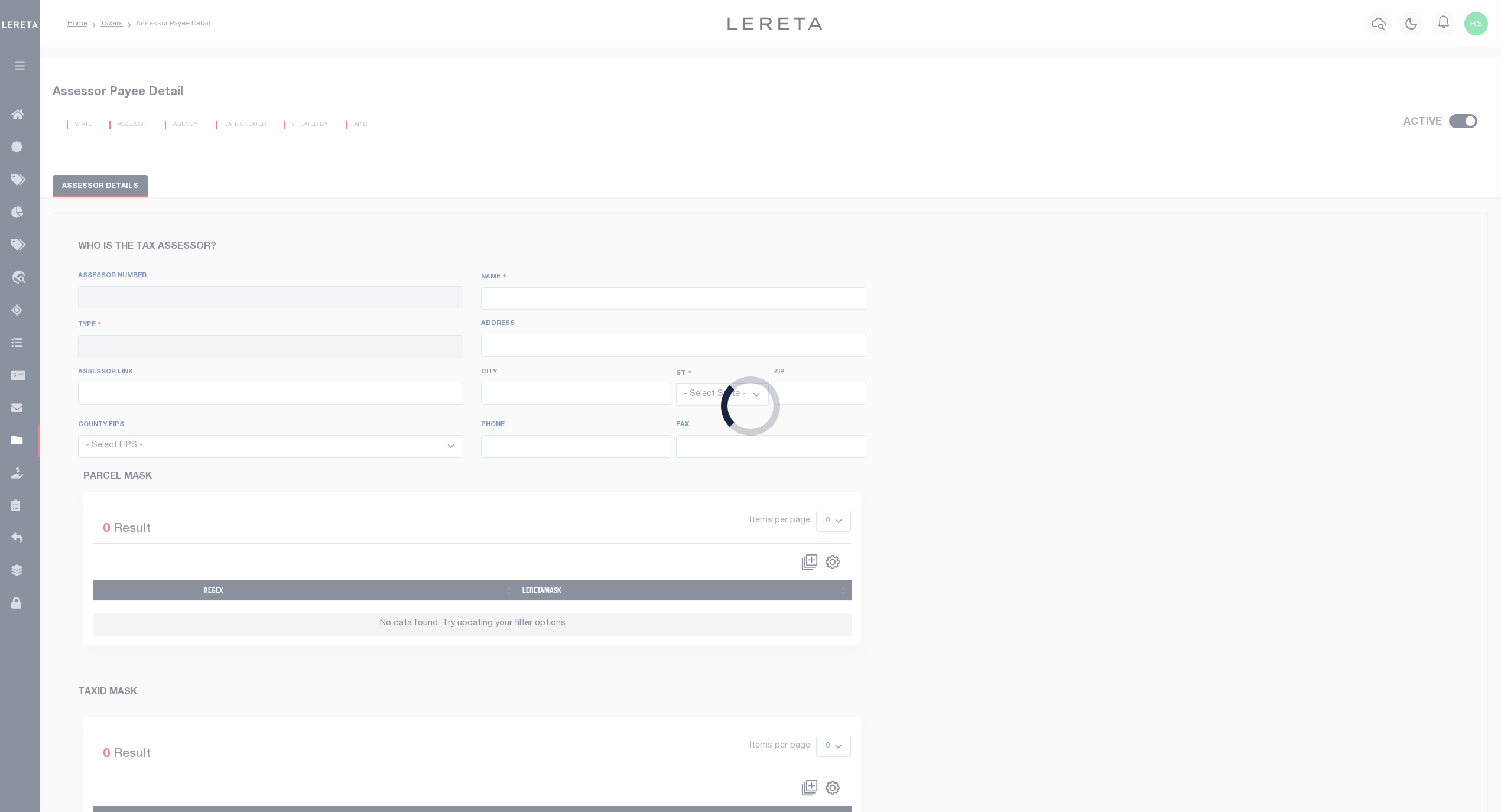
select select "[GEOGRAPHIC_DATA]"
select select "48397"
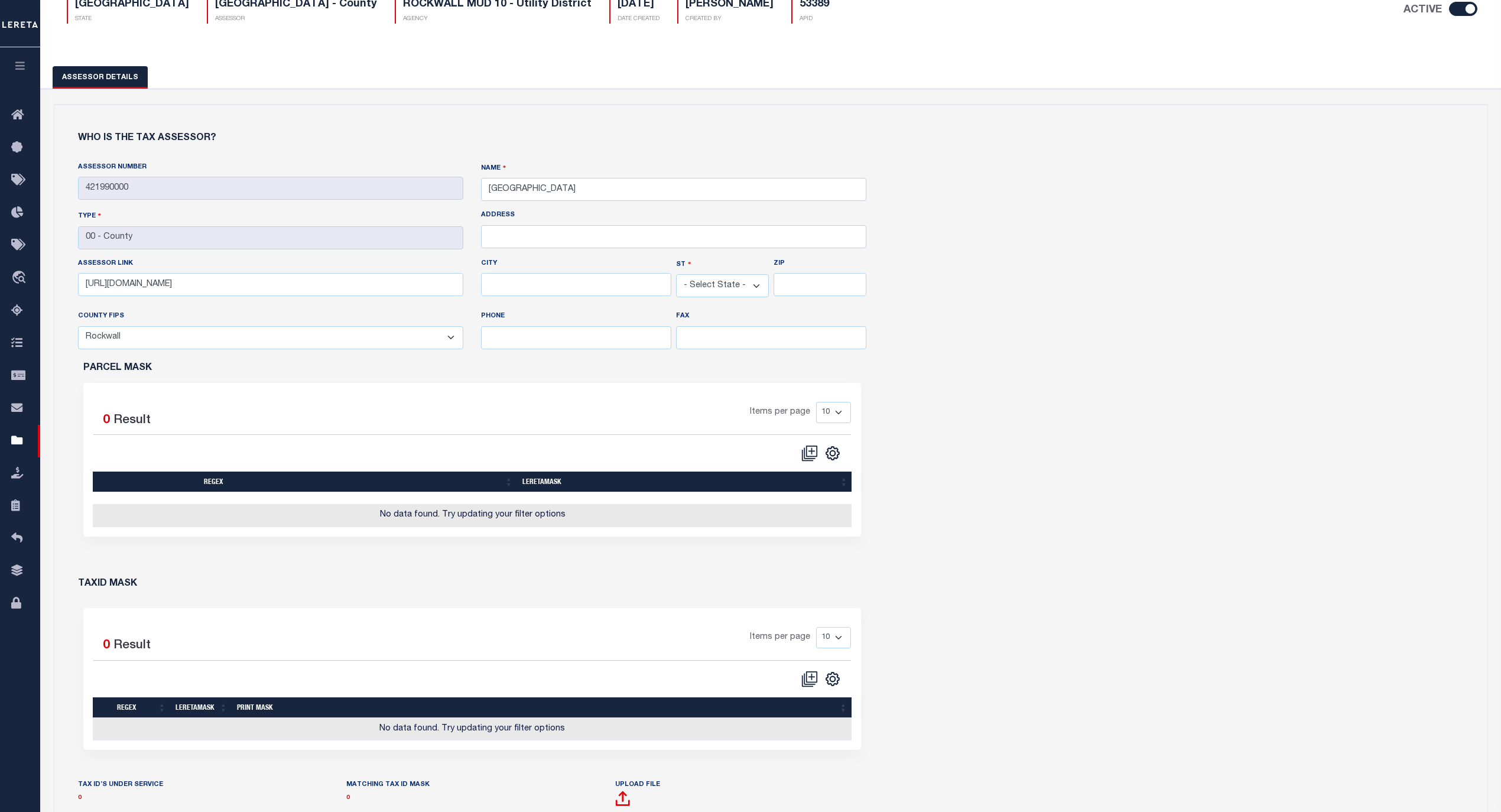
scroll to position [105, 0]
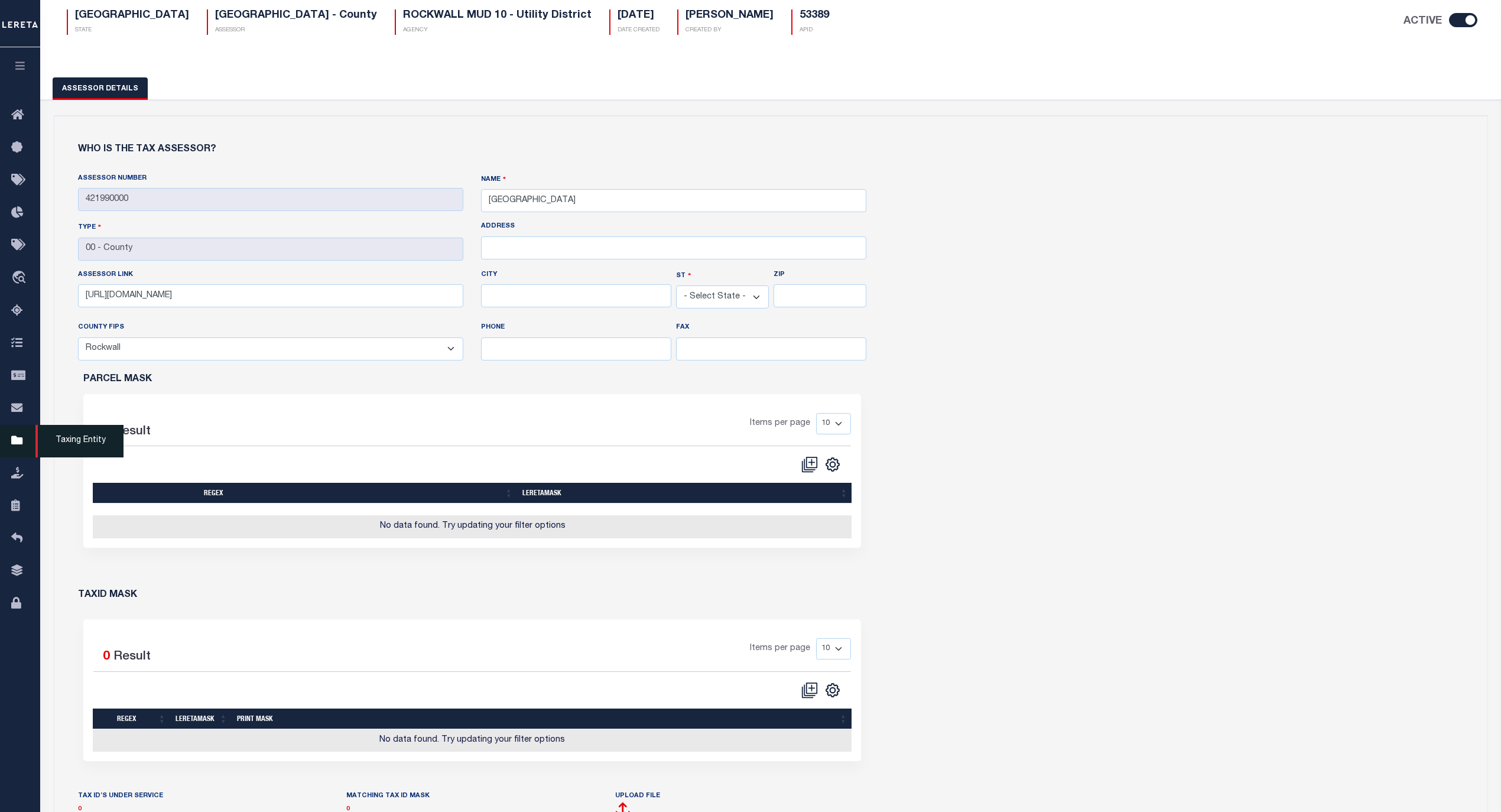
click at [13, 443] on icon at bounding box center [20, 441] width 19 height 15
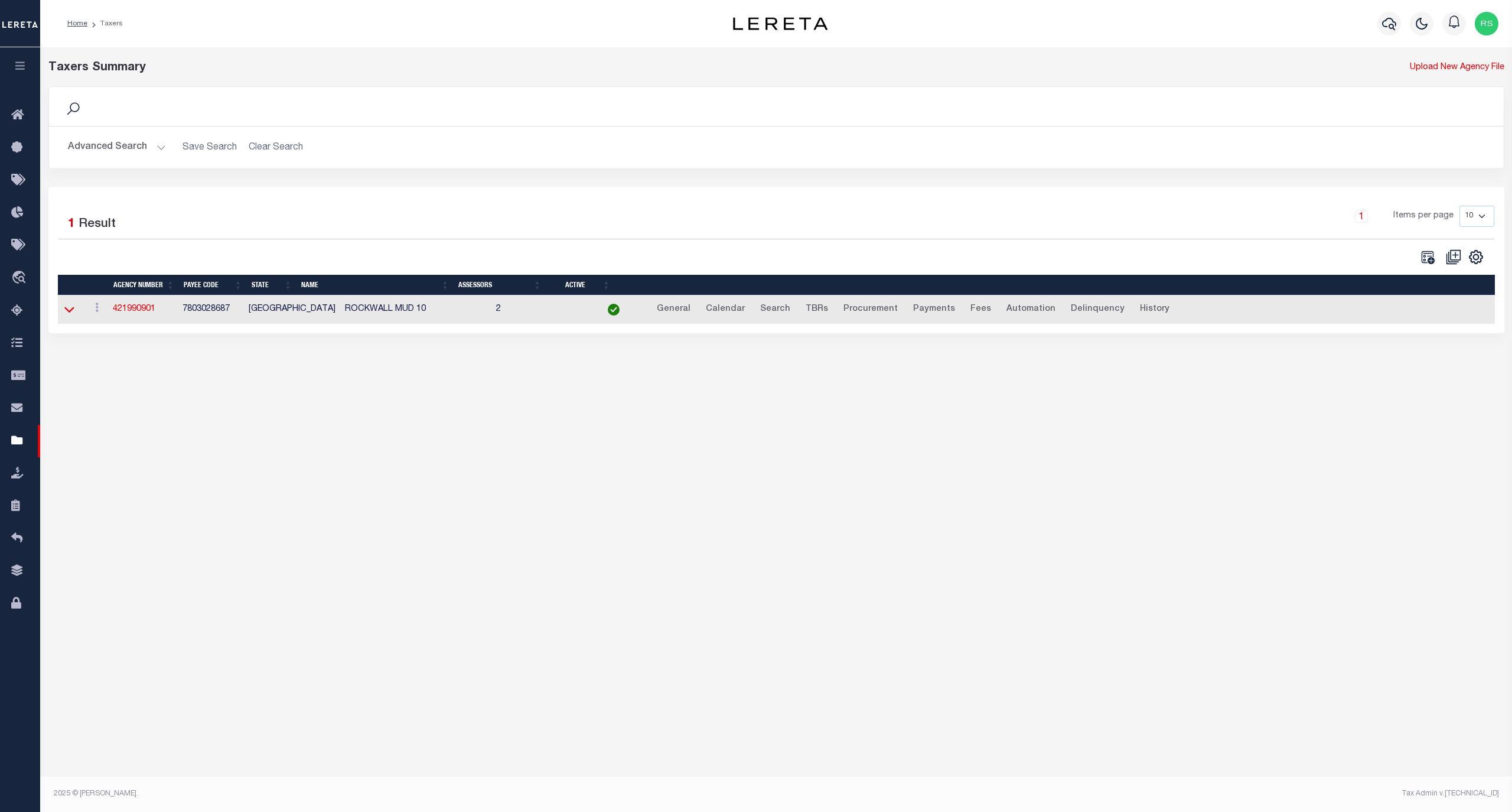
click at [70, 315] on icon at bounding box center [69, 309] width 10 height 12
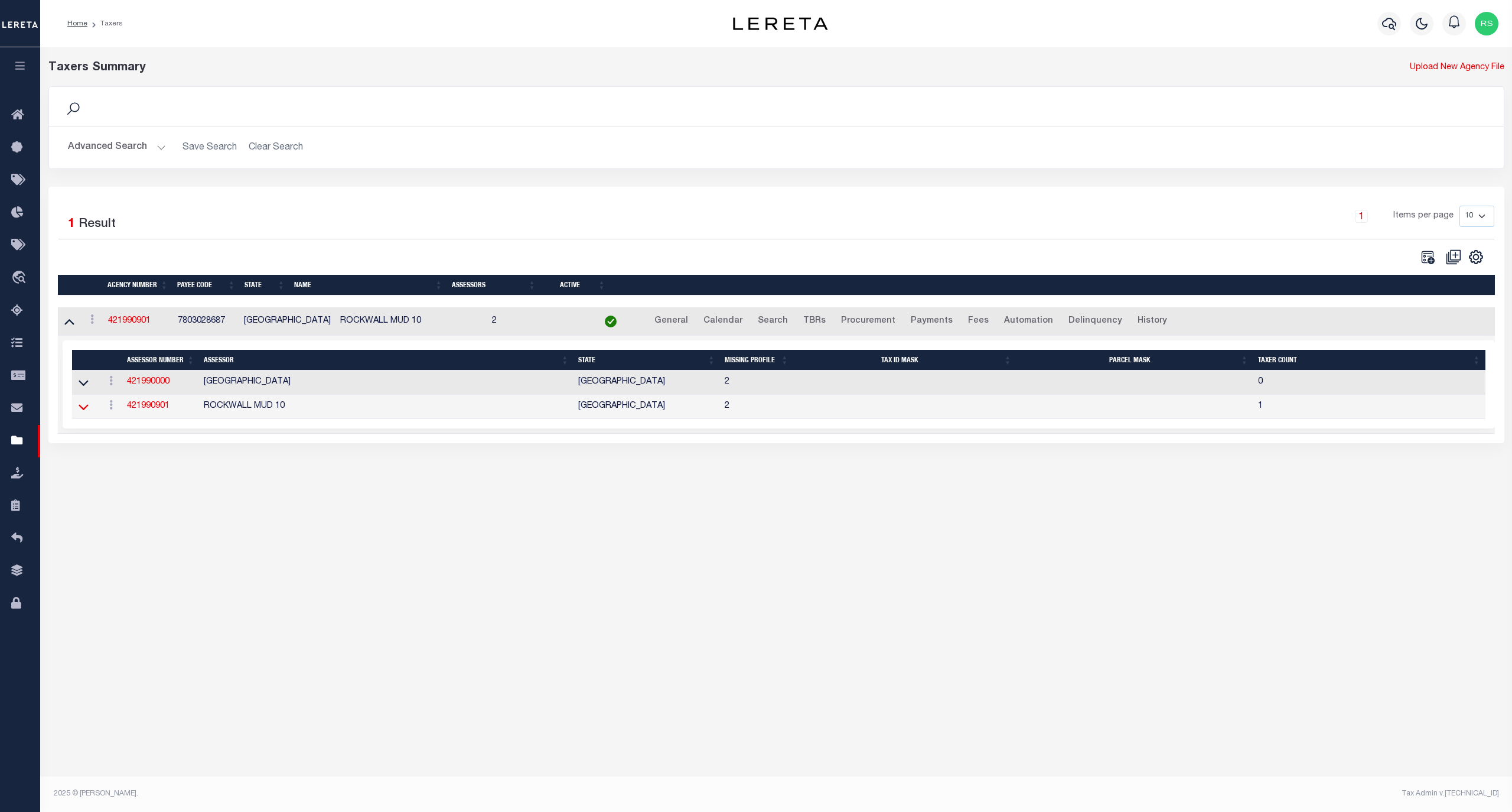
click at [86, 410] on icon at bounding box center [83, 406] width 10 height 12
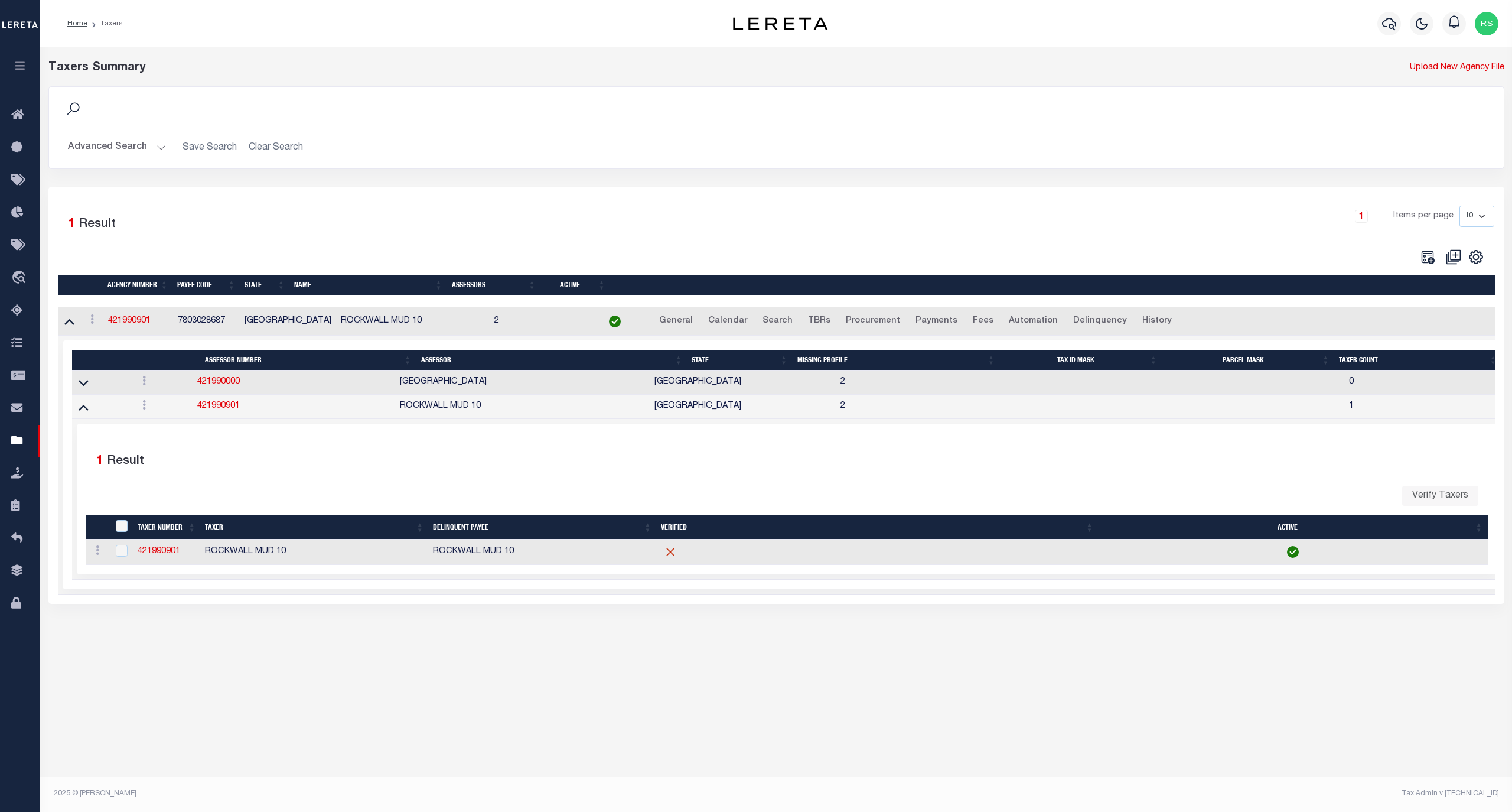
click at [86, 410] on icon at bounding box center [83, 406] width 10 height 12
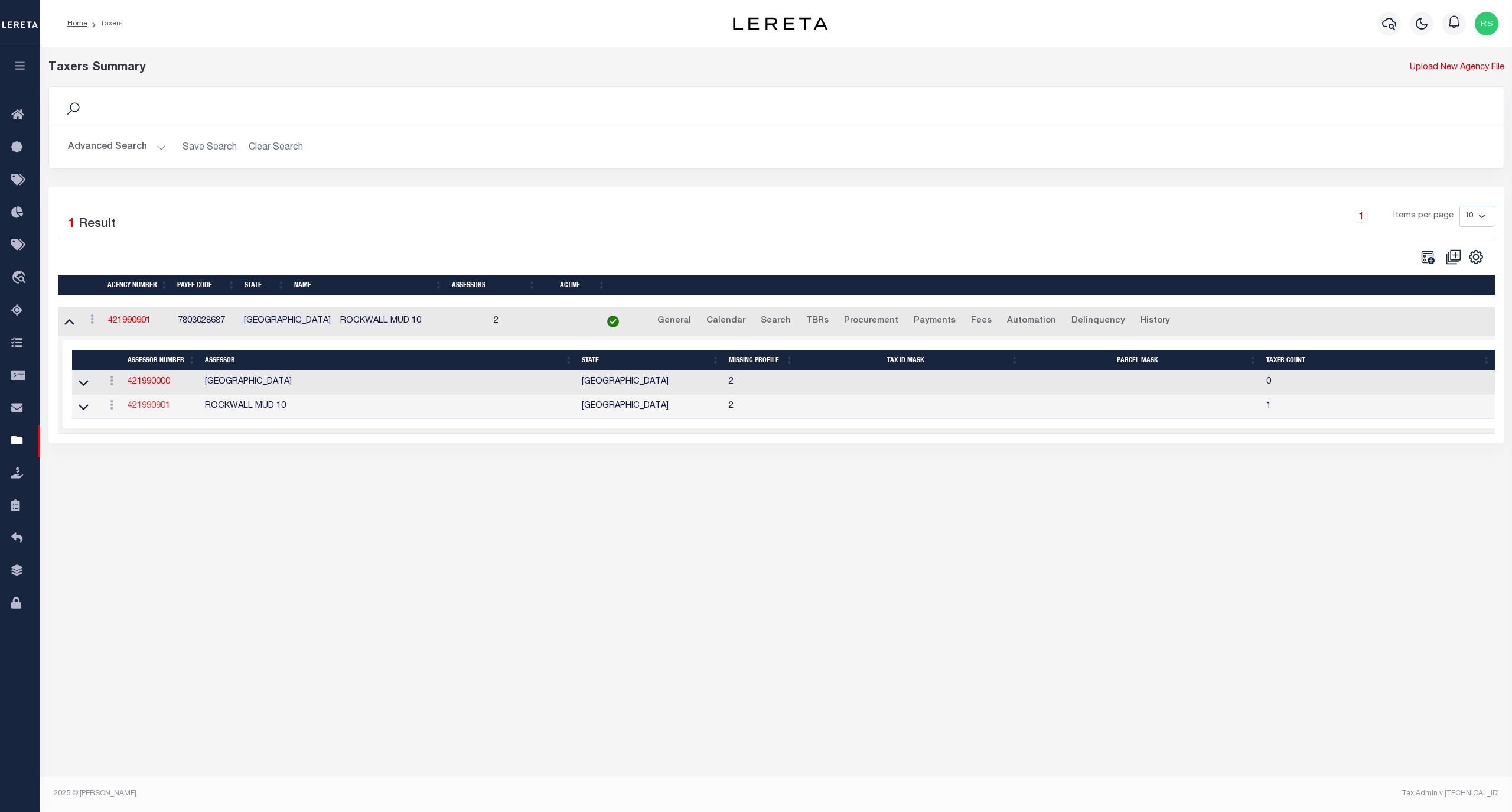
click at [159, 410] on link "421990901" at bounding box center [149, 405] width 43 height 8
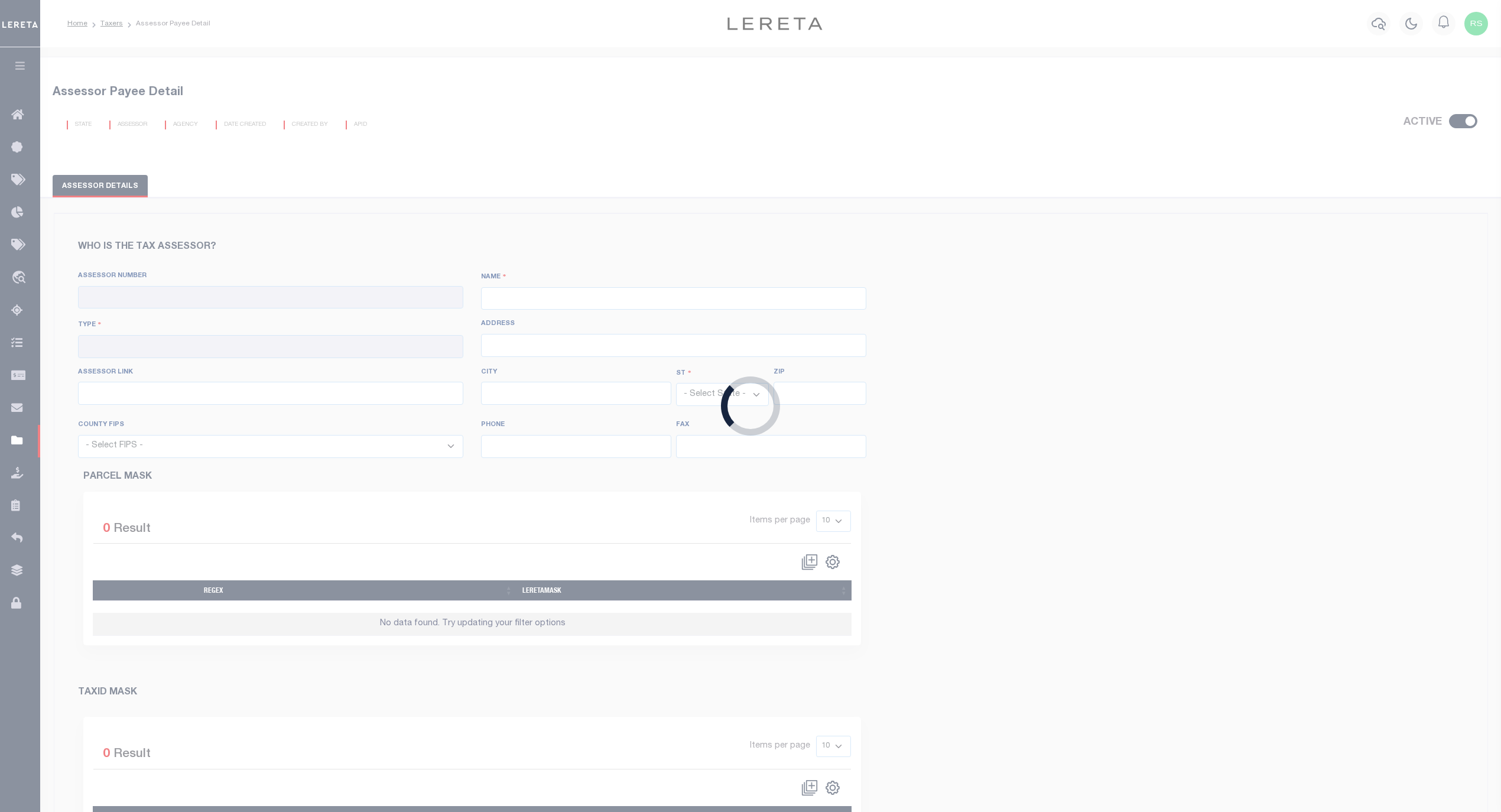
checkbox input "true"
type input "421990901"
type input "ROCKWALL MUD 10"
type input "09 - Utility District"
type input "[STREET_ADDRESS]"
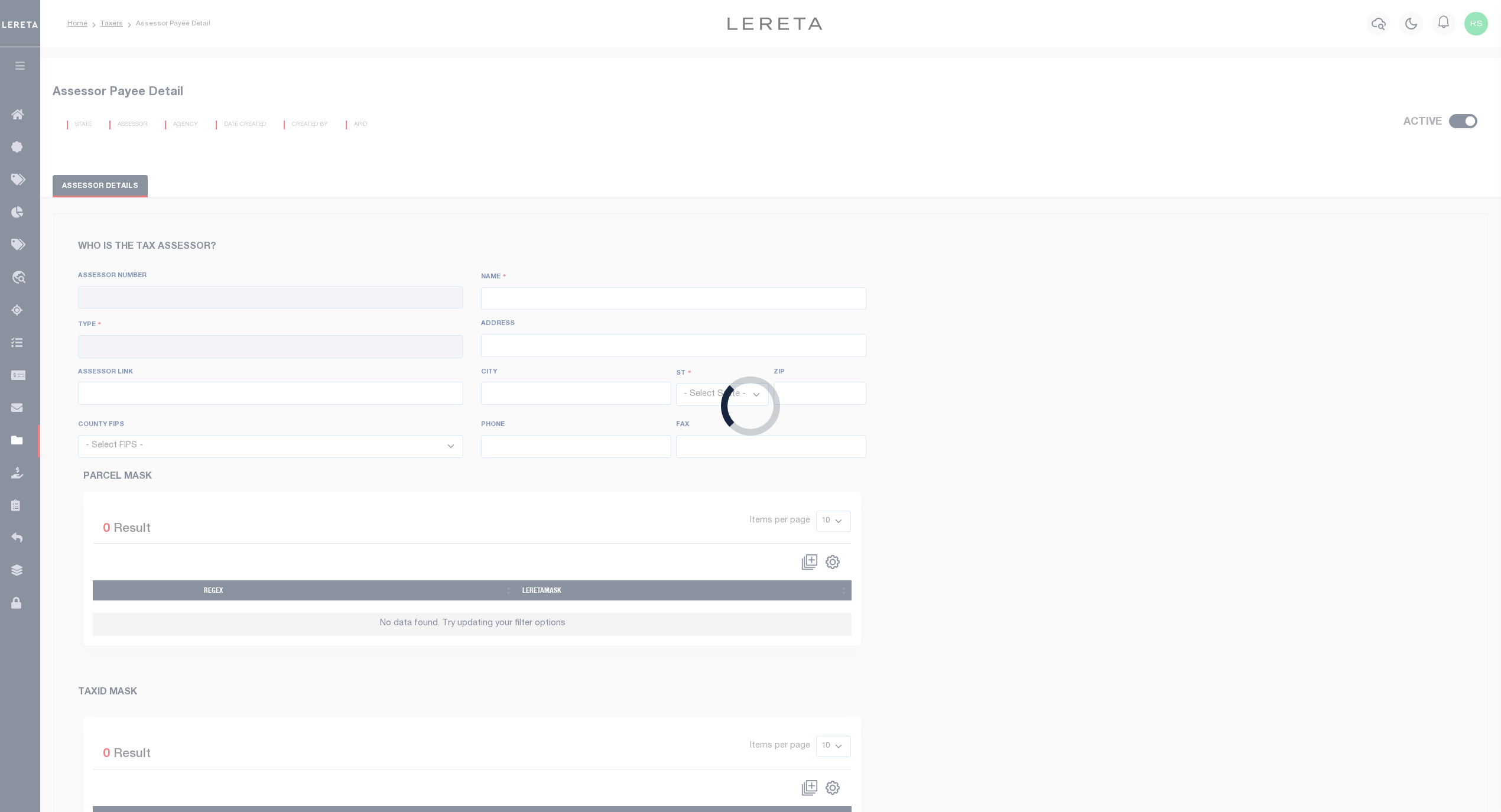
type input "[GEOGRAPHIC_DATA]"
select select "[GEOGRAPHIC_DATA]"
type input "77018"
select select "48397"
type input "[PHONE_NUMBER]"
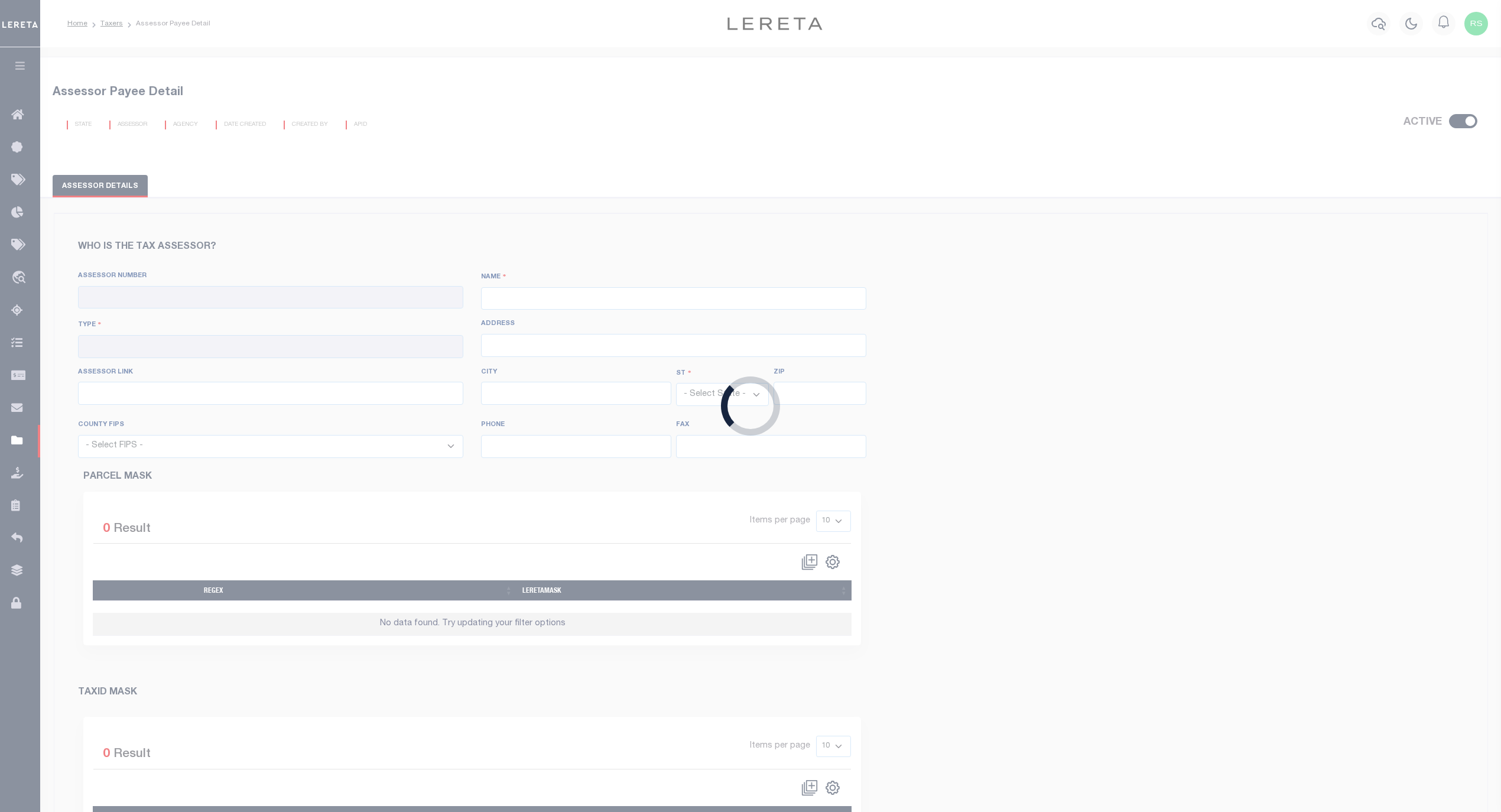
type input "[PHONE_NUMBER]"
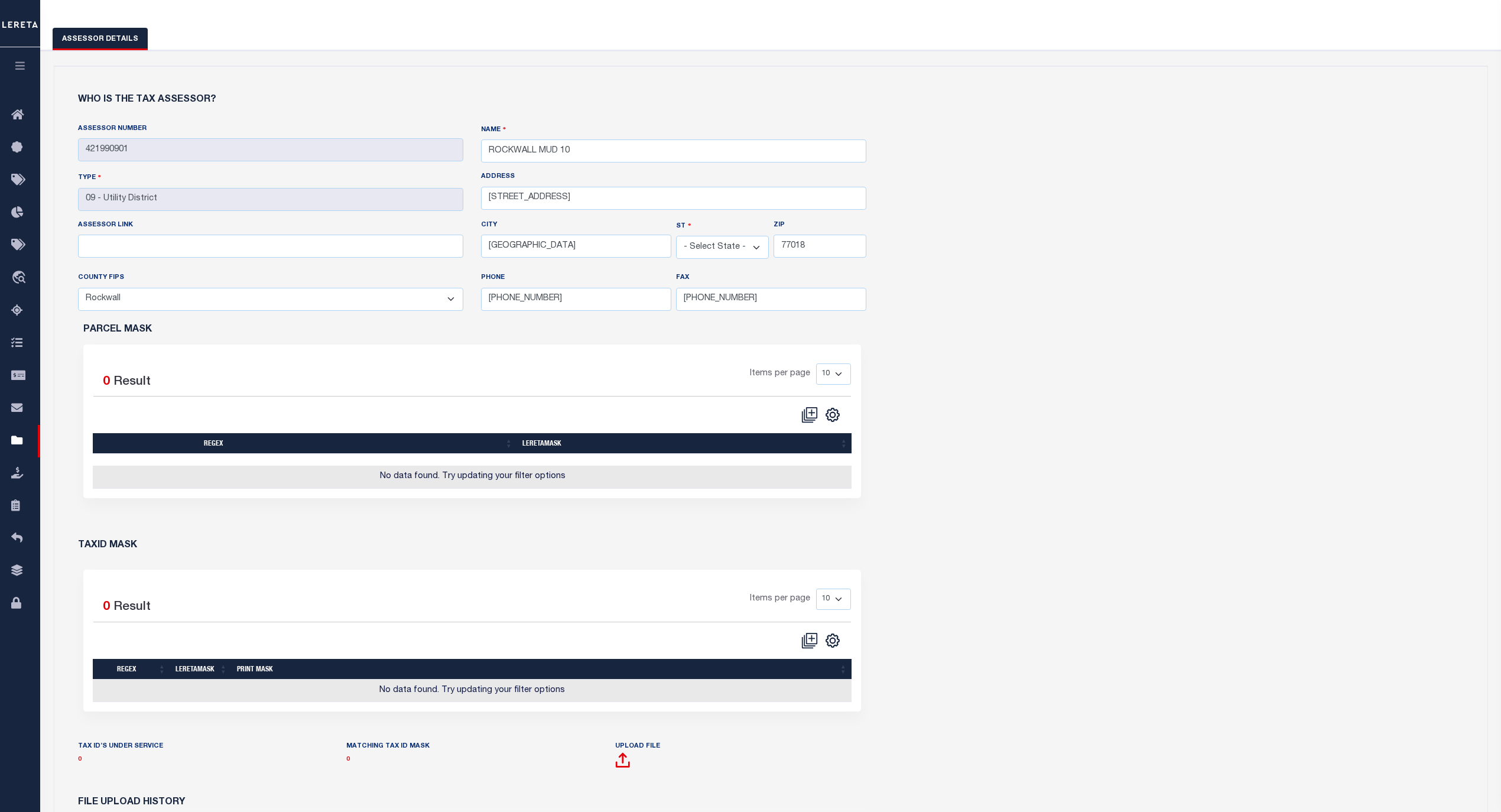
scroll to position [105, 0]
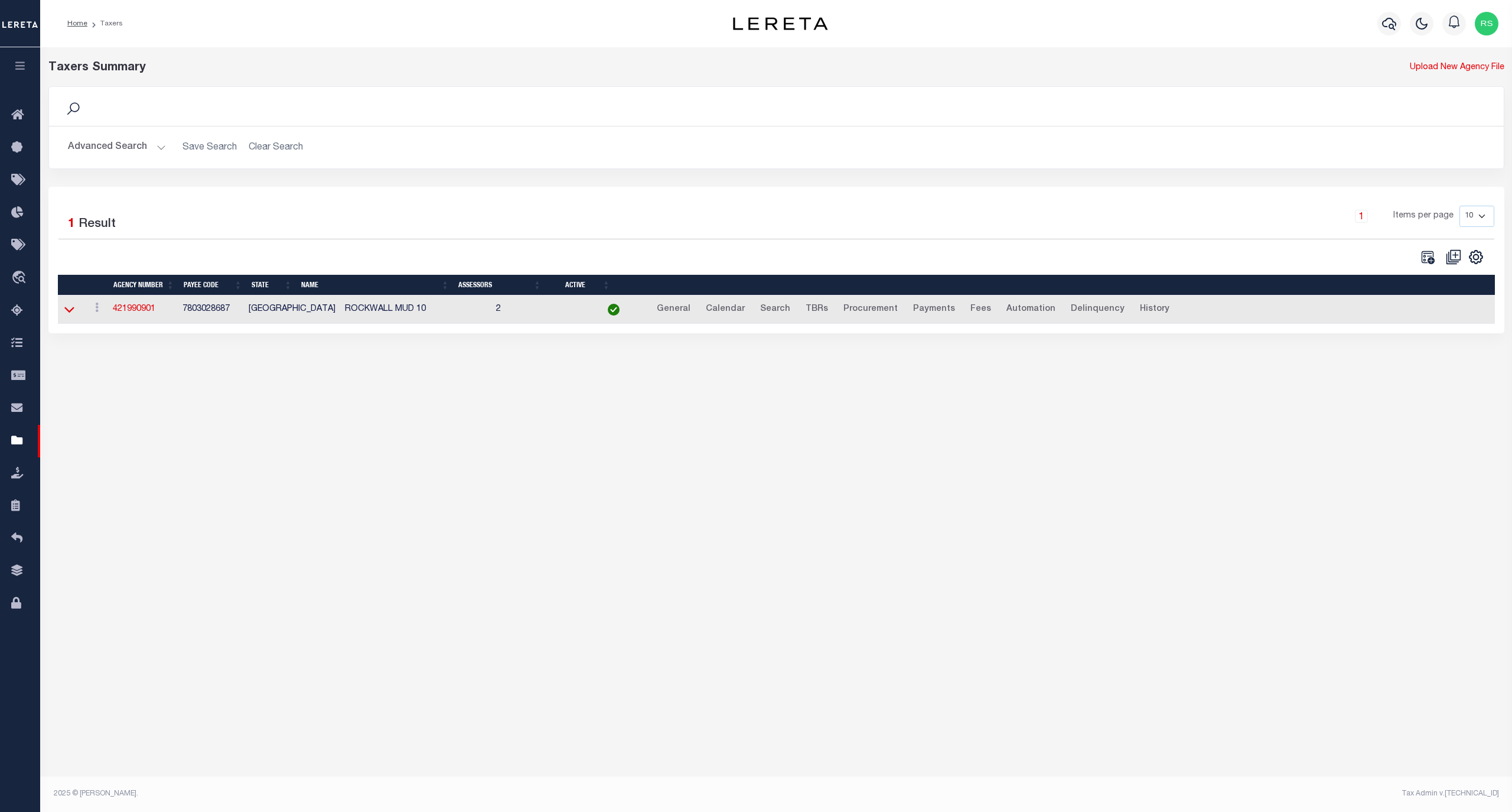
click at [70, 309] on icon at bounding box center [69, 309] width 10 height 12
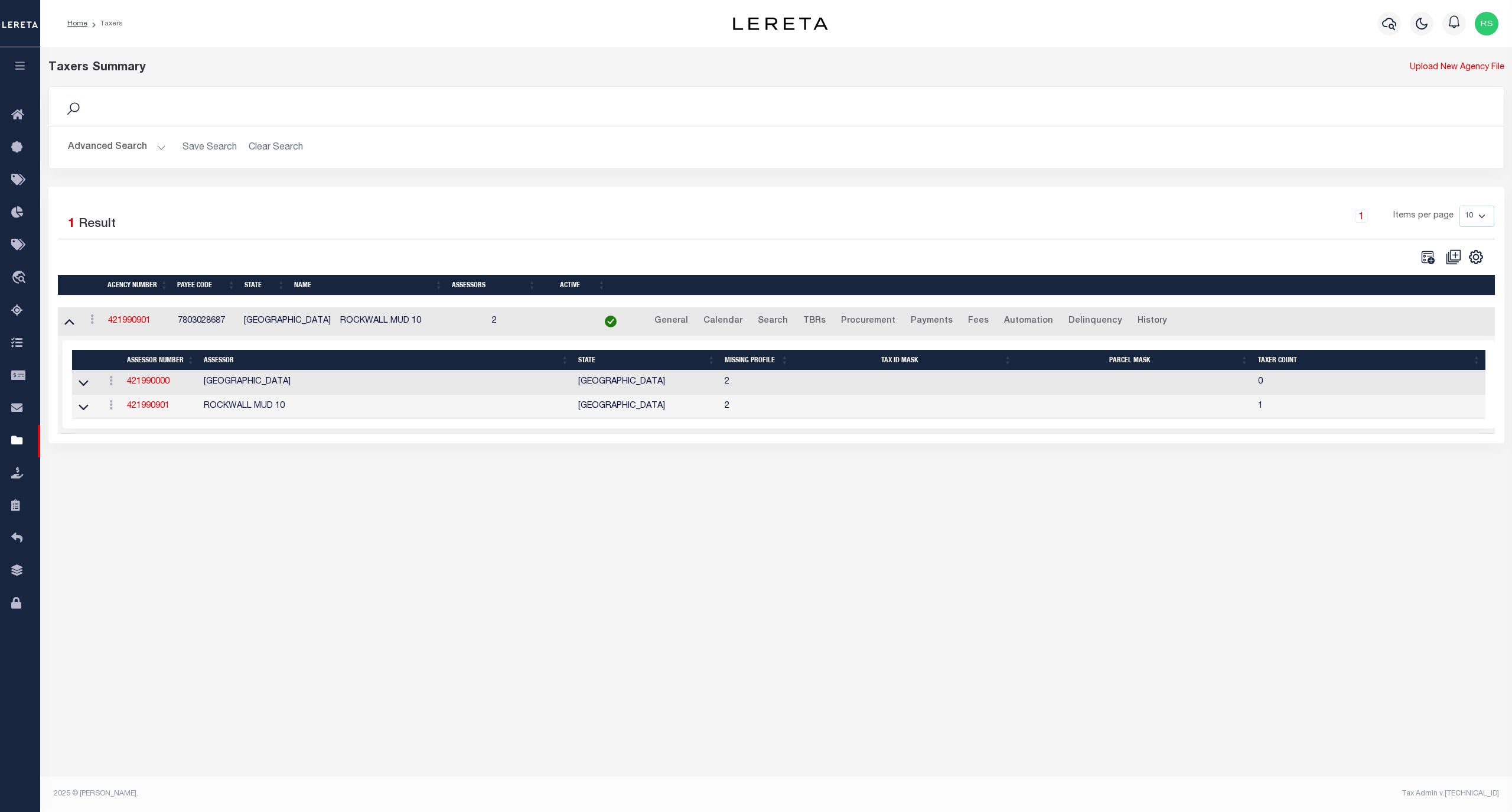
click at [374, 476] on div "Taxers Summary Upload New Agency File Search Advanced Search Save Search Clear …" at bounding box center [776, 262] width 1472 height 431
